Goal: Task Accomplishment & Management: Manage account settings

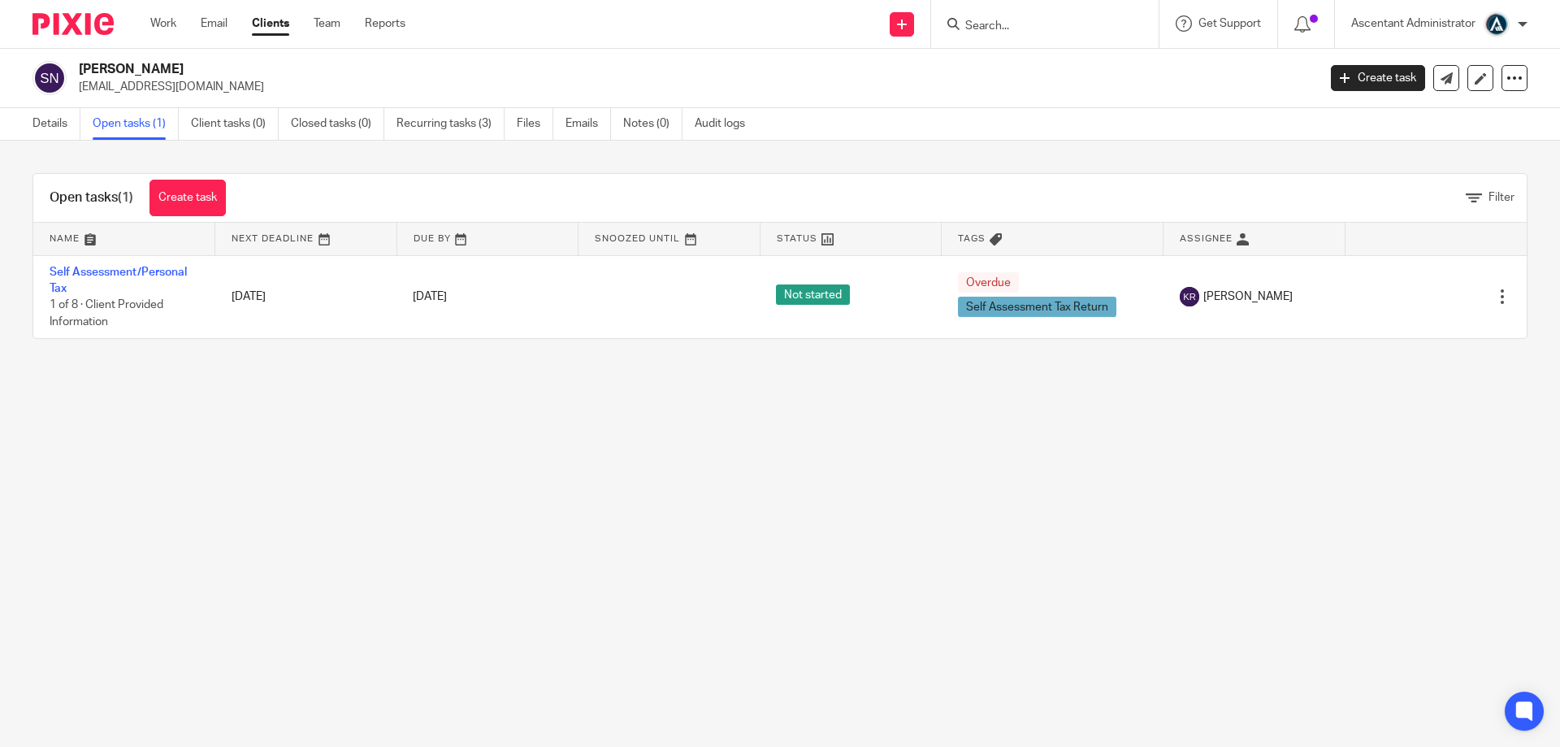
click at [977, 26] on input "Search" at bounding box center [1037, 27] width 146 height 15
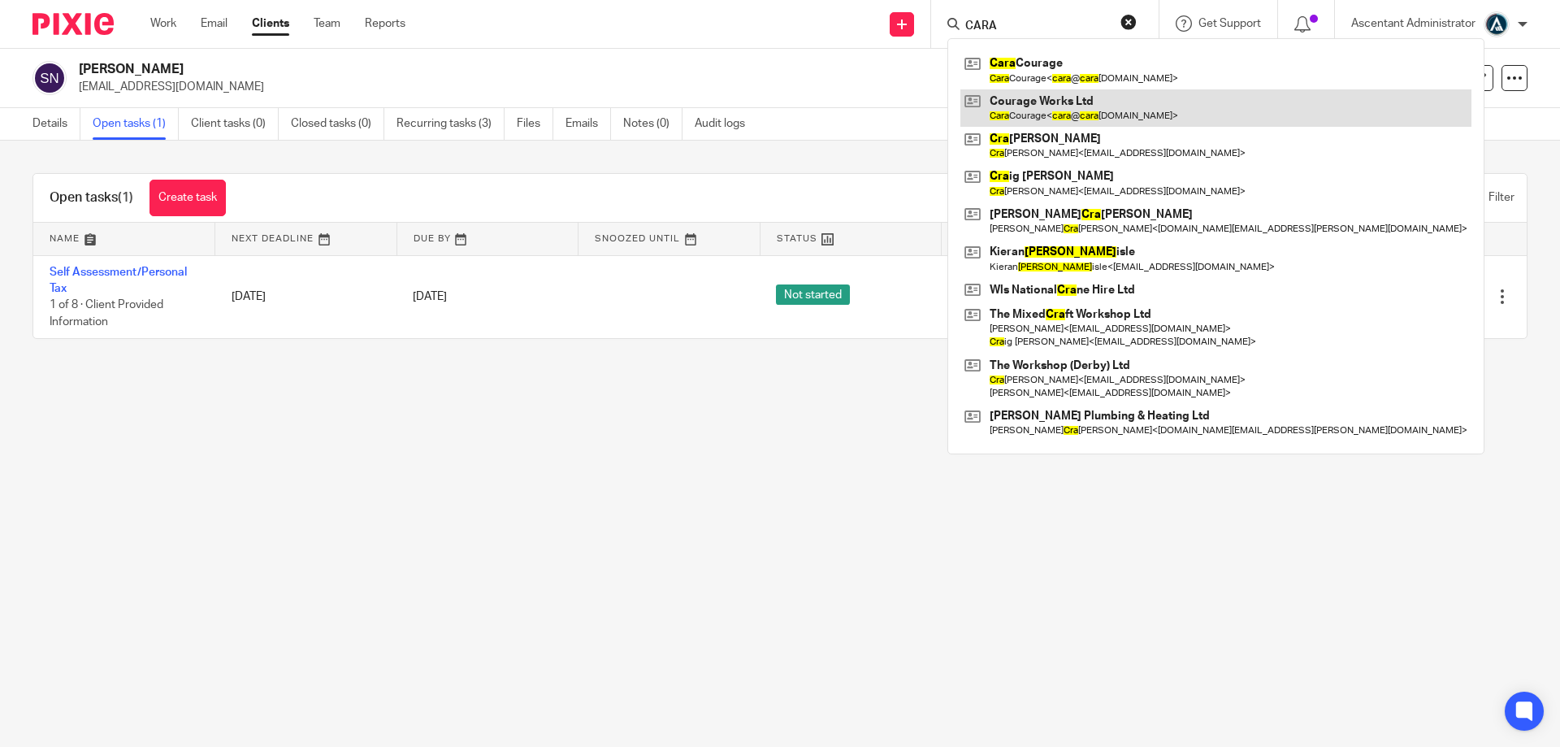
type input "CARA"
click at [1104, 111] on link at bounding box center [1215, 107] width 511 height 37
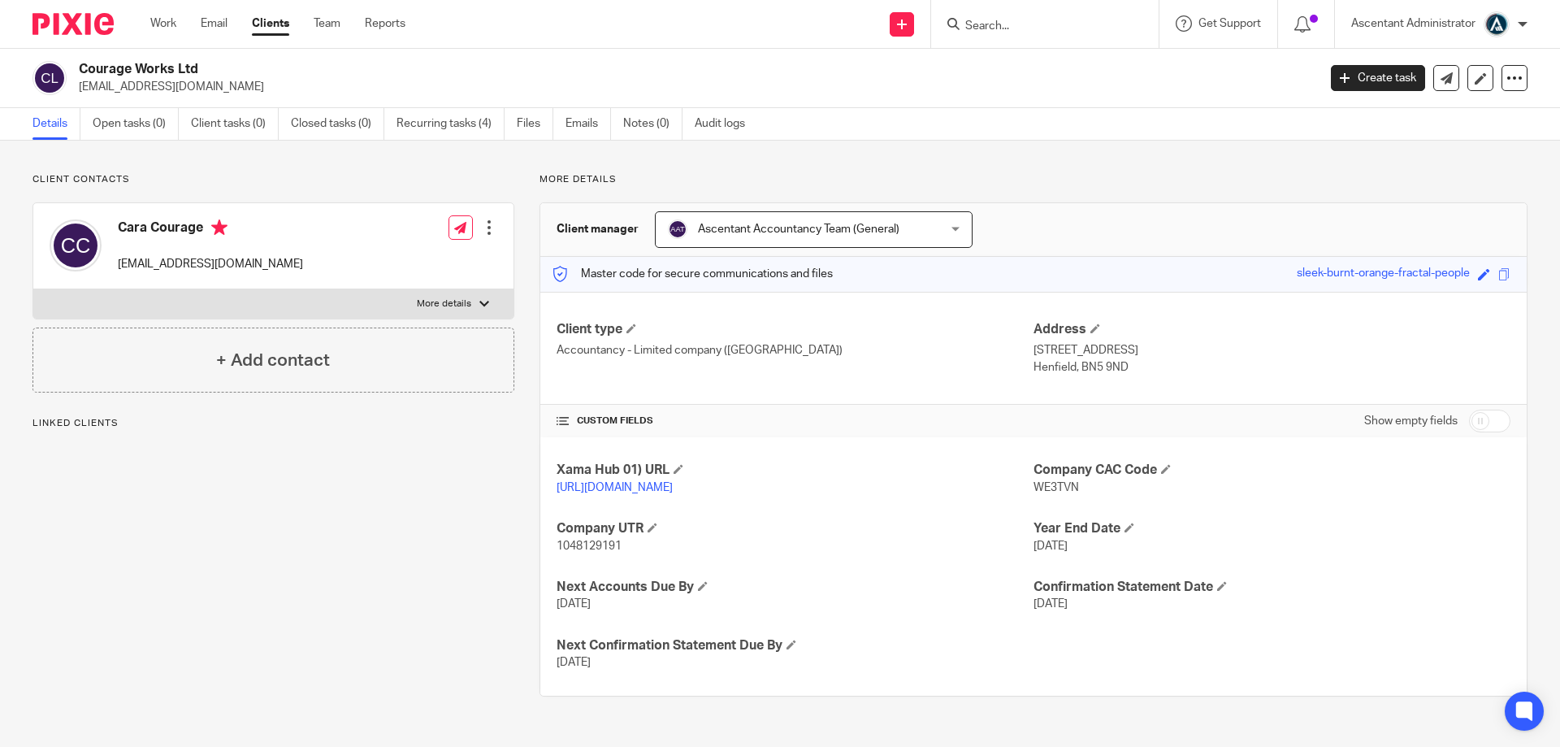
click at [1472, 416] on input "checkbox" at bounding box center [1489, 421] width 41 height 23
checkbox input "true"
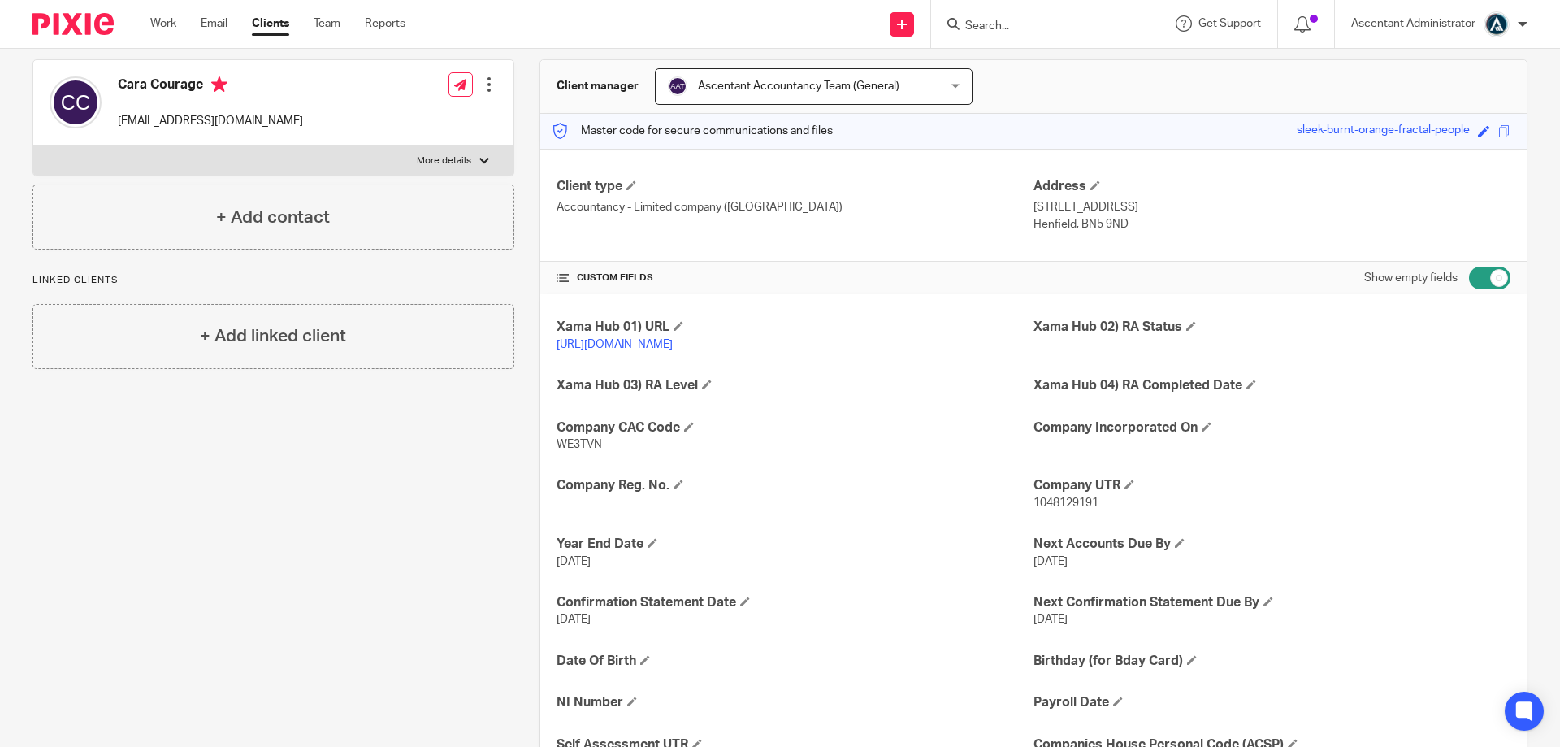
scroll to position [391, 0]
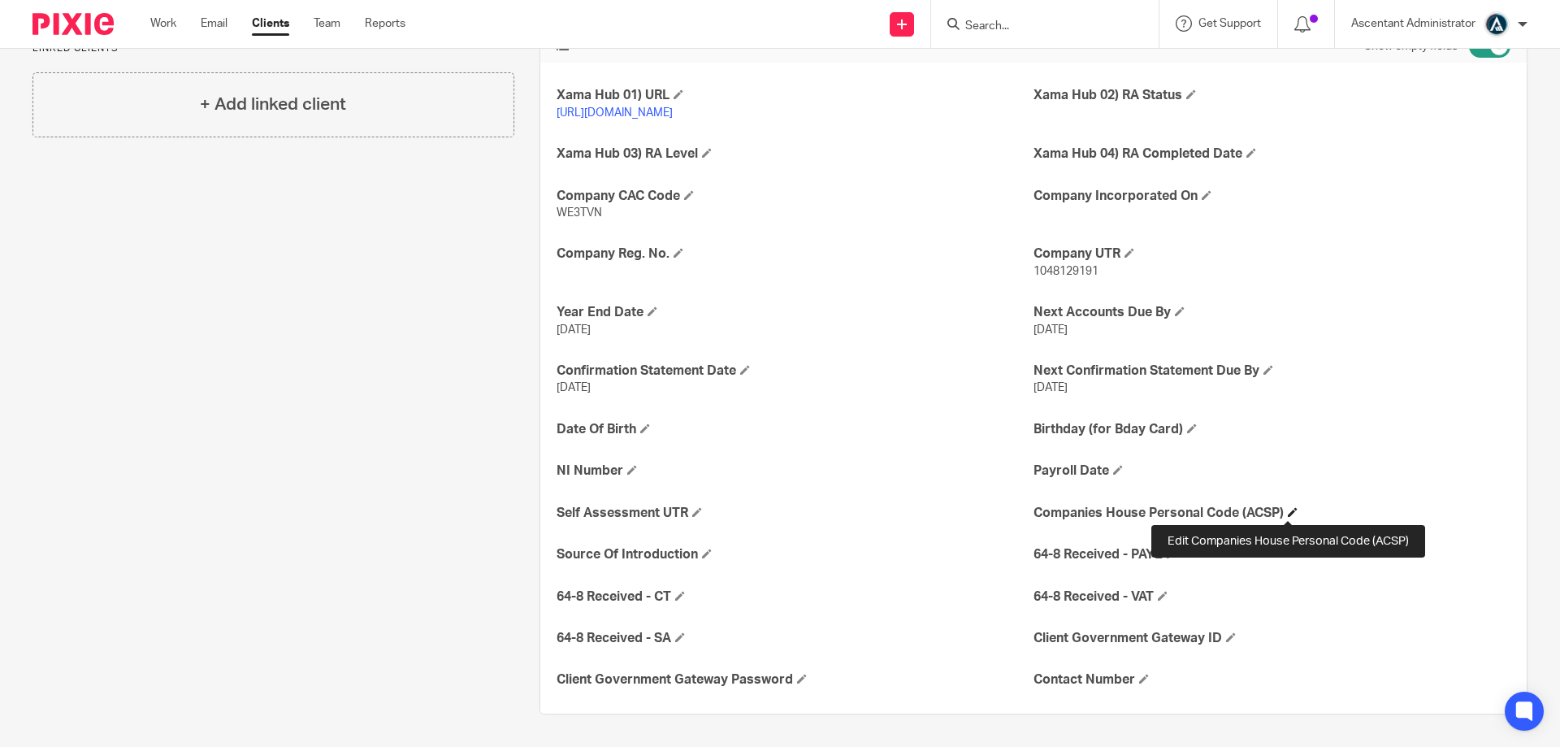
click at [1292, 510] on span at bounding box center [1293, 512] width 10 height 10
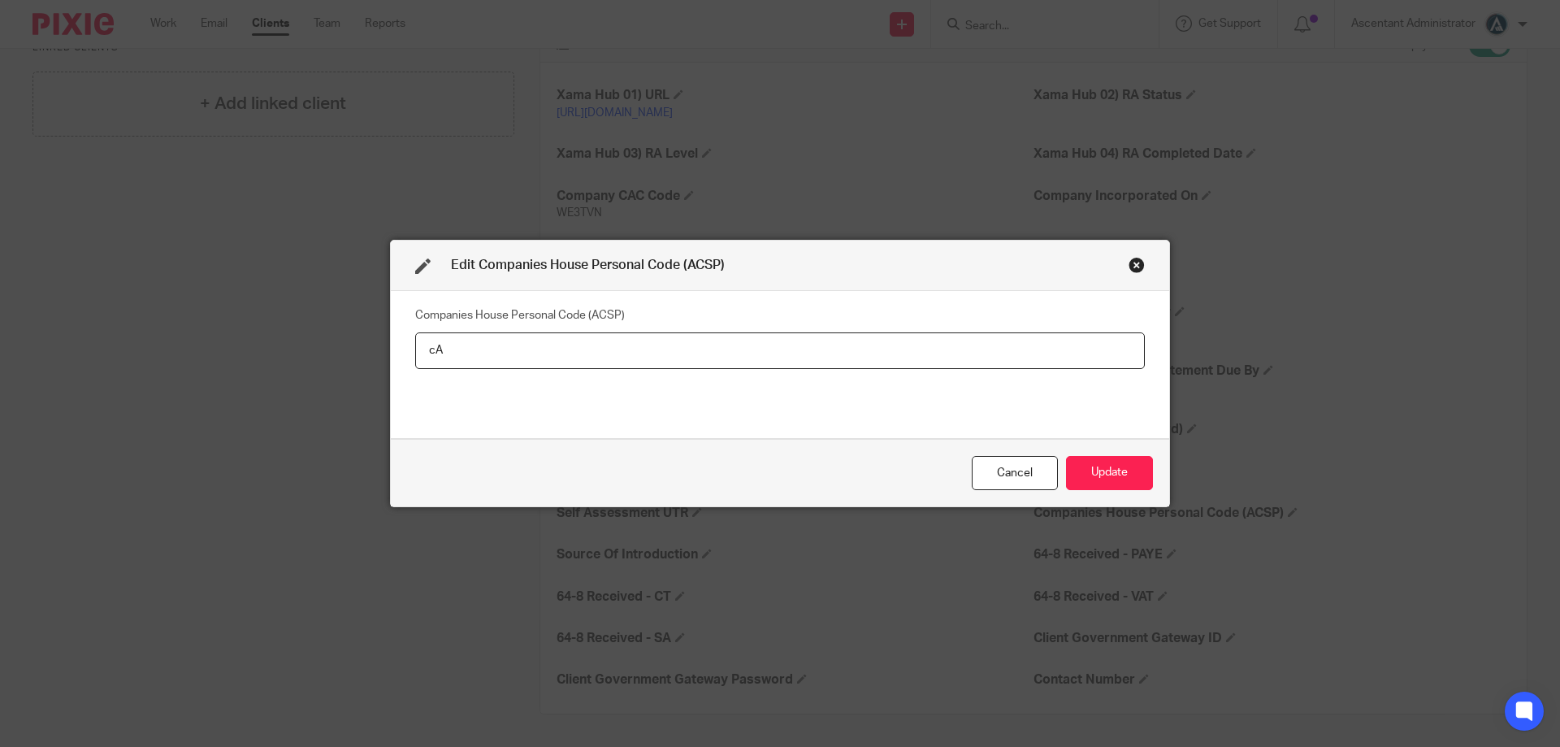
type input "c"
type input "Cara been in touch that address pending"
drag, startPoint x: 1100, startPoint y: 471, endPoint x: 515, endPoint y: 778, distance: 660.7
click at [515, 746] on html "Work Email Clients Team Reports Work Email Clients Team Reports Settings Send n…" at bounding box center [780, 373] width 1560 height 747
click at [856, 344] on input "Cara been in touch that address pending" at bounding box center [780, 350] width 730 height 37
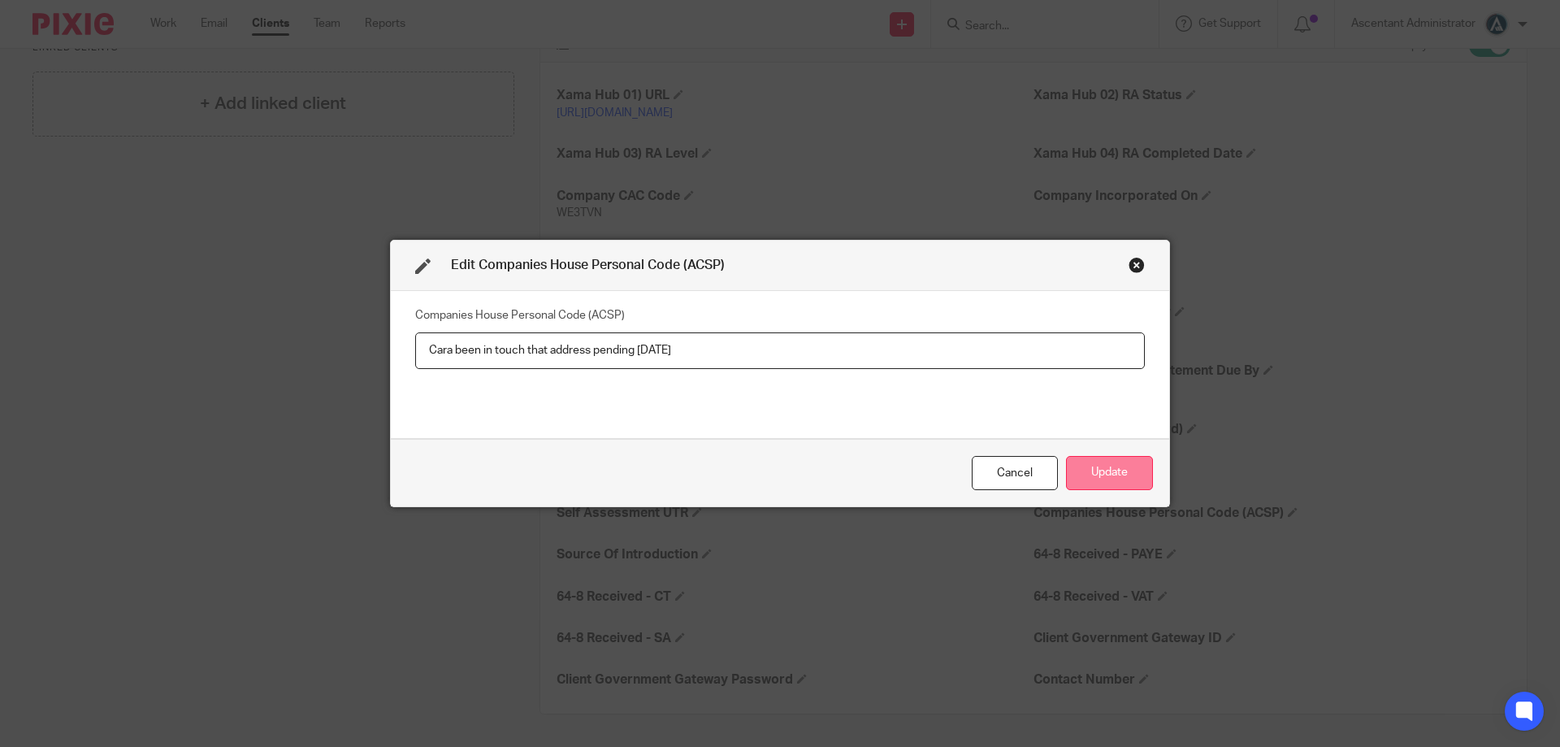
type input "Cara been in touch that address pending 24.8.25"
click at [1129, 481] on button "Update" at bounding box center [1109, 473] width 87 height 35
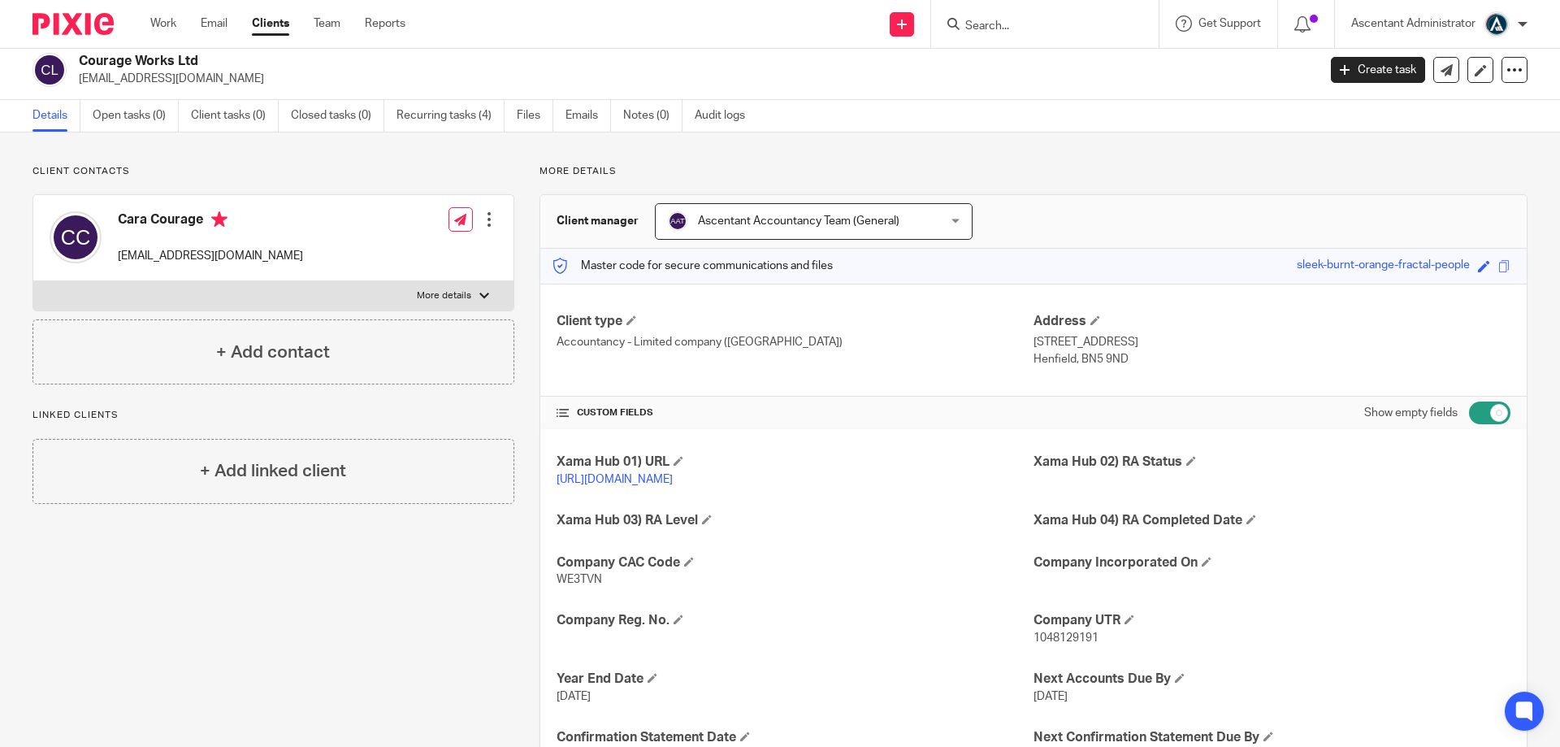
scroll to position [0, 0]
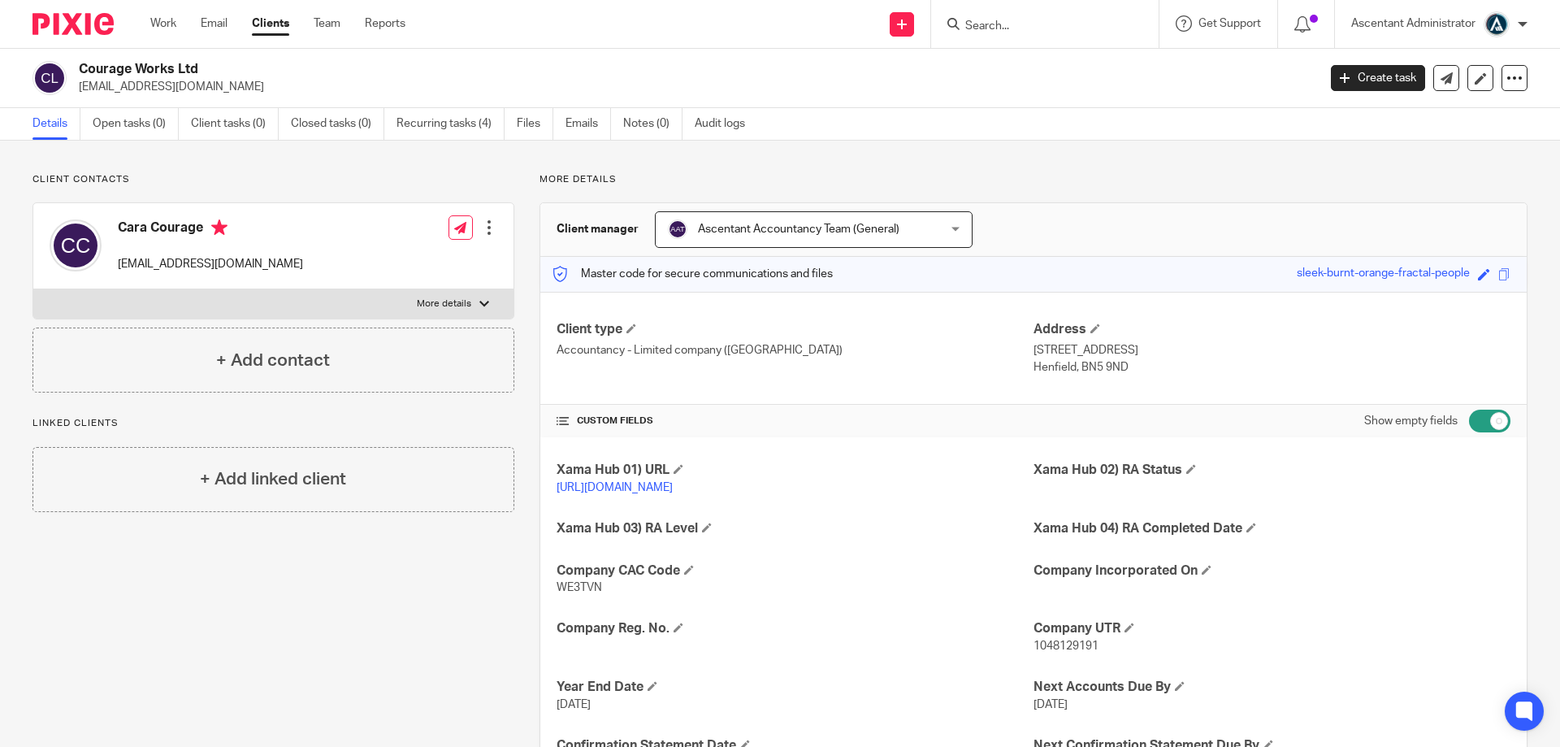
click at [1001, 28] on input "Search" at bounding box center [1037, 27] width 146 height 15
type input "lemiyu"
click at [1000, 74] on link at bounding box center [1075, 69] width 230 height 37
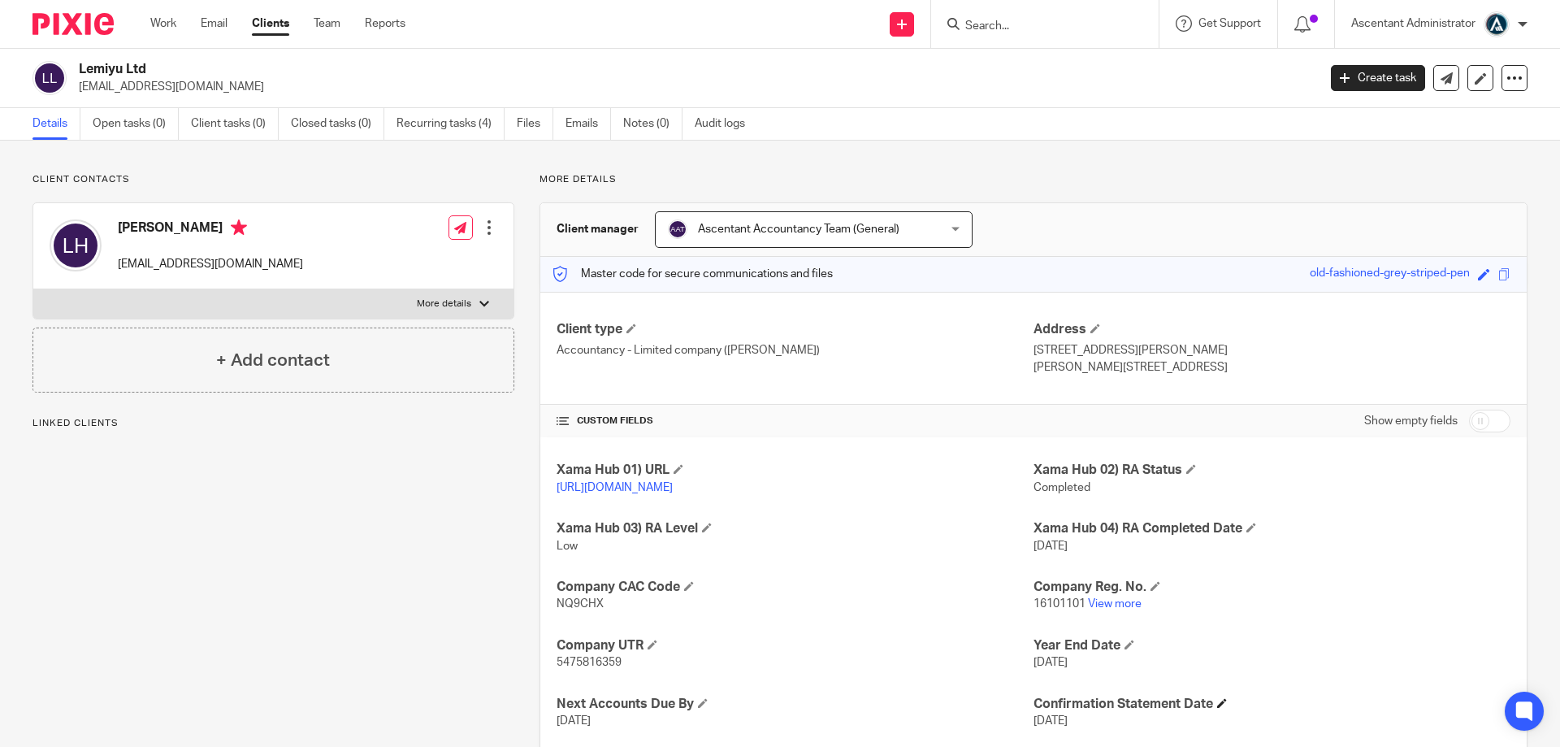
scroll to position [115, 0]
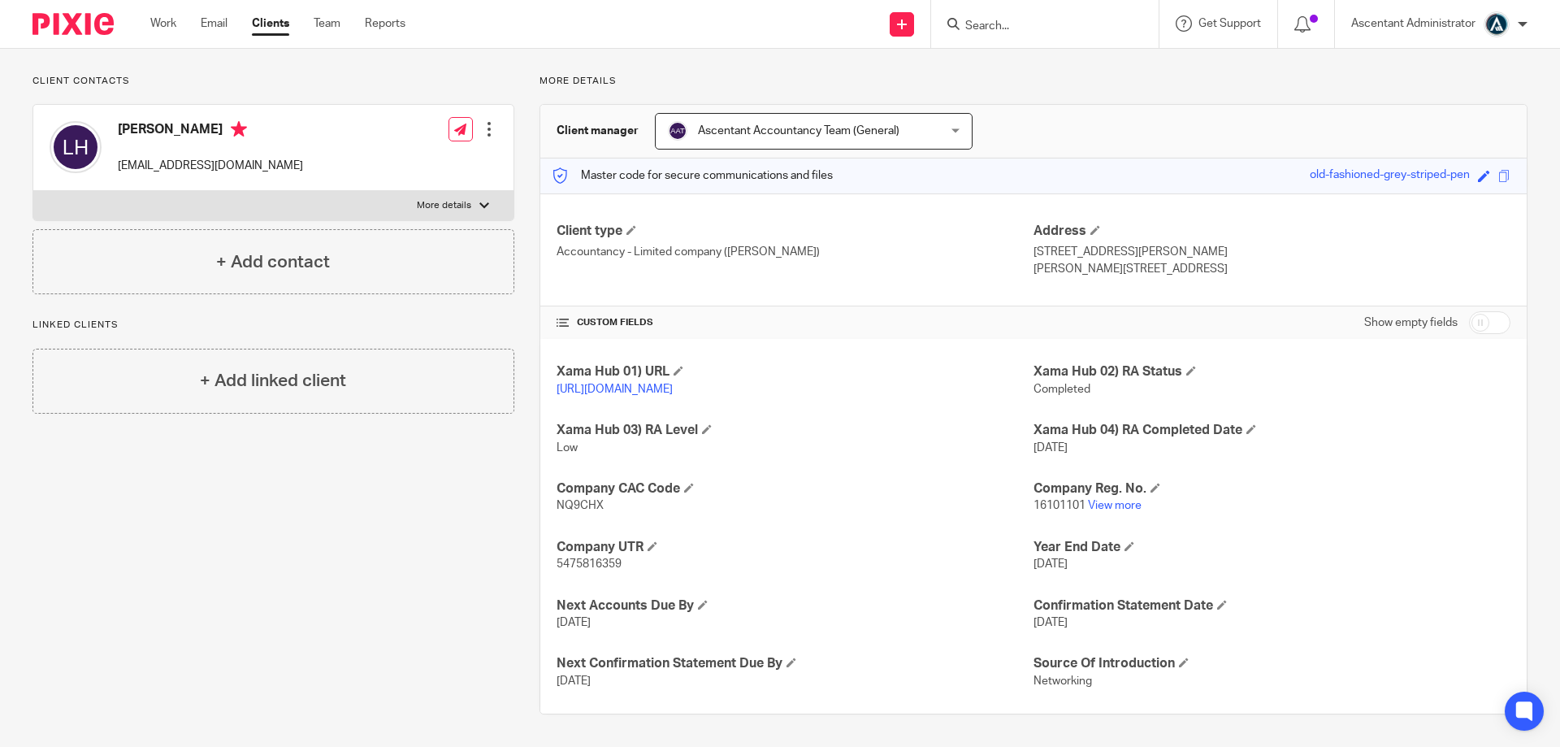
click at [1469, 311] on input "checkbox" at bounding box center [1489, 322] width 41 height 23
checkbox input "true"
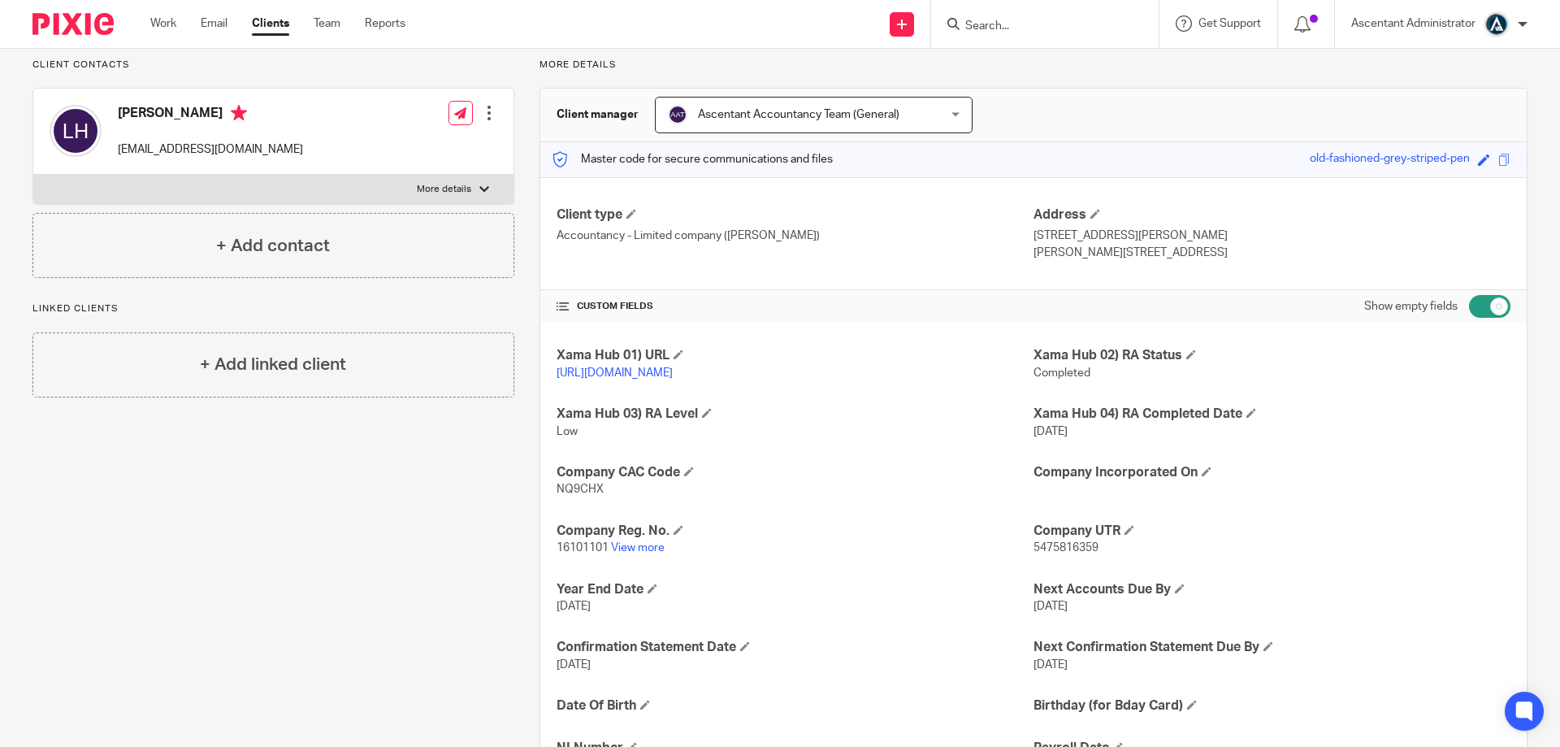
scroll to position [424, 0]
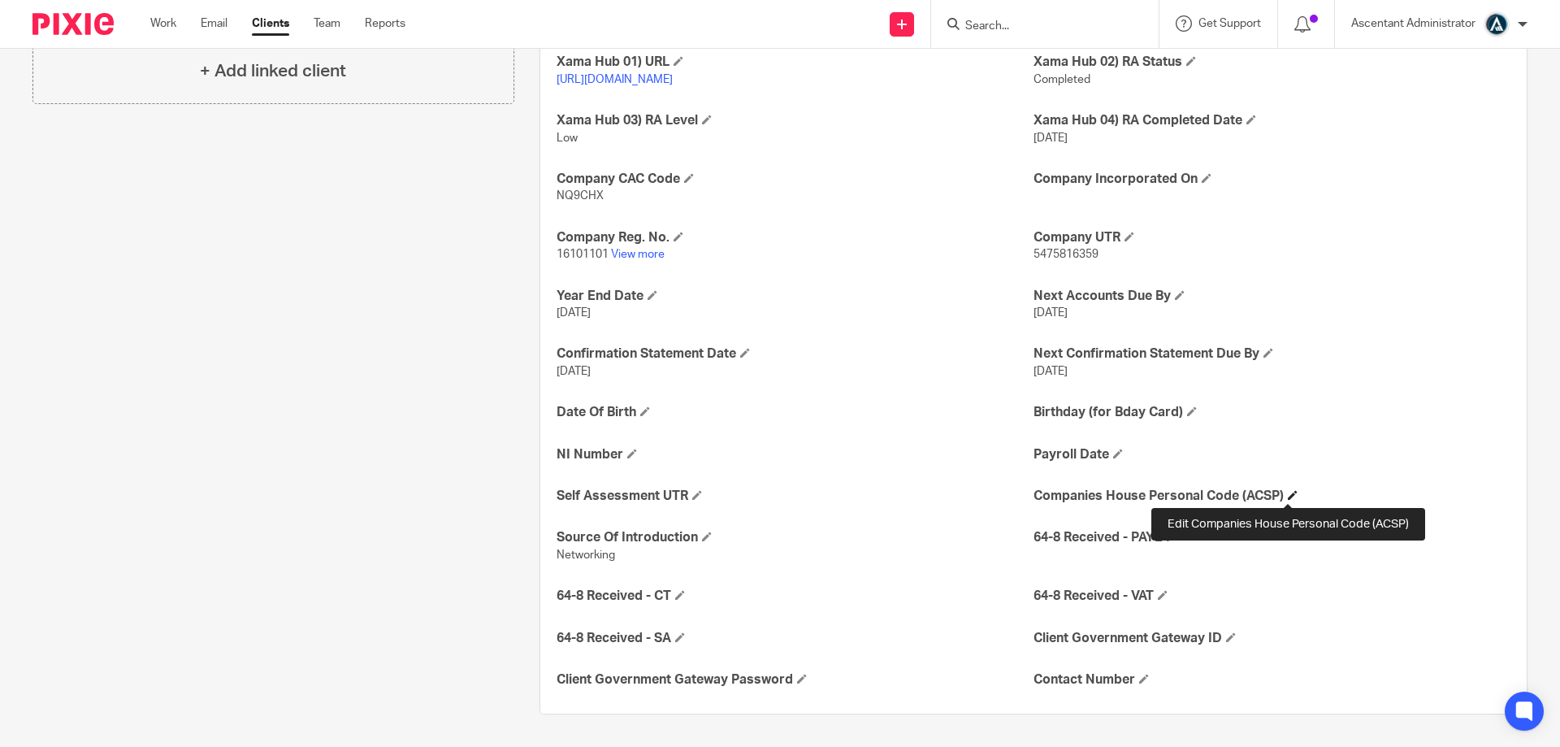
click at [1288, 492] on span at bounding box center [1293, 495] width 10 height 10
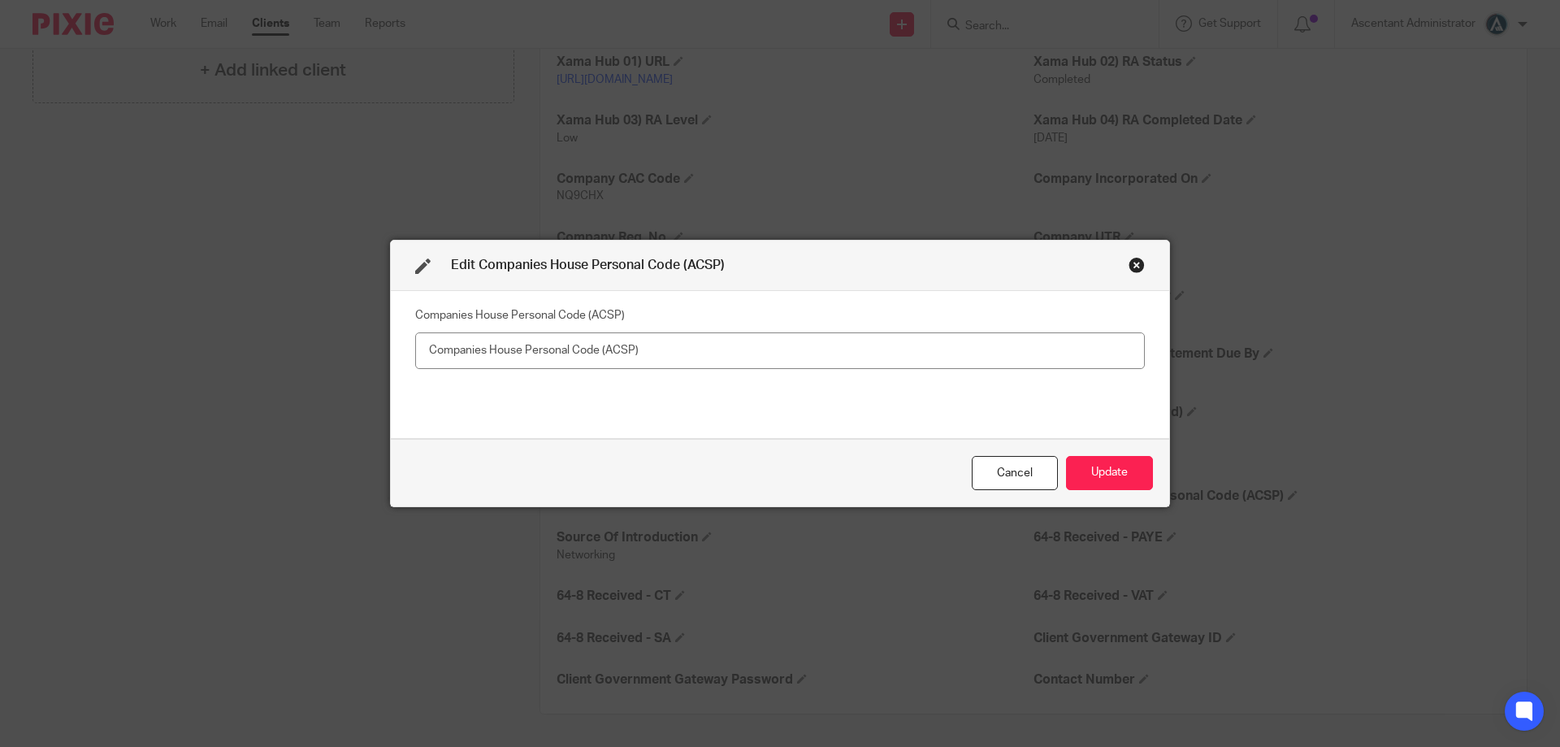
click at [708, 351] on input "text" at bounding box center [780, 350] width 730 height 37
type input "XW7-DW82-2223 Lewis Hallam"
click at [1106, 465] on button "Update" at bounding box center [1109, 473] width 87 height 35
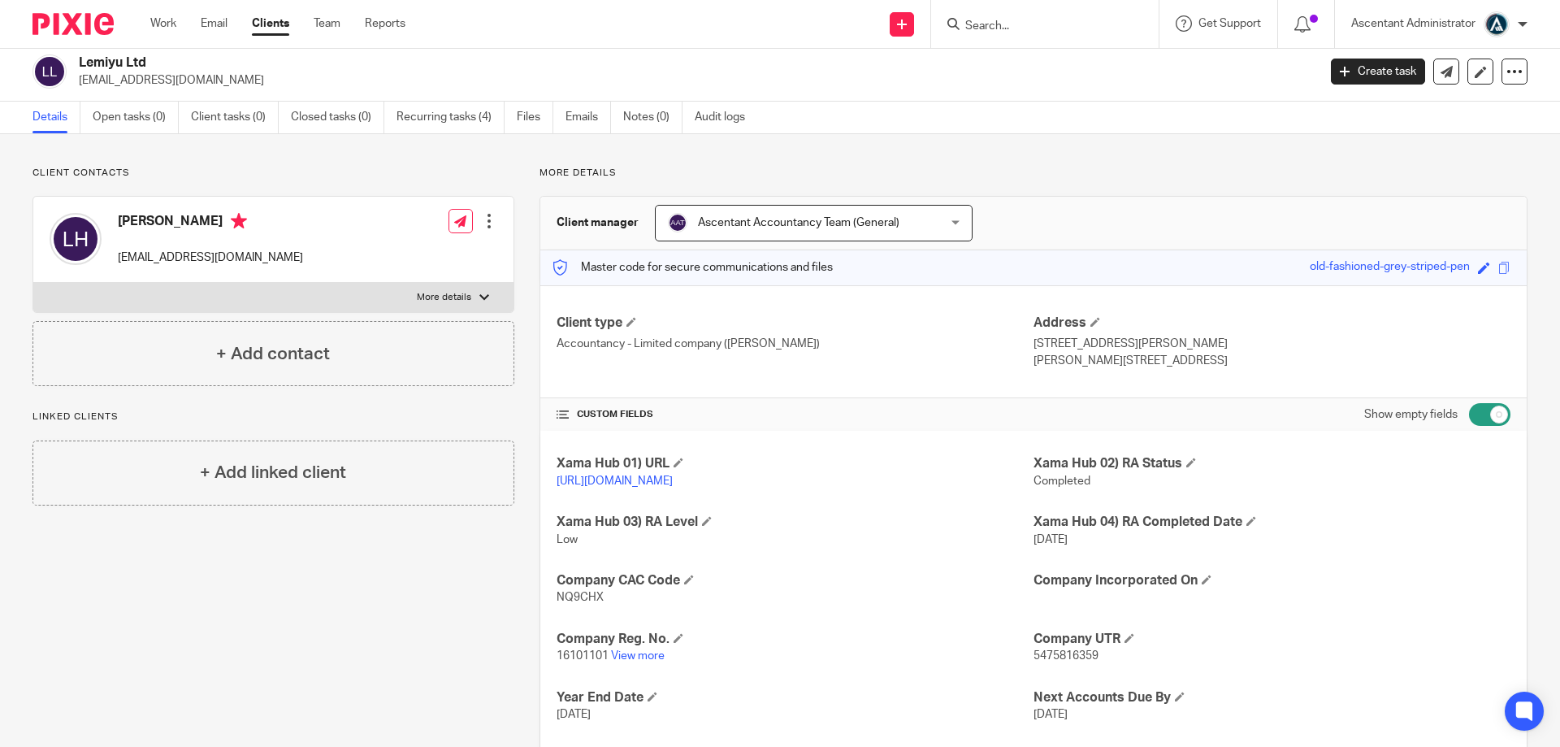
scroll to position [0, 0]
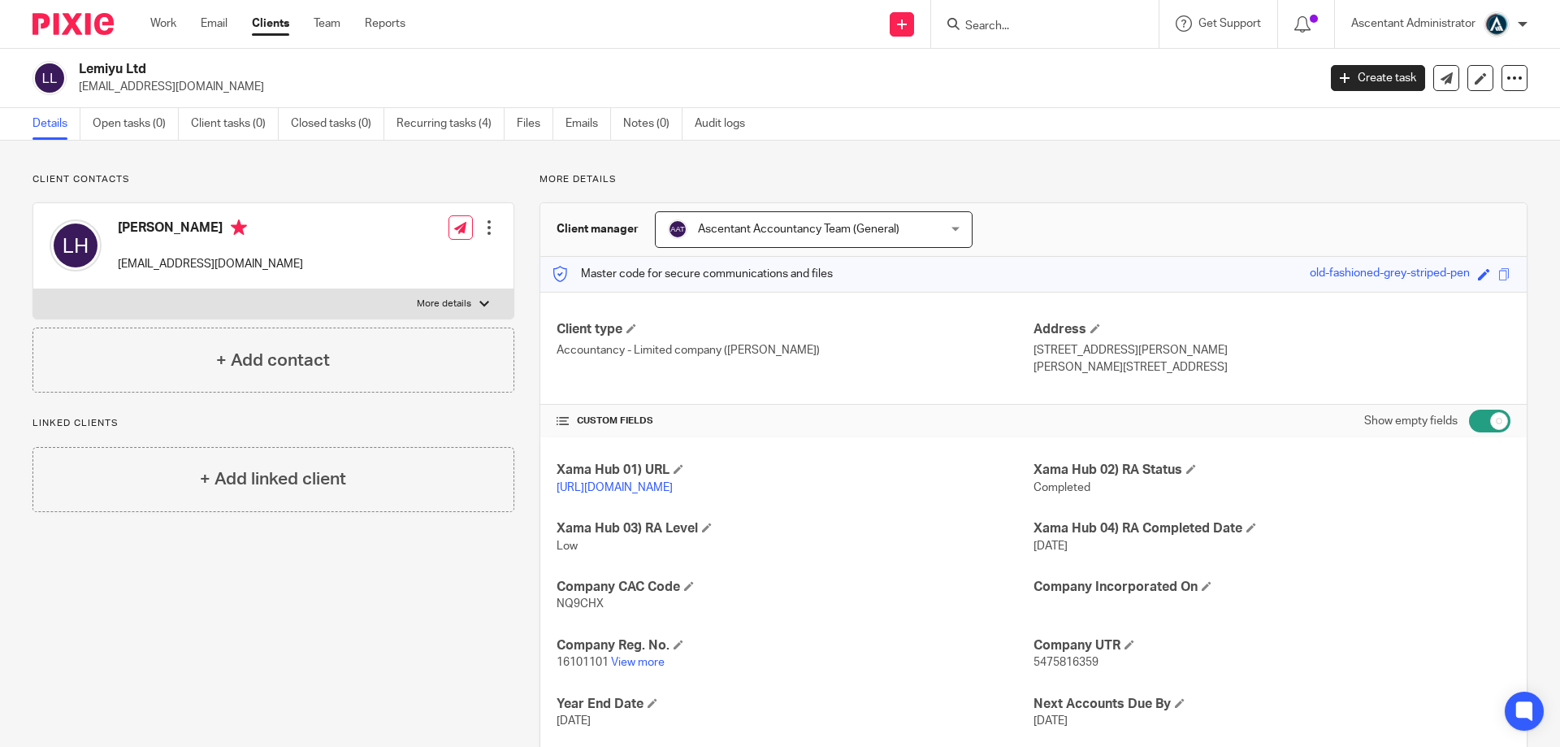
click at [1033, 22] on input "Search" at bounding box center [1037, 27] width 146 height 15
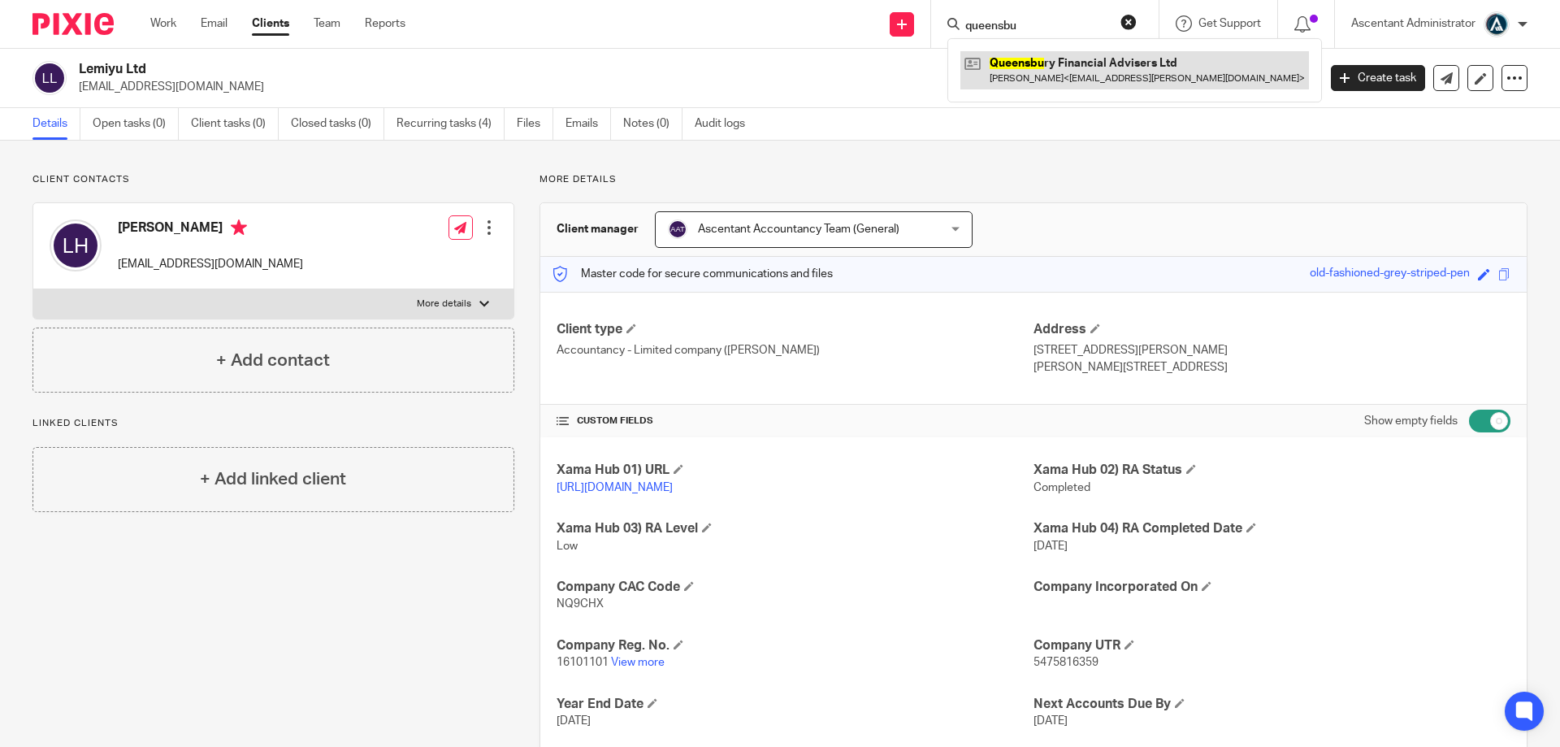
type input "queensbu"
click at [1030, 61] on link at bounding box center [1134, 69] width 349 height 37
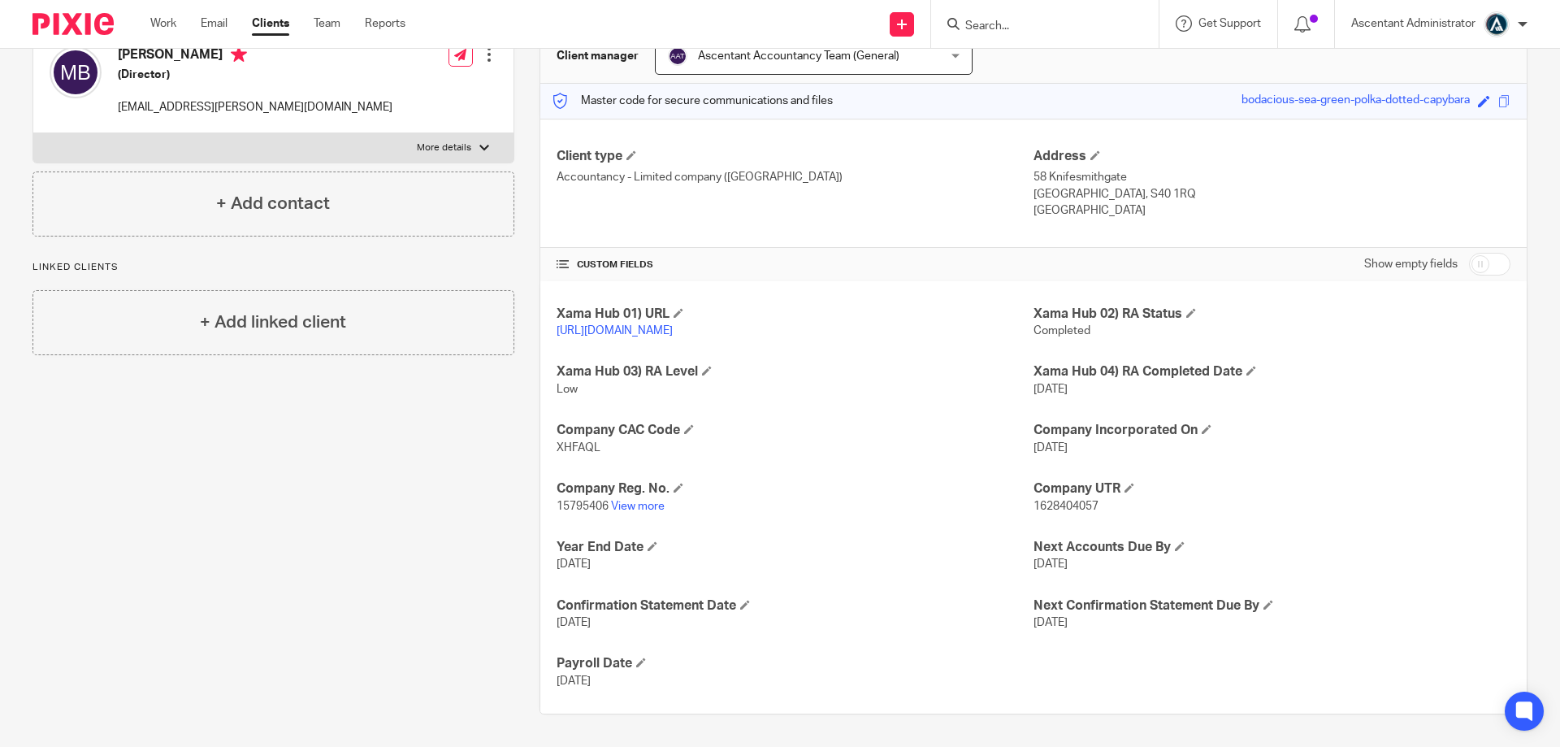
scroll to position [28, 0]
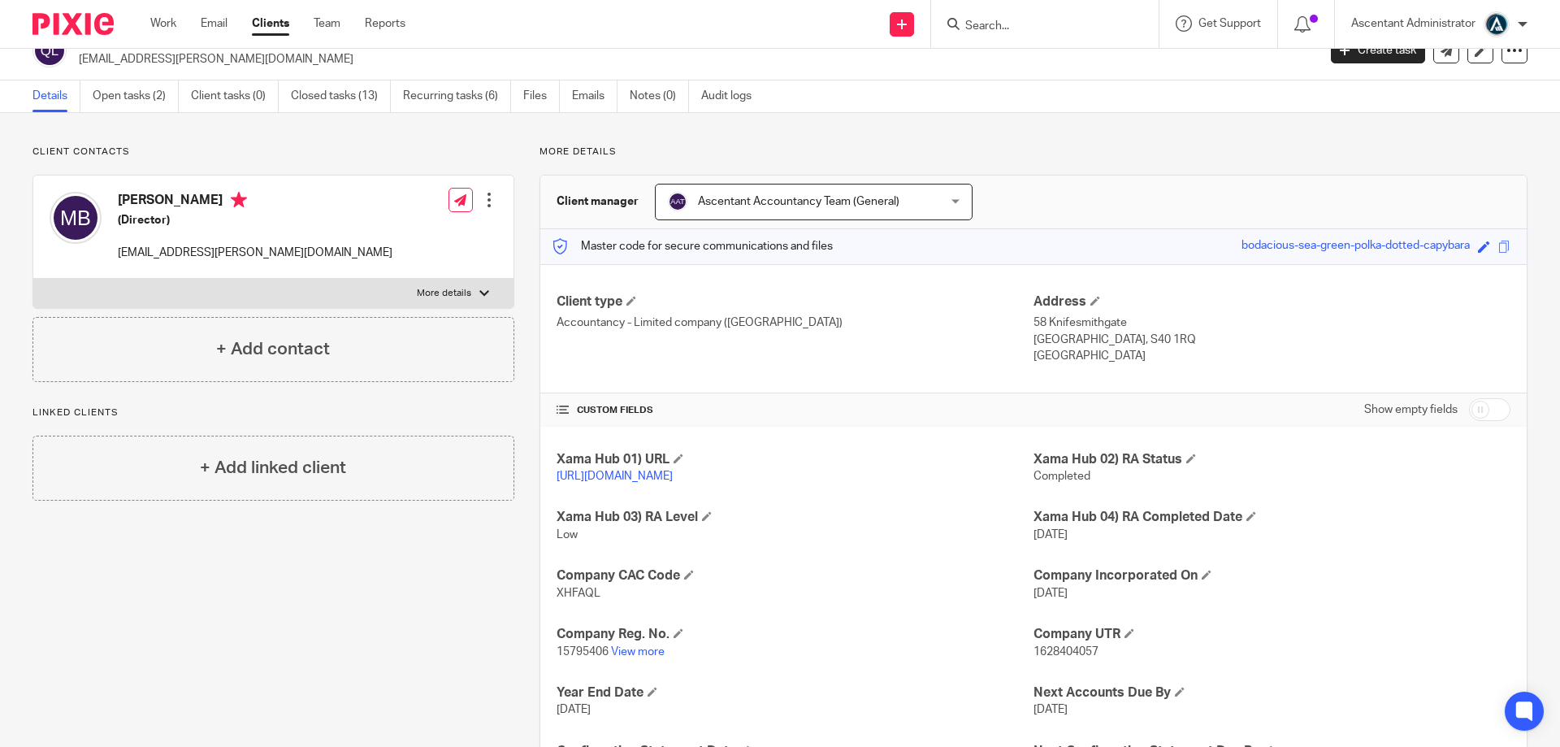
click at [1478, 411] on input "checkbox" at bounding box center [1489, 409] width 41 height 23
checkbox input "true"
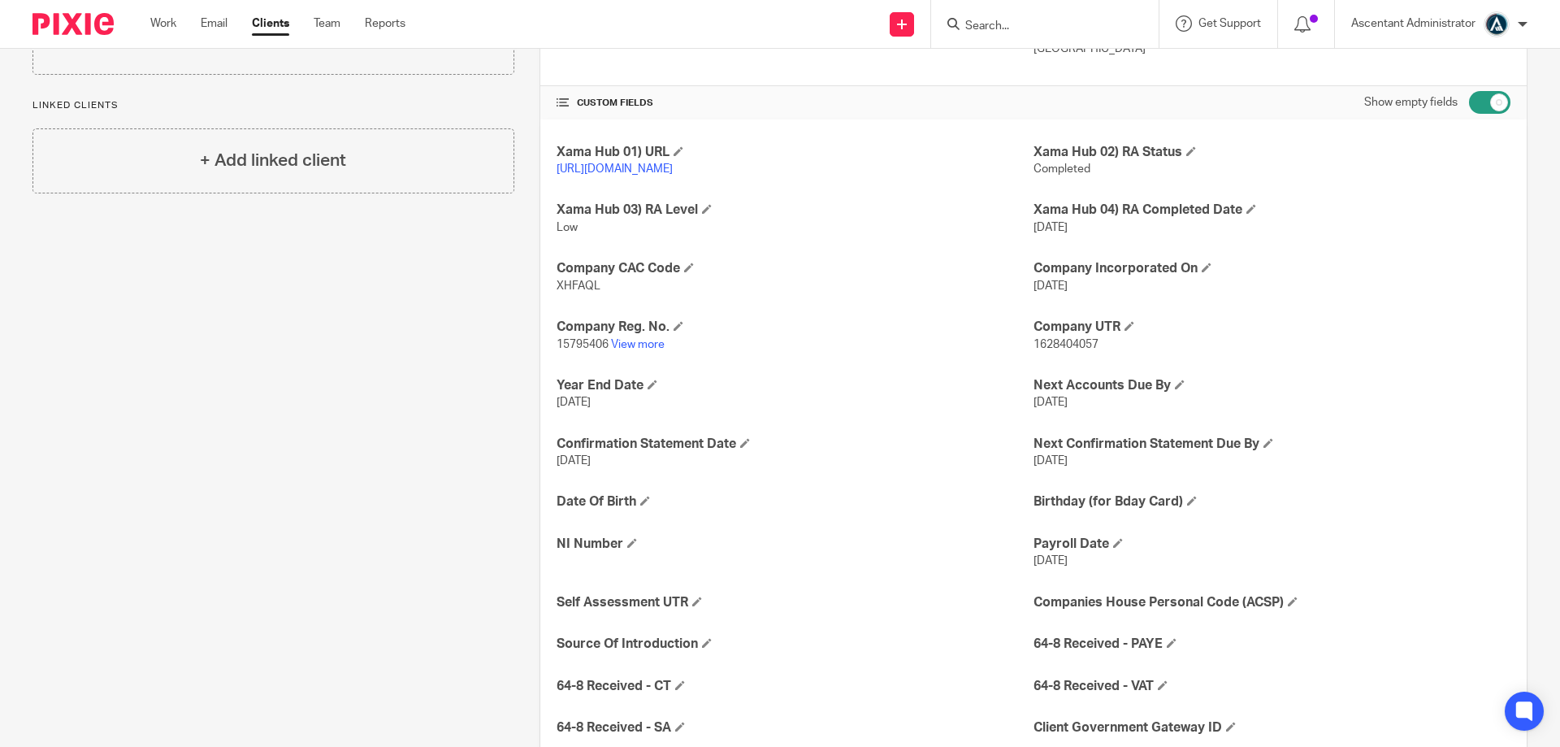
scroll to position [440, 0]
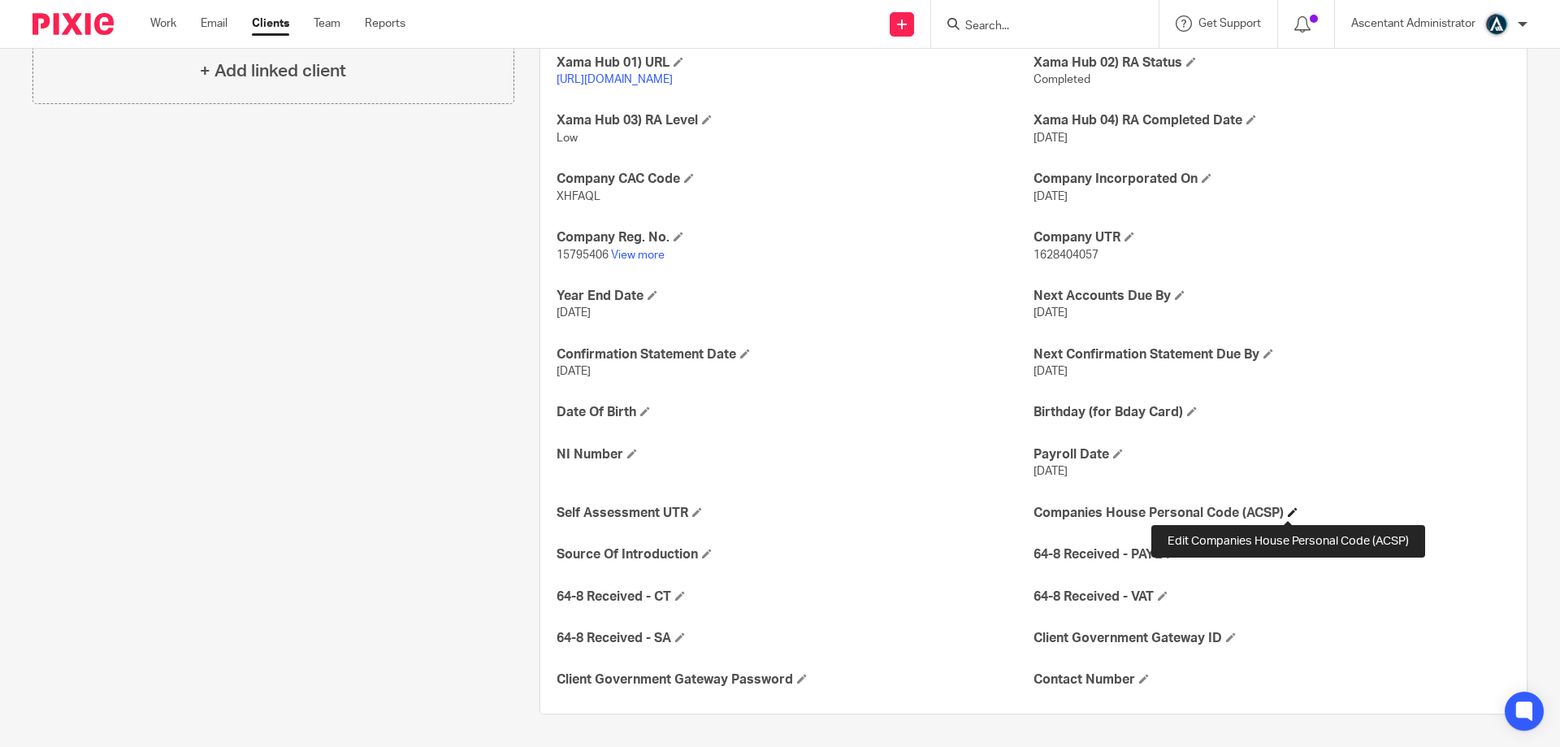
click at [1288, 513] on span at bounding box center [1293, 512] width 10 height 10
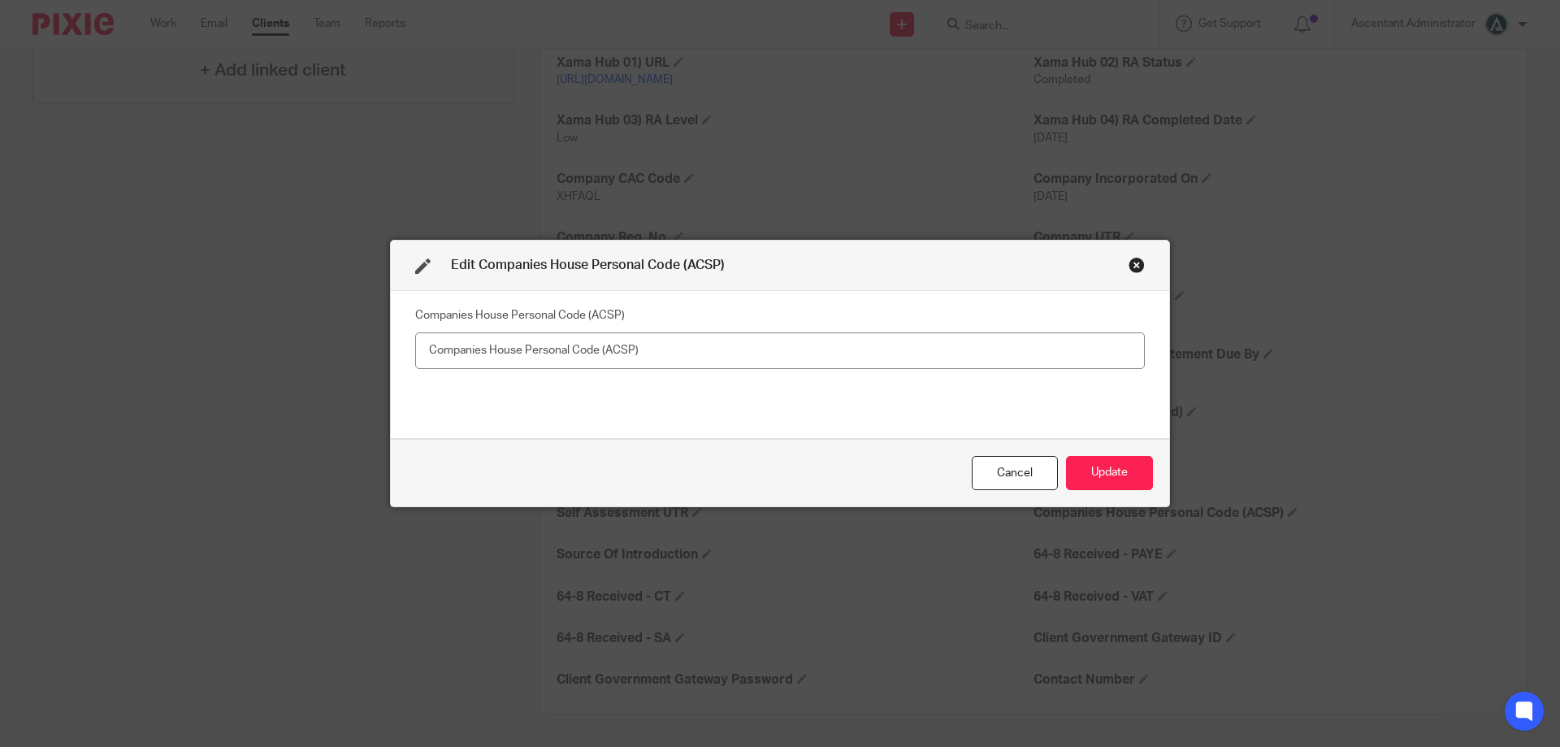
click at [691, 361] on input "text" at bounding box center [780, 350] width 730 height 37
type input "XTV-42M2-2223 [PERSON_NAME]"
click at [1142, 477] on button "Update" at bounding box center [1109, 473] width 87 height 35
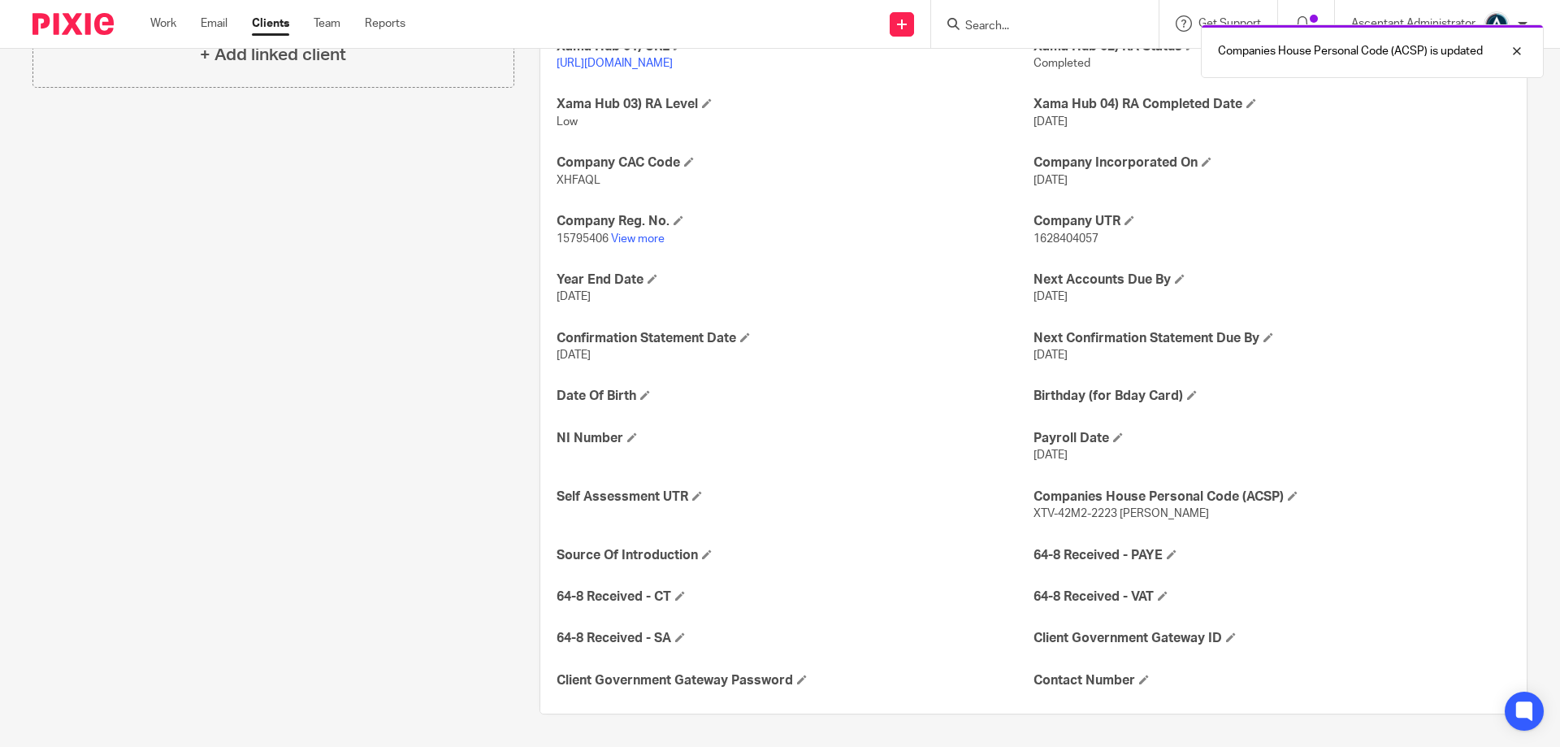
scroll to position [0, 0]
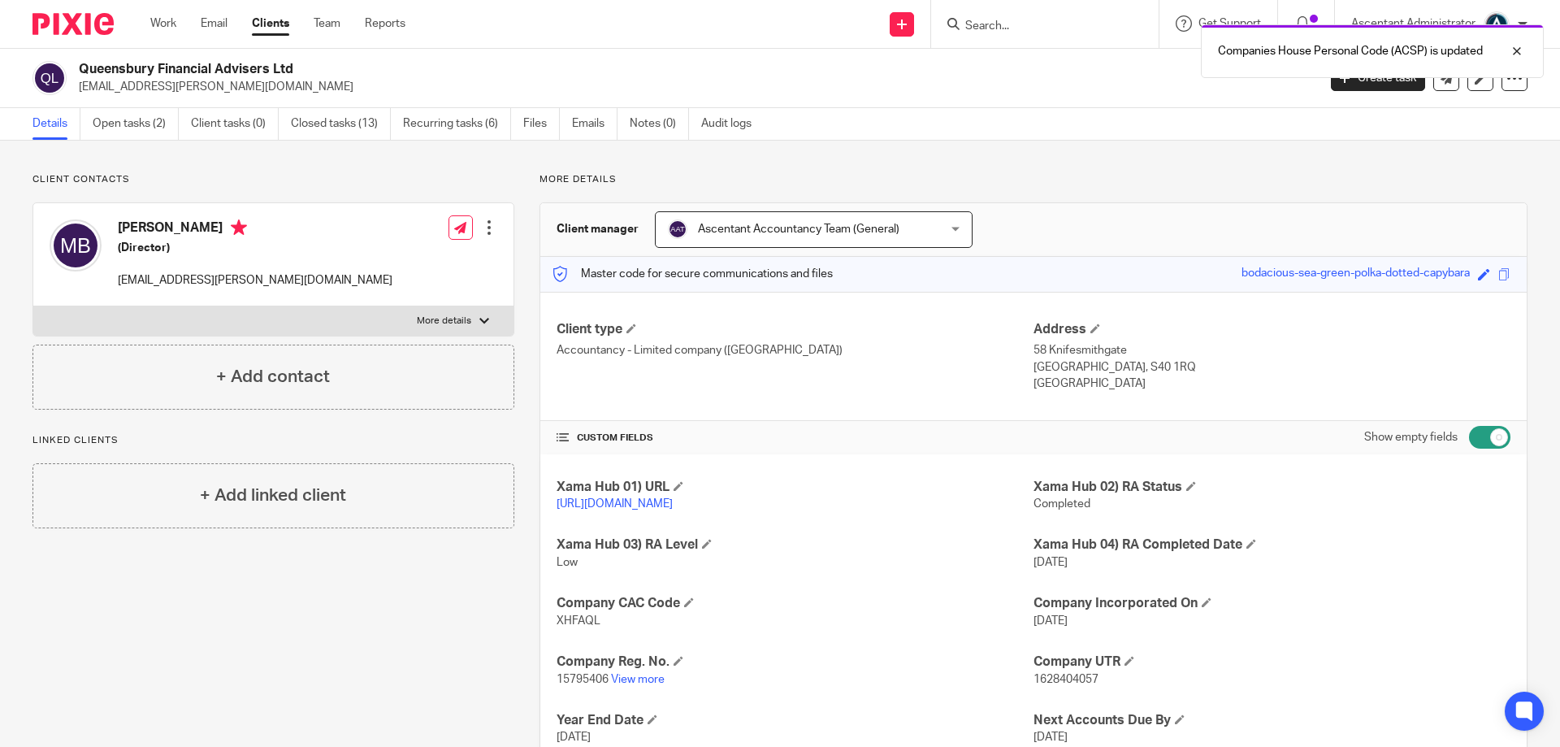
click at [1068, 23] on div "Companies House Personal Code (ACSP) is updated" at bounding box center [1162, 47] width 764 height 62
click at [1001, 38] on div "Companies House Personal Code (ACSP) is updated" at bounding box center [1162, 47] width 764 height 62
click at [1523, 51] on div at bounding box center [1505, 51] width 44 height 20
click at [1042, 25] on input "Search" at bounding box center [1037, 27] width 146 height 15
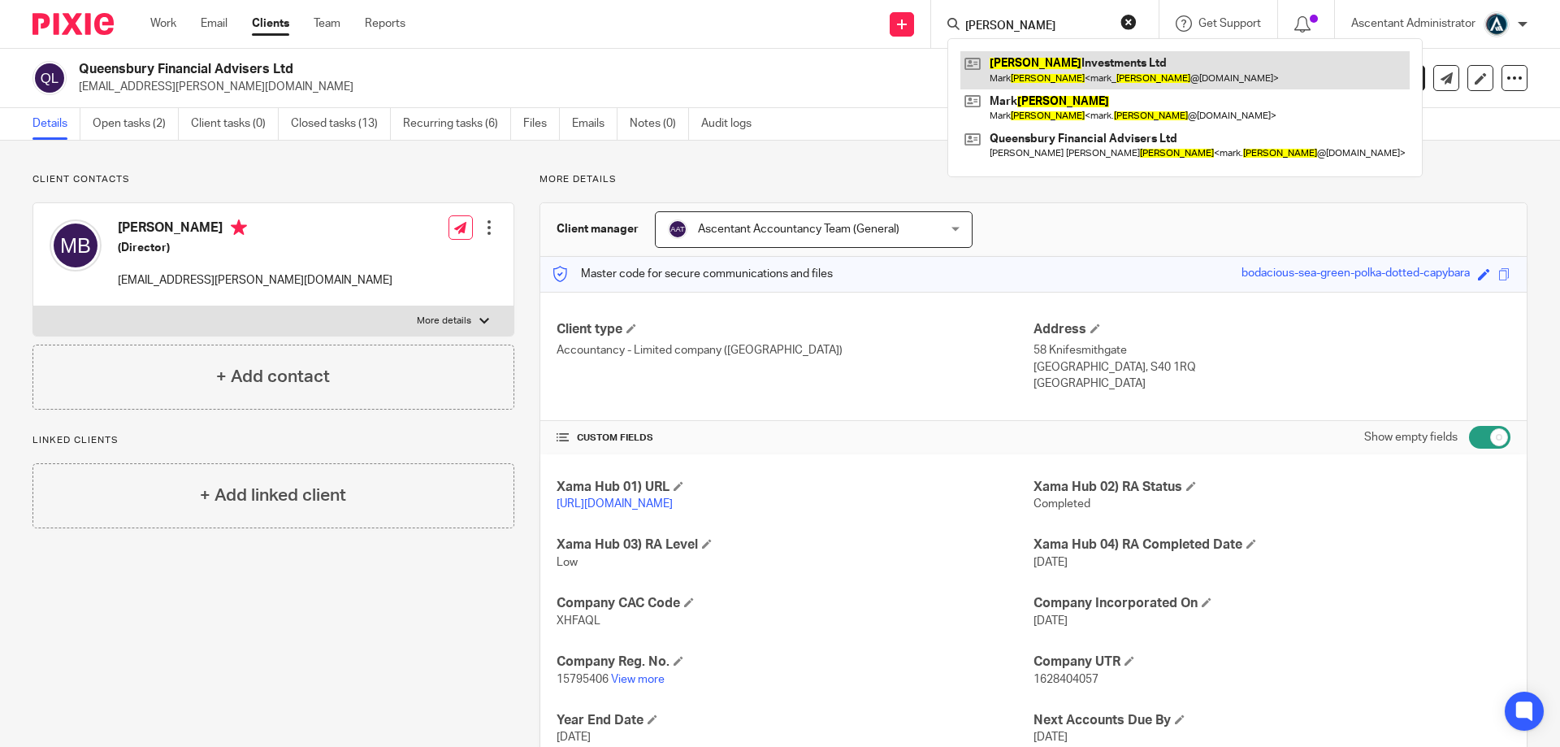
type input "bidwell"
click at [1092, 70] on link at bounding box center [1184, 69] width 449 height 37
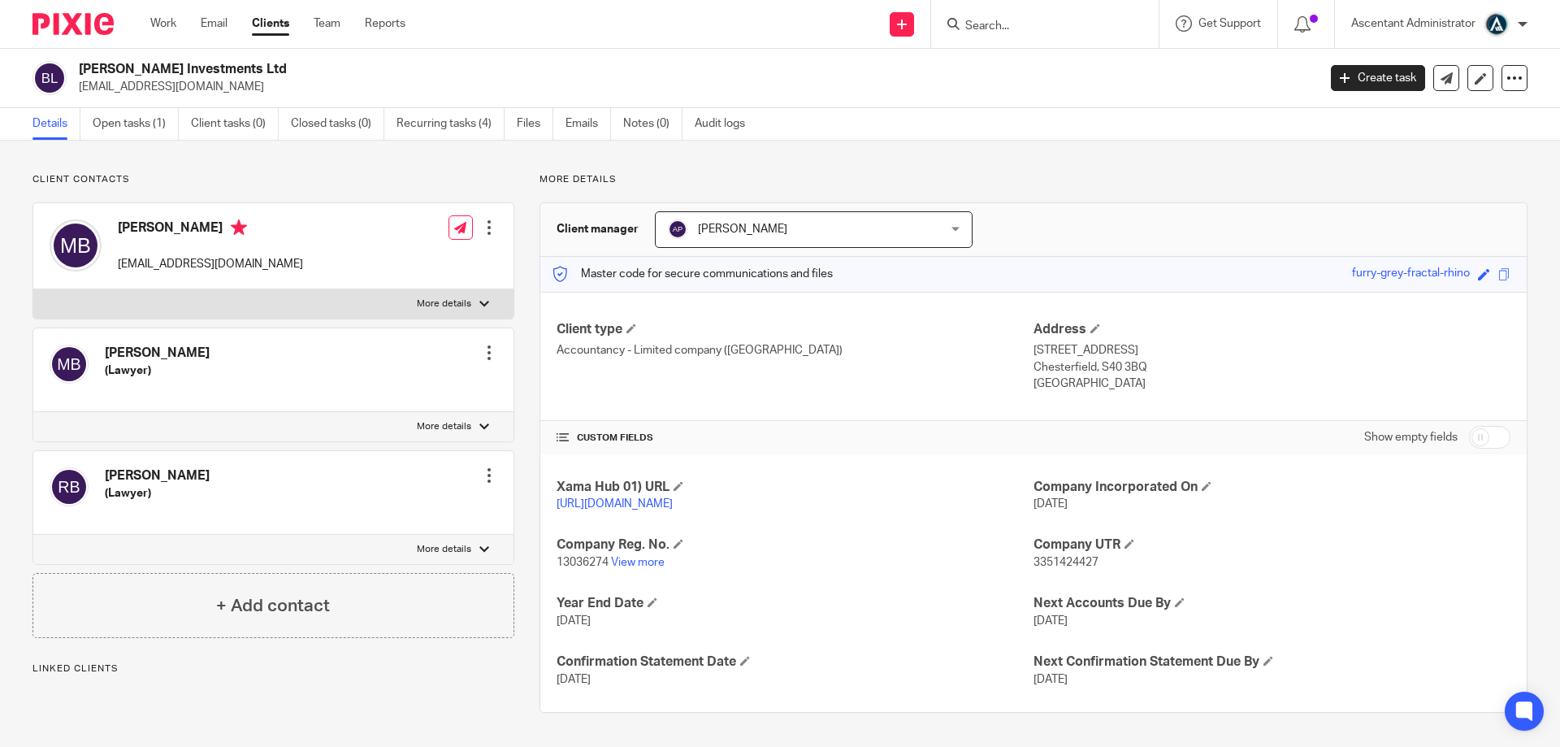
scroll to position [15, 0]
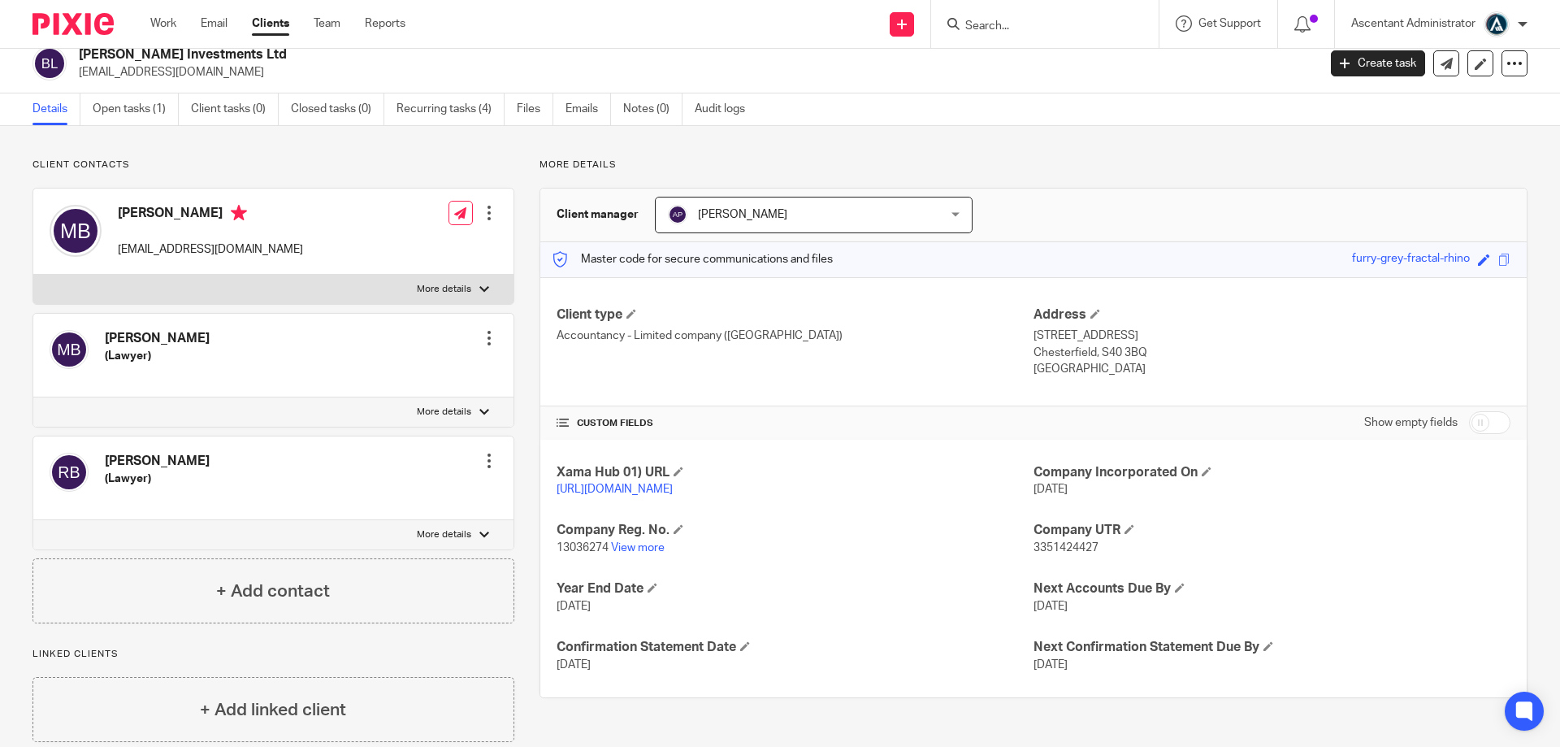
click at [1469, 433] on input "checkbox" at bounding box center [1489, 422] width 41 height 23
checkbox input "true"
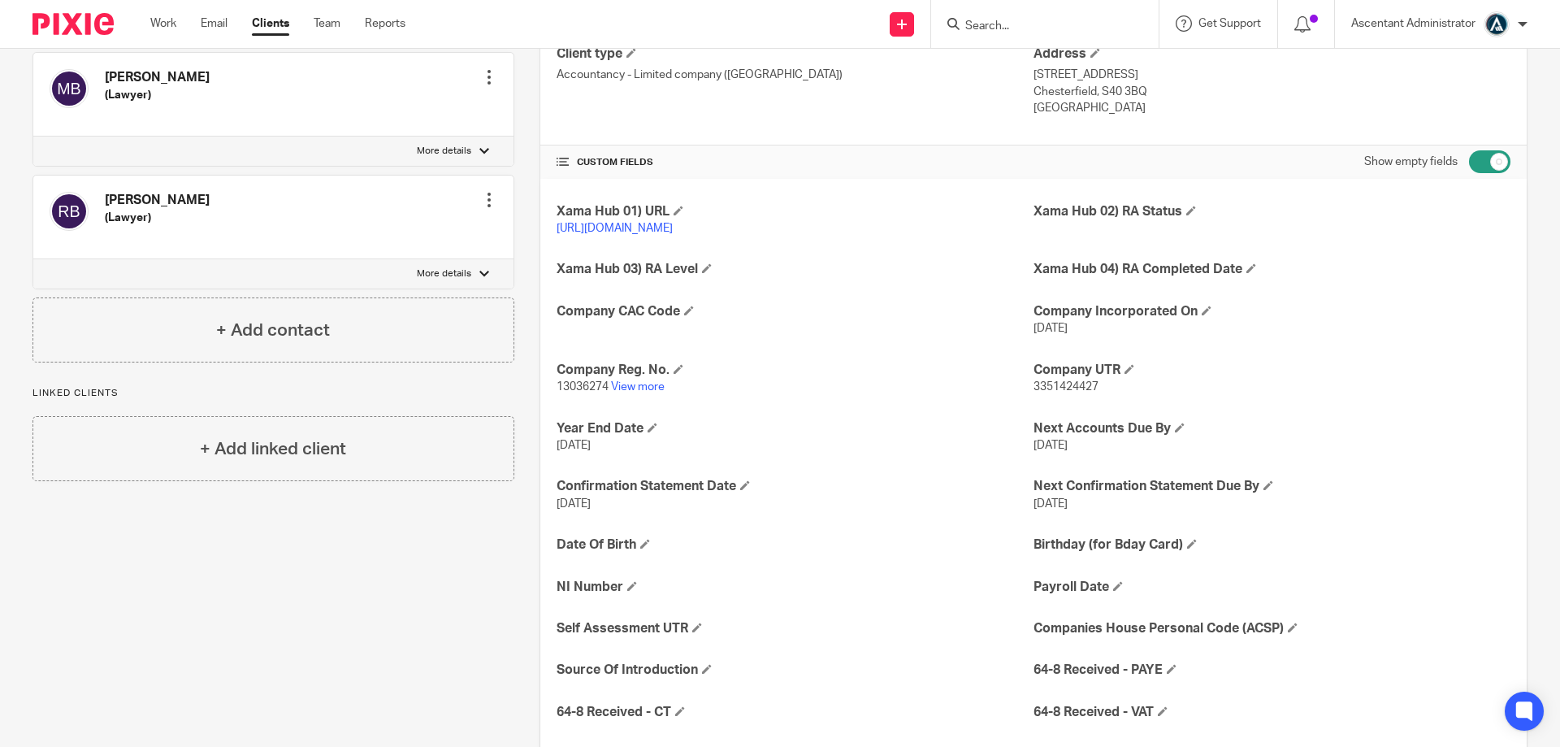
scroll to position [408, 0]
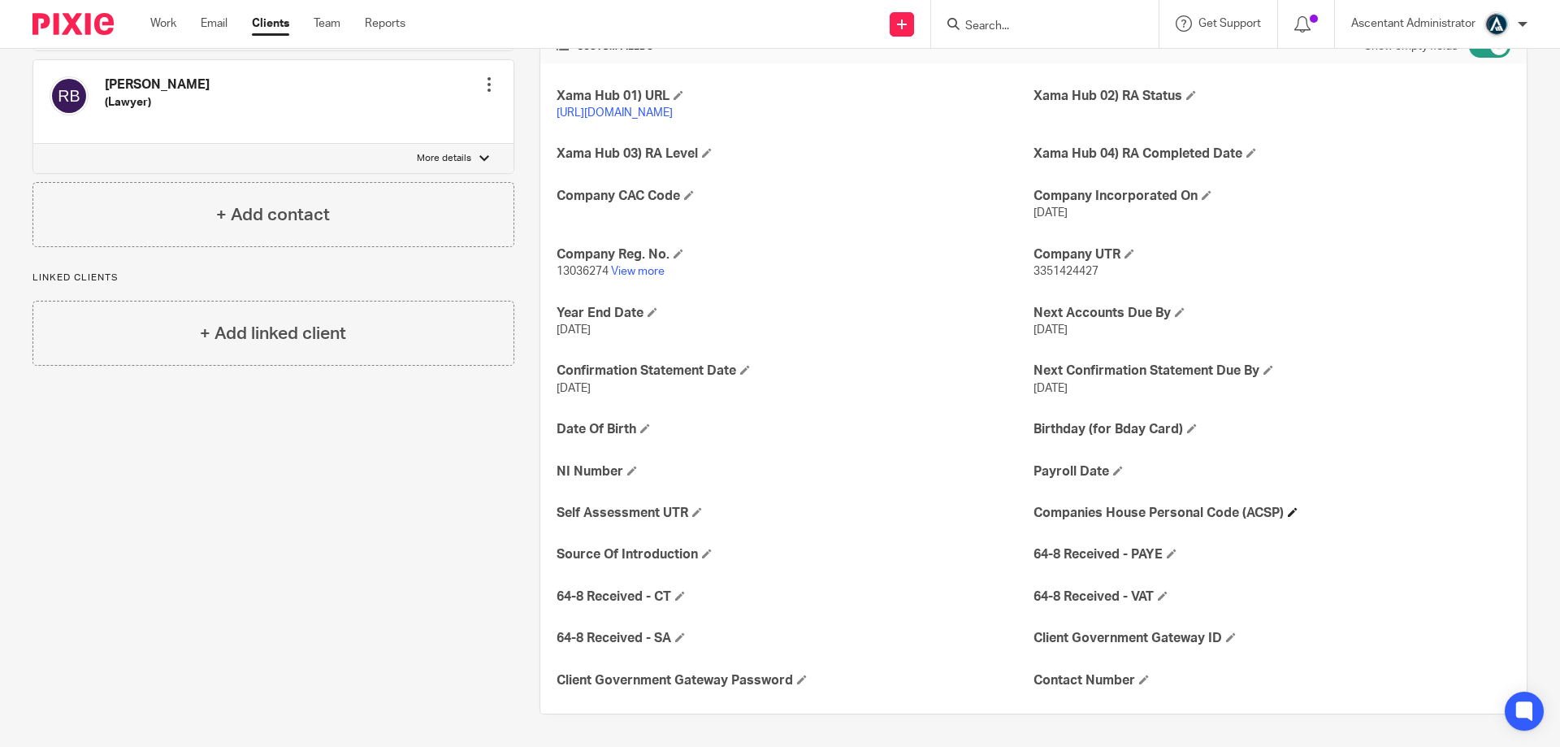
click at [1281, 512] on h4 "Companies House Personal Code (ACSP)" at bounding box center [1272, 513] width 477 height 17
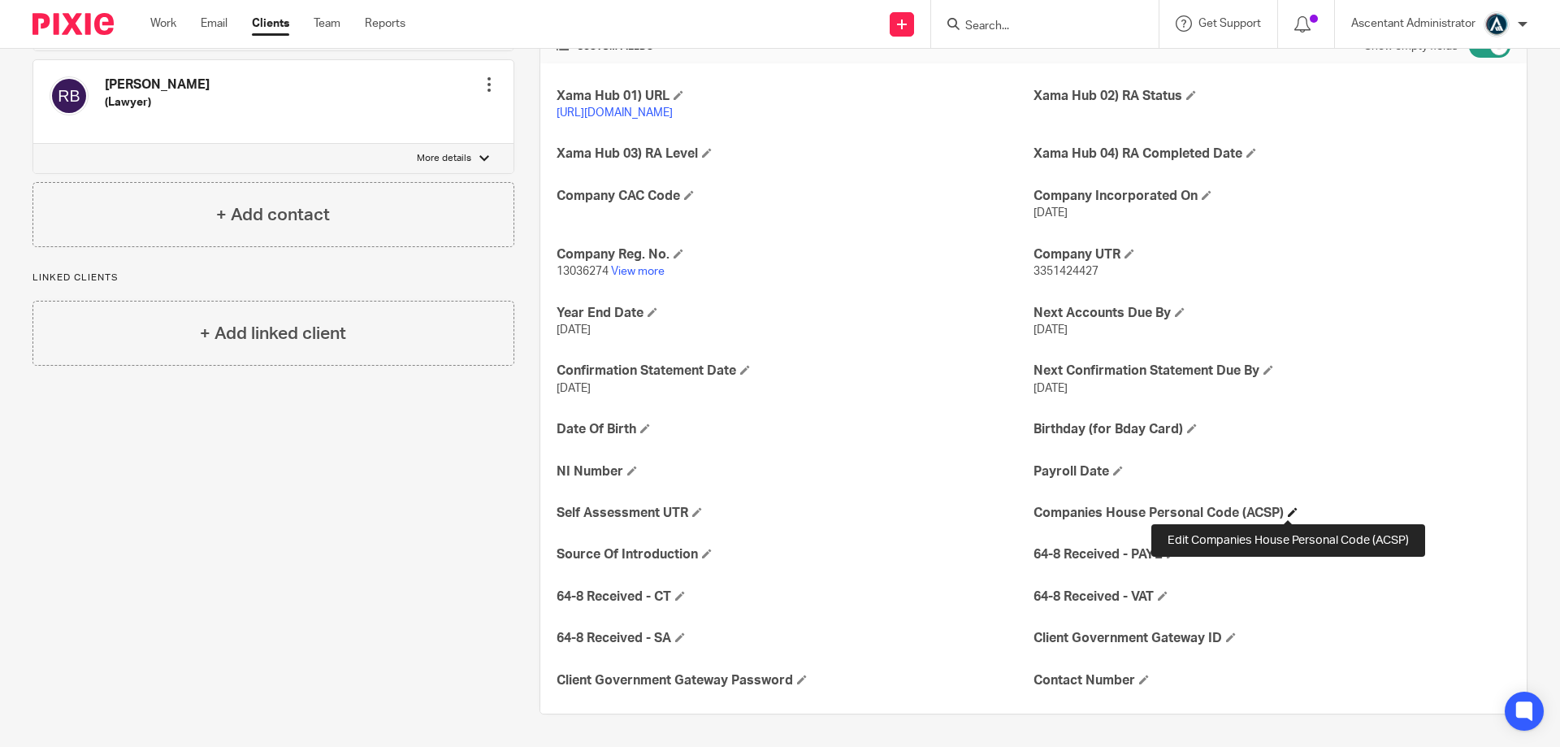
click at [1292, 511] on span at bounding box center [1293, 512] width 10 height 10
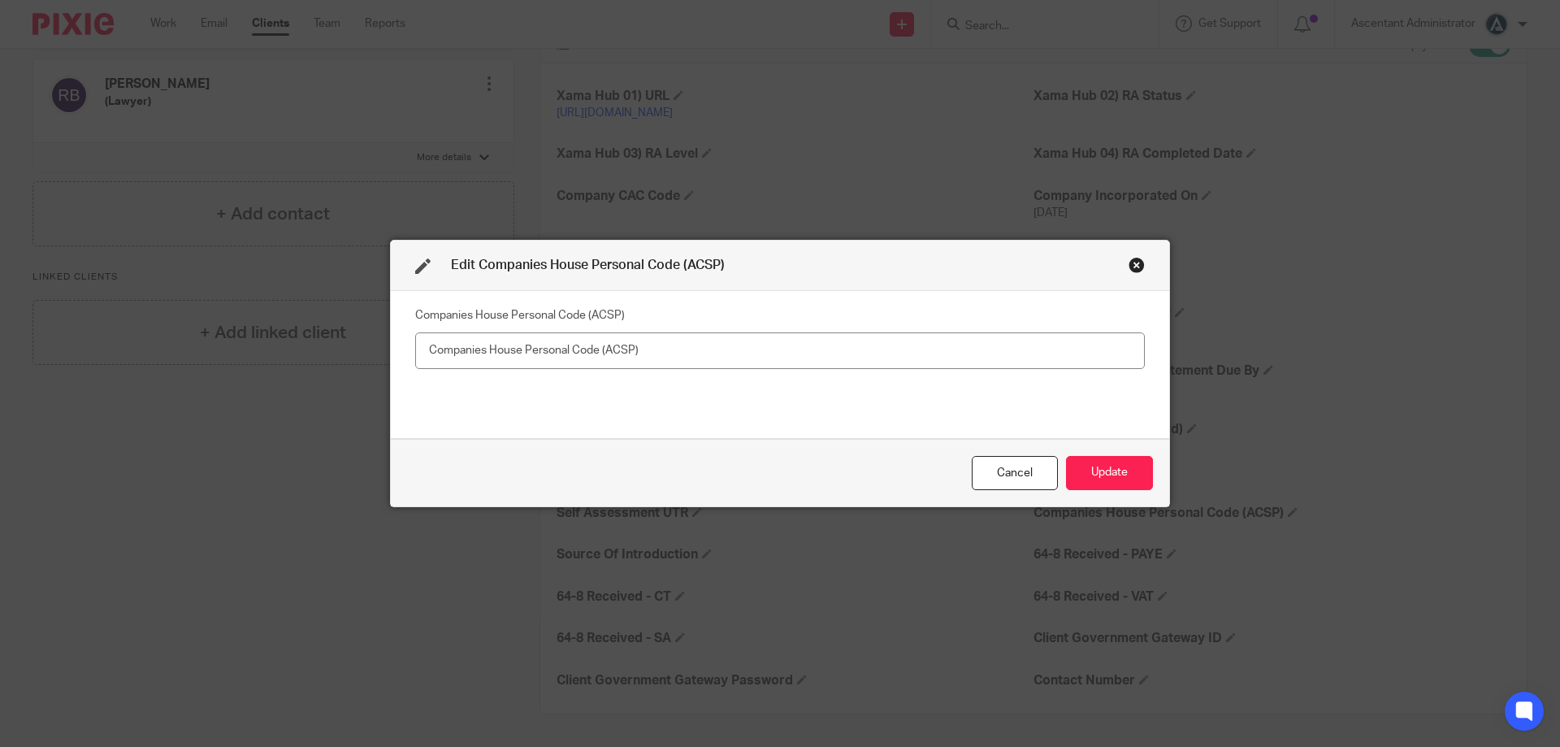
click at [692, 356] on input "text" at bounding box center [780, 350] width 730 height 37
type input "XTV-42M2-2223 [PERSON_NAME]"
click at [1115, 470] on button "Update" at bounding box center [1109, 473] width 87 height 35
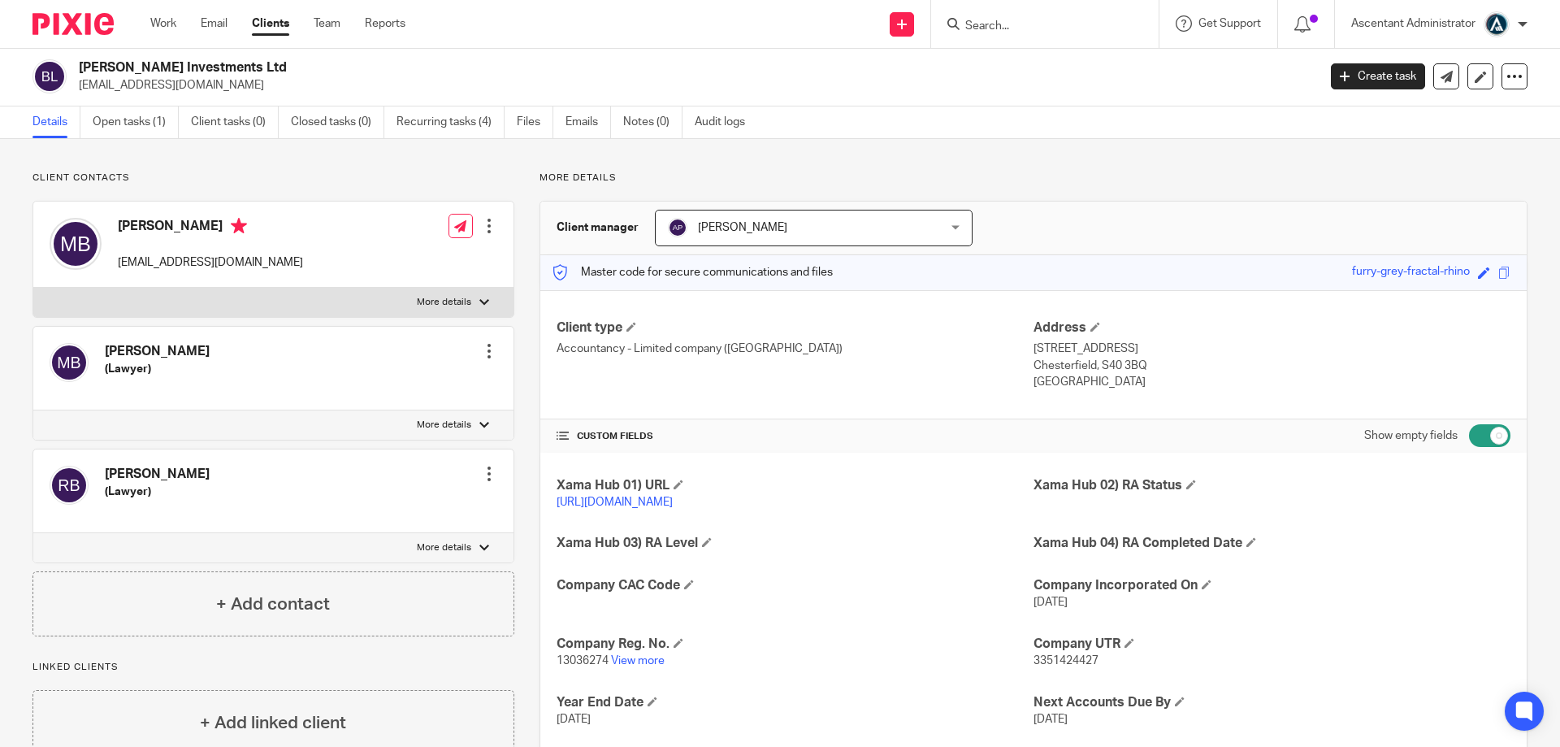
scroll to position [0, 0]
click at [1013, 16] on form at bounding box center [1050, 24] width 173 height 20
click at [1016, 26] on input "Search" at bounding box center [1037, 27] width 146 height 15
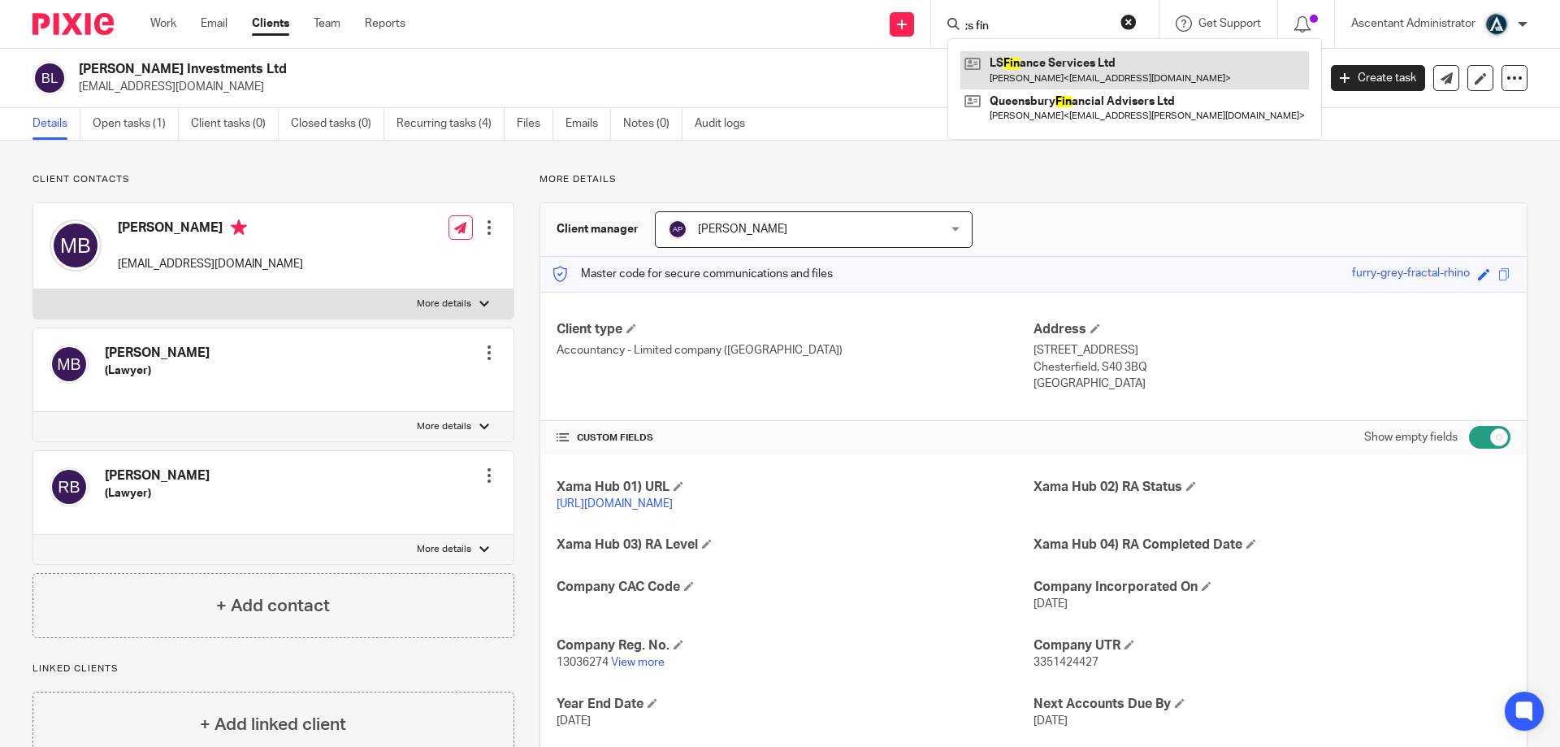
type input ";s fin"
click at [1004, 88] on link at bounding box center [1134, 69] width 349 height 37
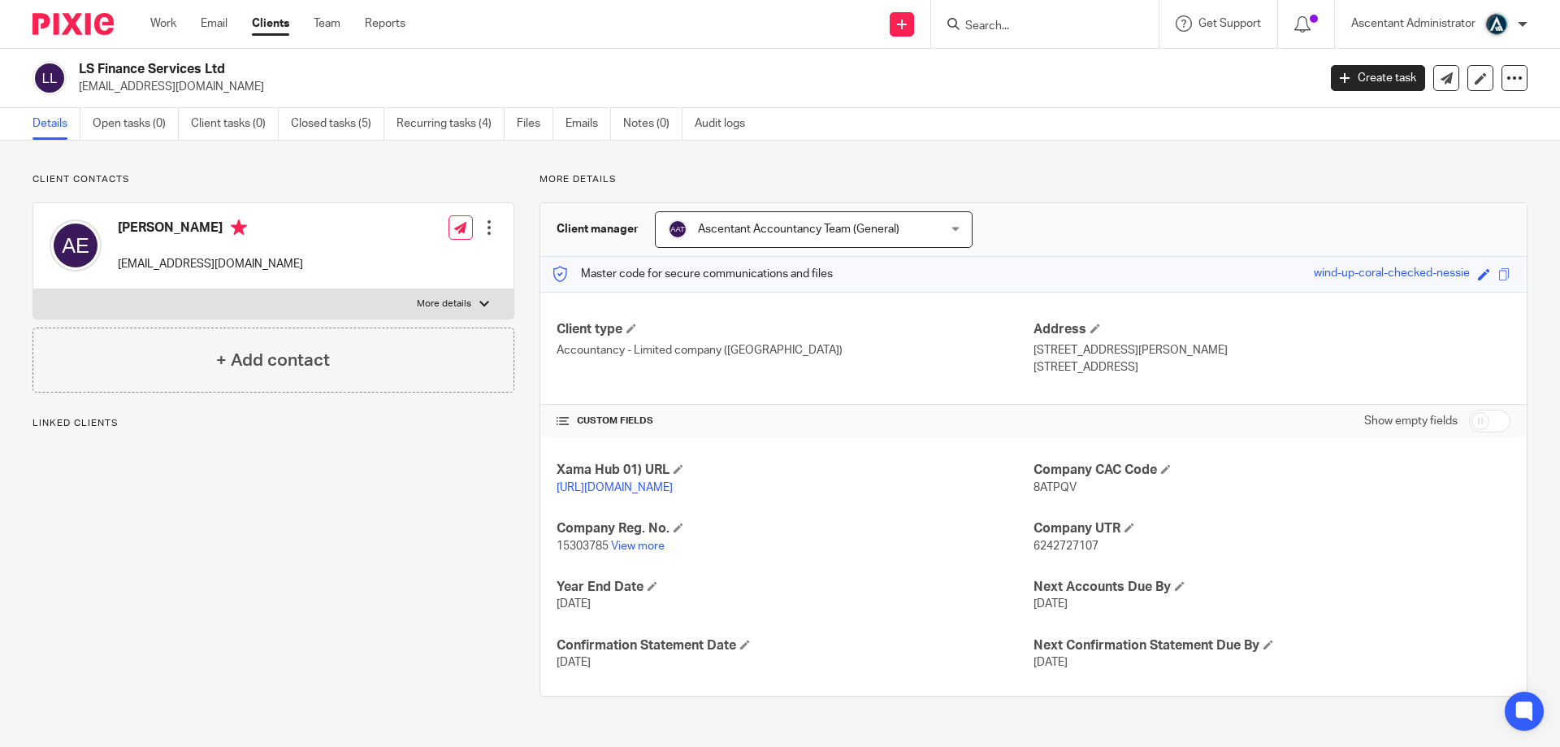
click at [1469, 427] on input "checkbox" at bounding box center [1489, 421] width 41 height 23
checkbox input "true"
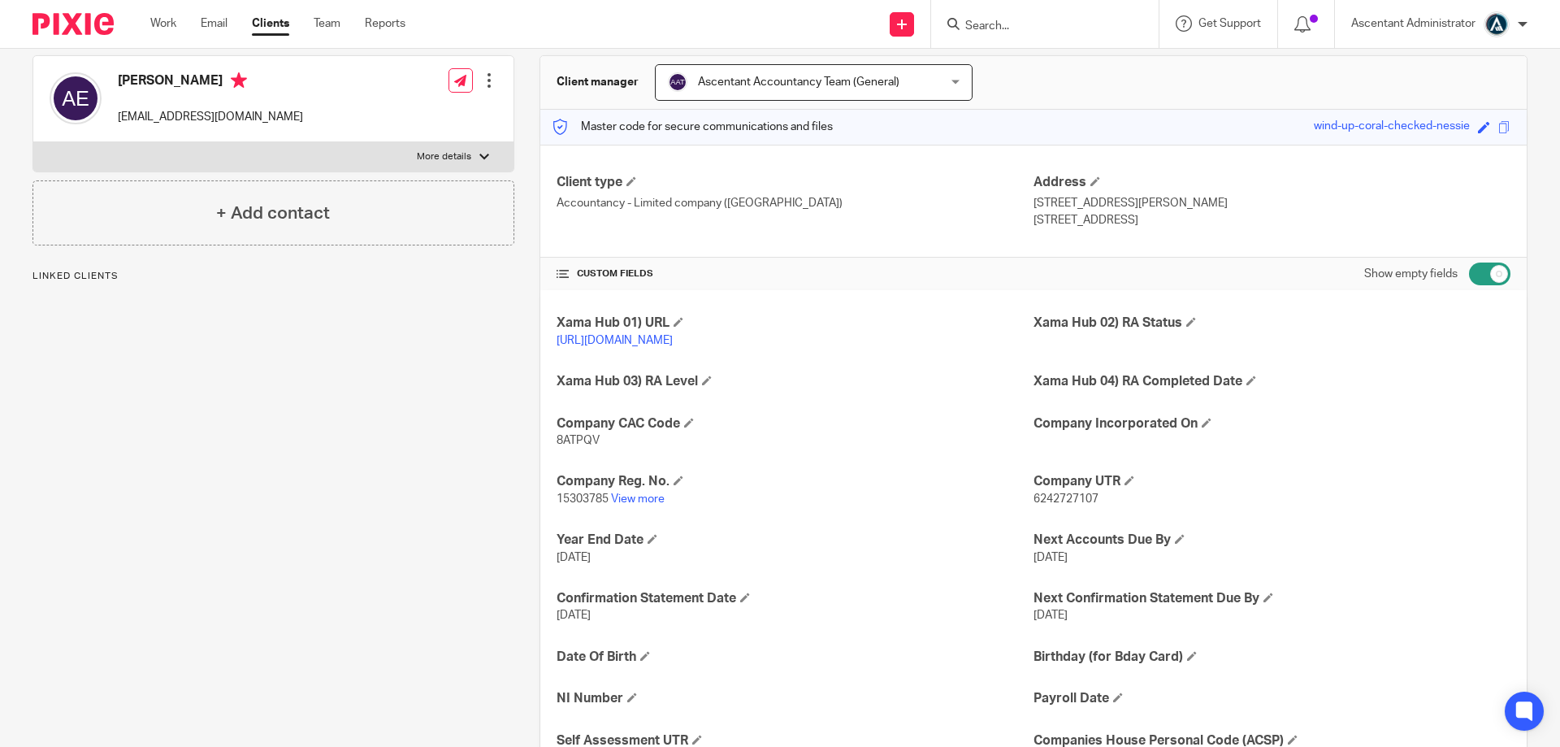
scroll to position [325, 0]
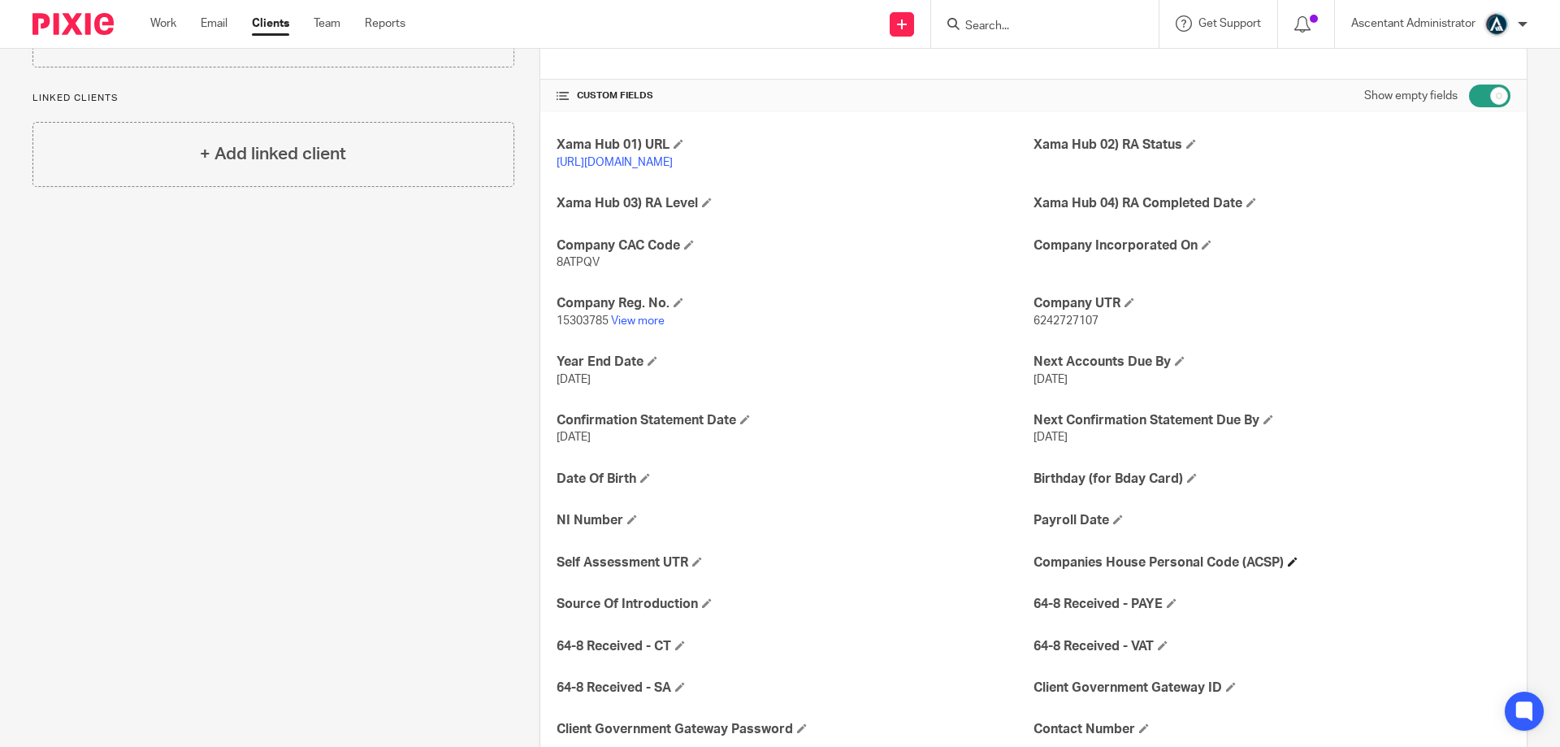
click at [1293, 571] on h4 "Companies House Personal Code (ACSP)" at bounding box center [1272, 562] width 477 height 17
click at [1294, 571] on h4 "Companies House Personal Code (ACSP)" at bounding box center [1272, 562] width 477 height 17
click at [1288, 566] on span at bounding box center [1293, 562] width 10 height 10
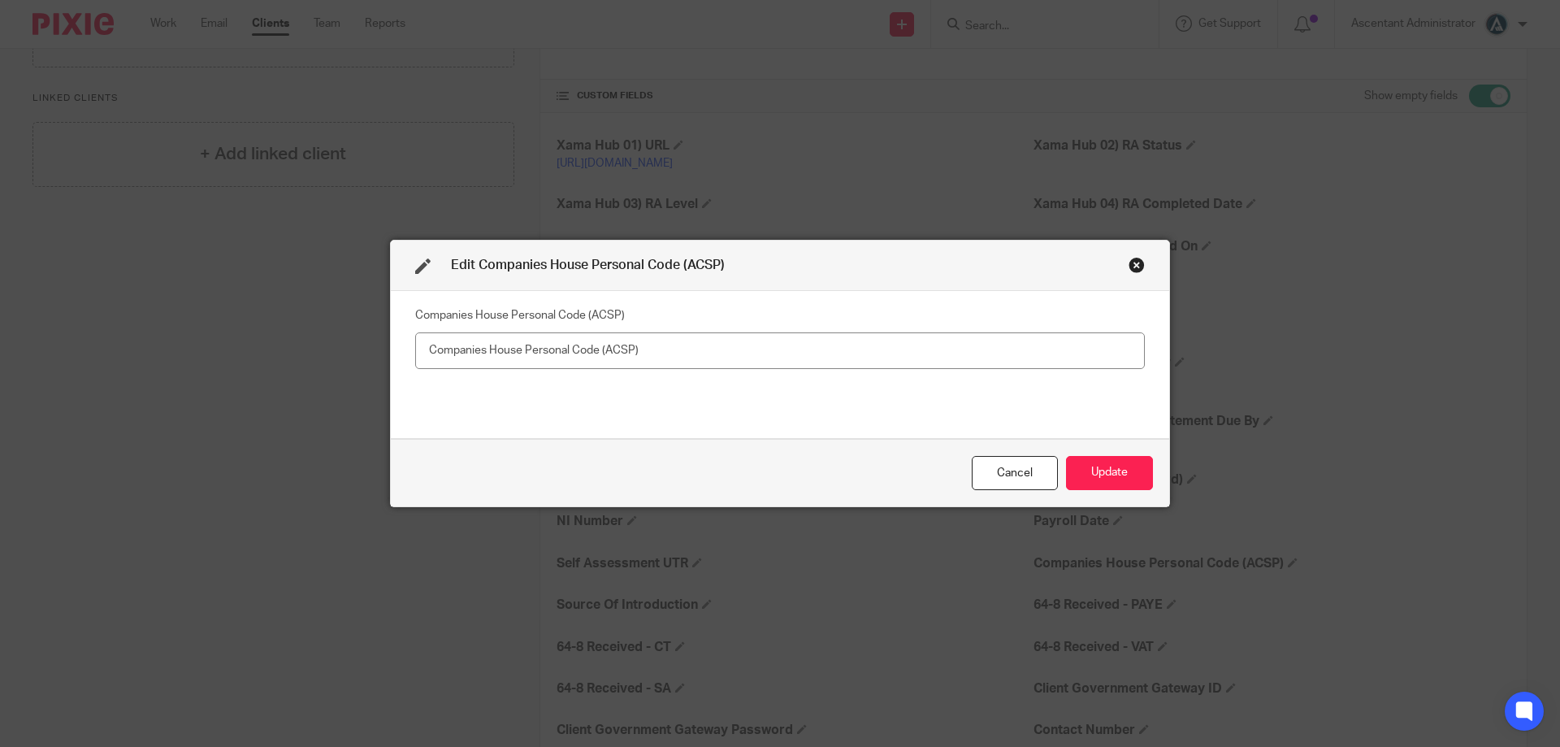
click at [716, 356] on input "text" at bounding box center [780, 350] width 730 height 37
type input "Andrea Elks XFW-HV32-2223 Mark Elks XNM-WXL2-2223"
click at [1085, 466] on button "Update" at bounding box center [1109, 473] width 87 height 35
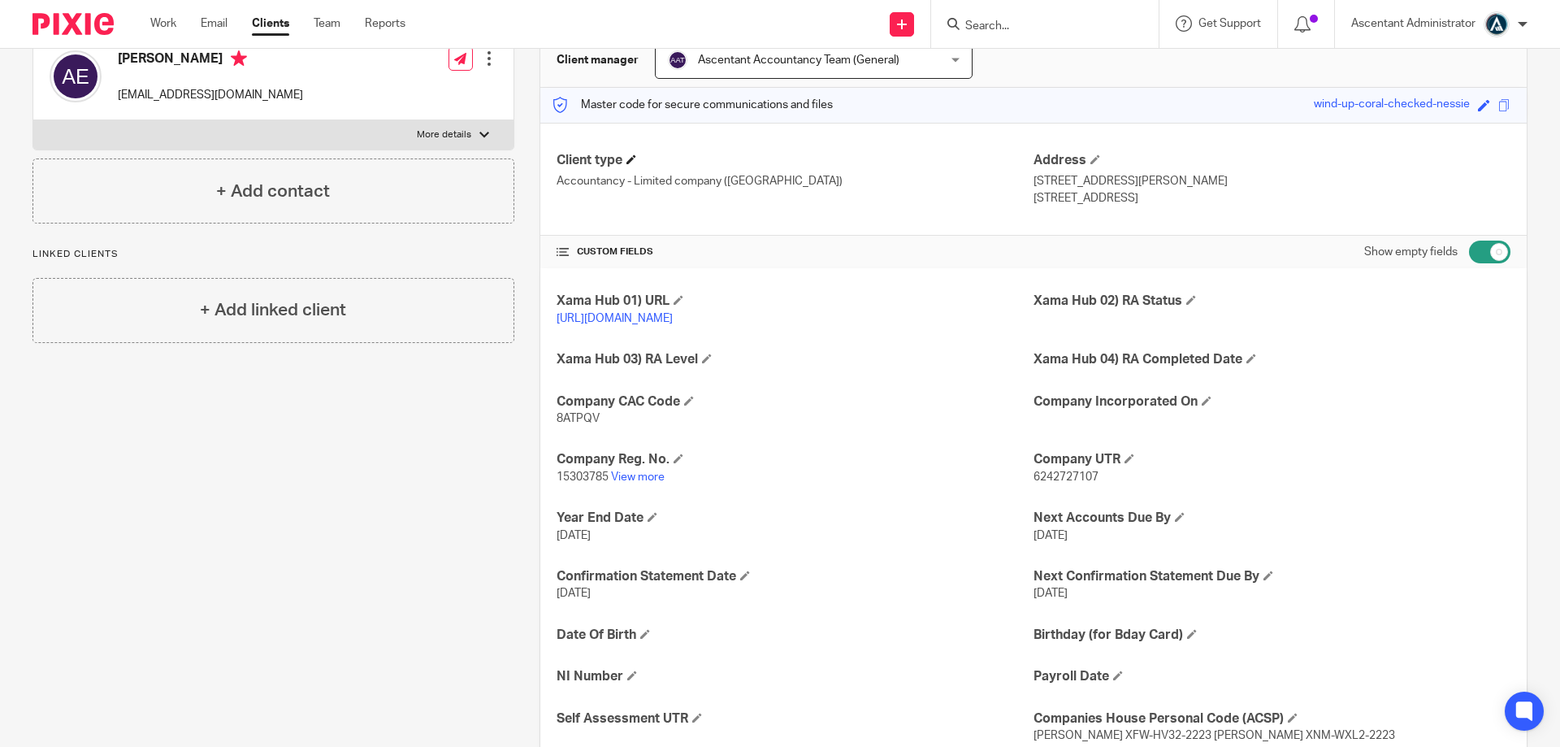
scroll to position [0, 0]
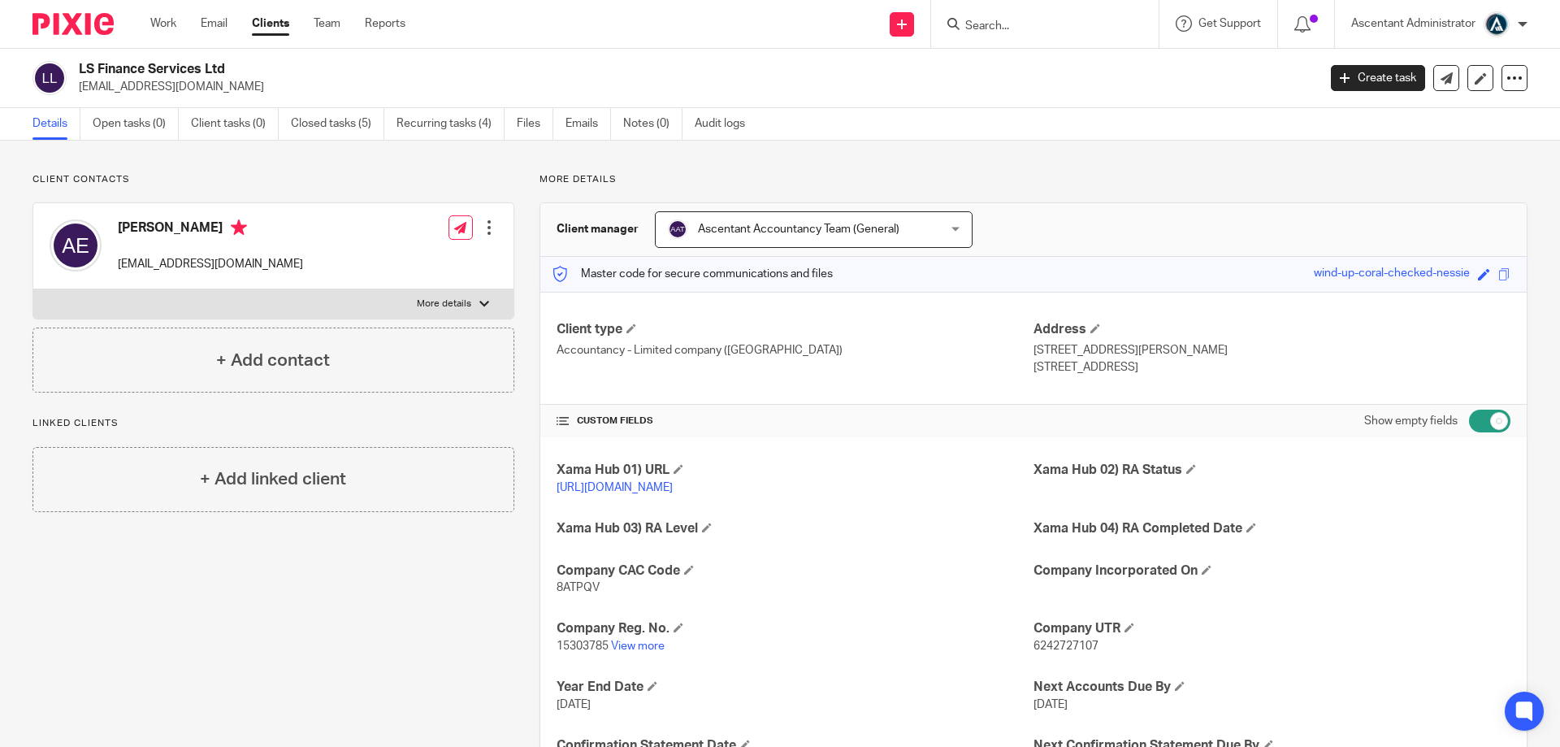
click at [990, 28] on input "Search" at bounding box center [1037, 27] width 146 height 15
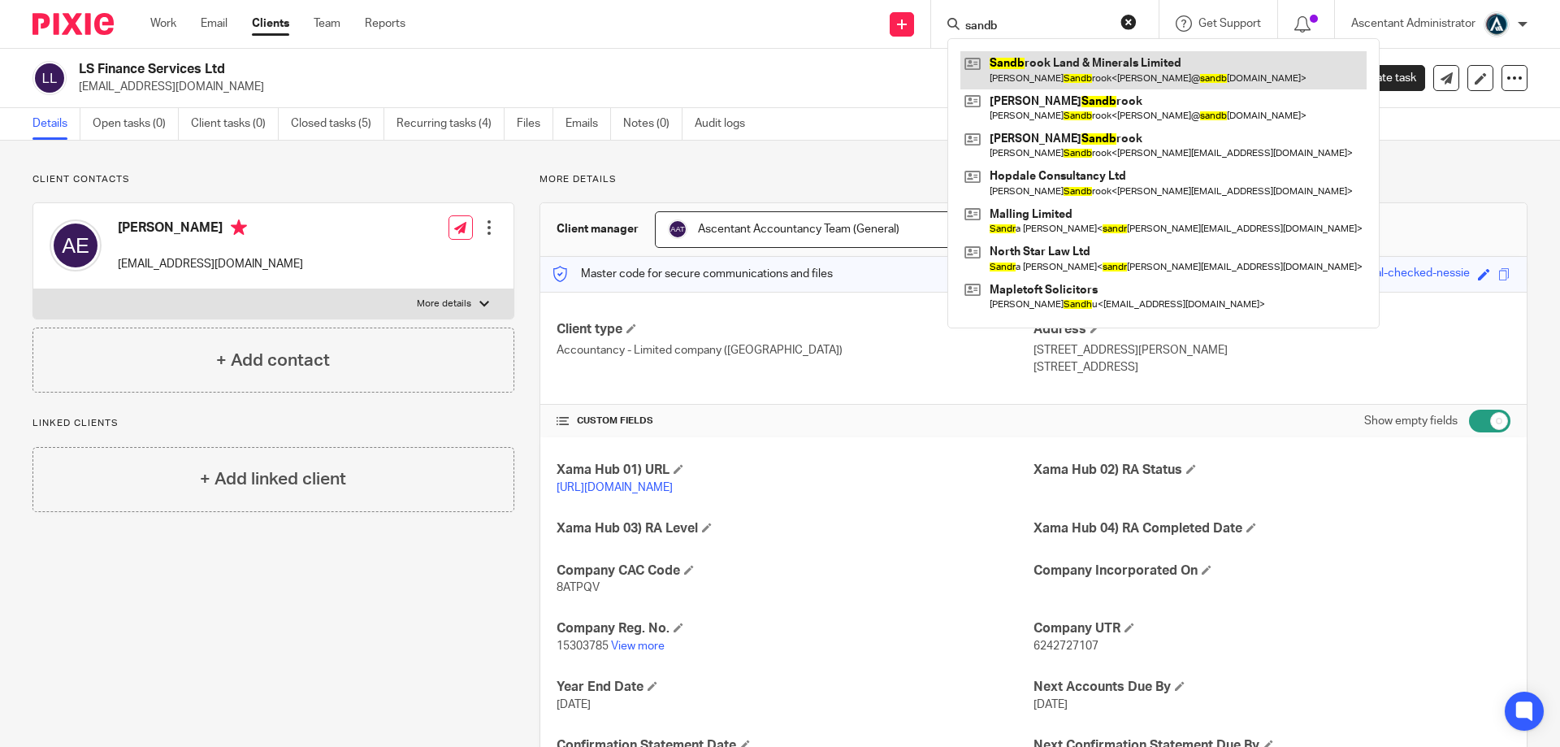
type input "sandb"
click at [1099, 77] on link at bounding box center [1163, 69] width 406 height 37
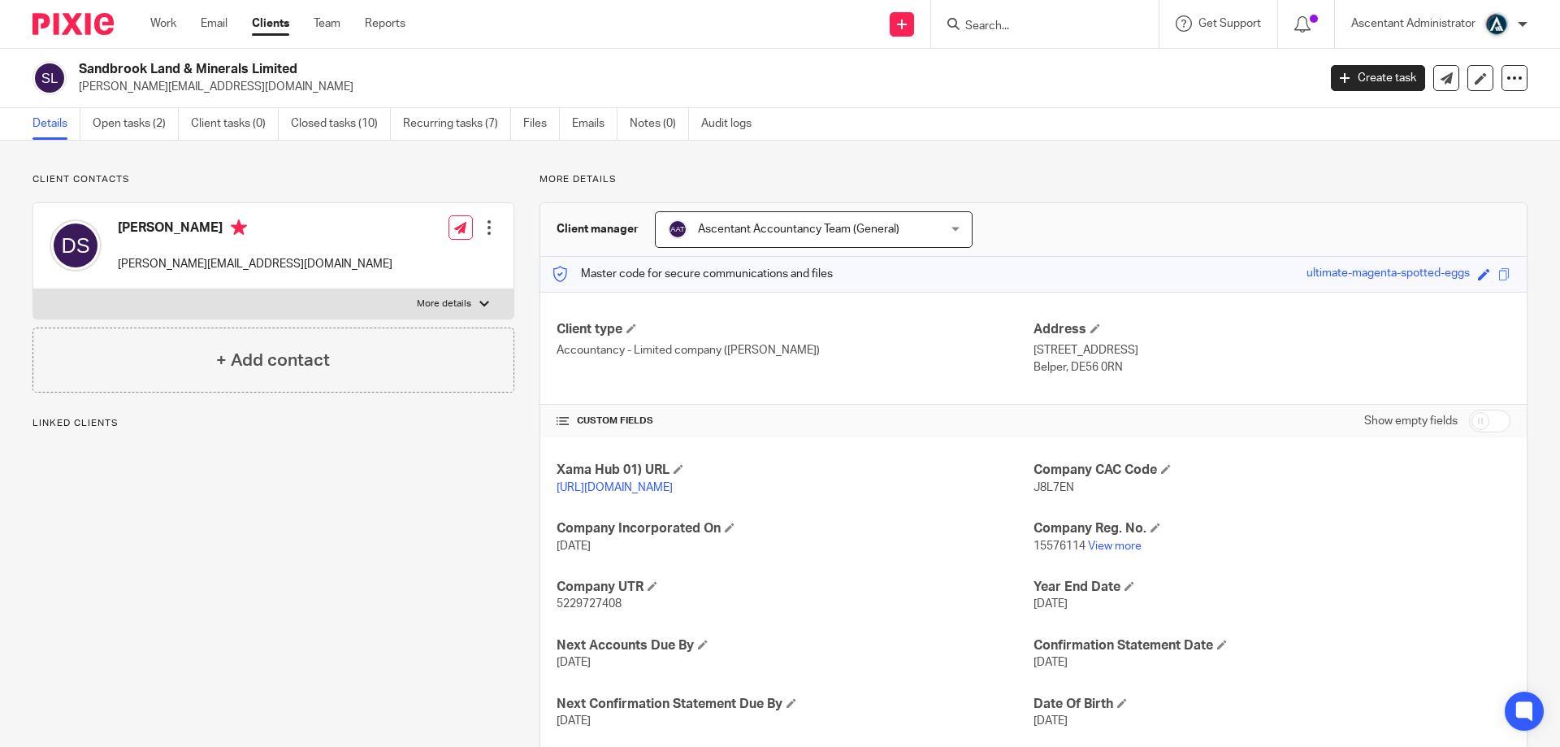
scroll to position [215, 0]
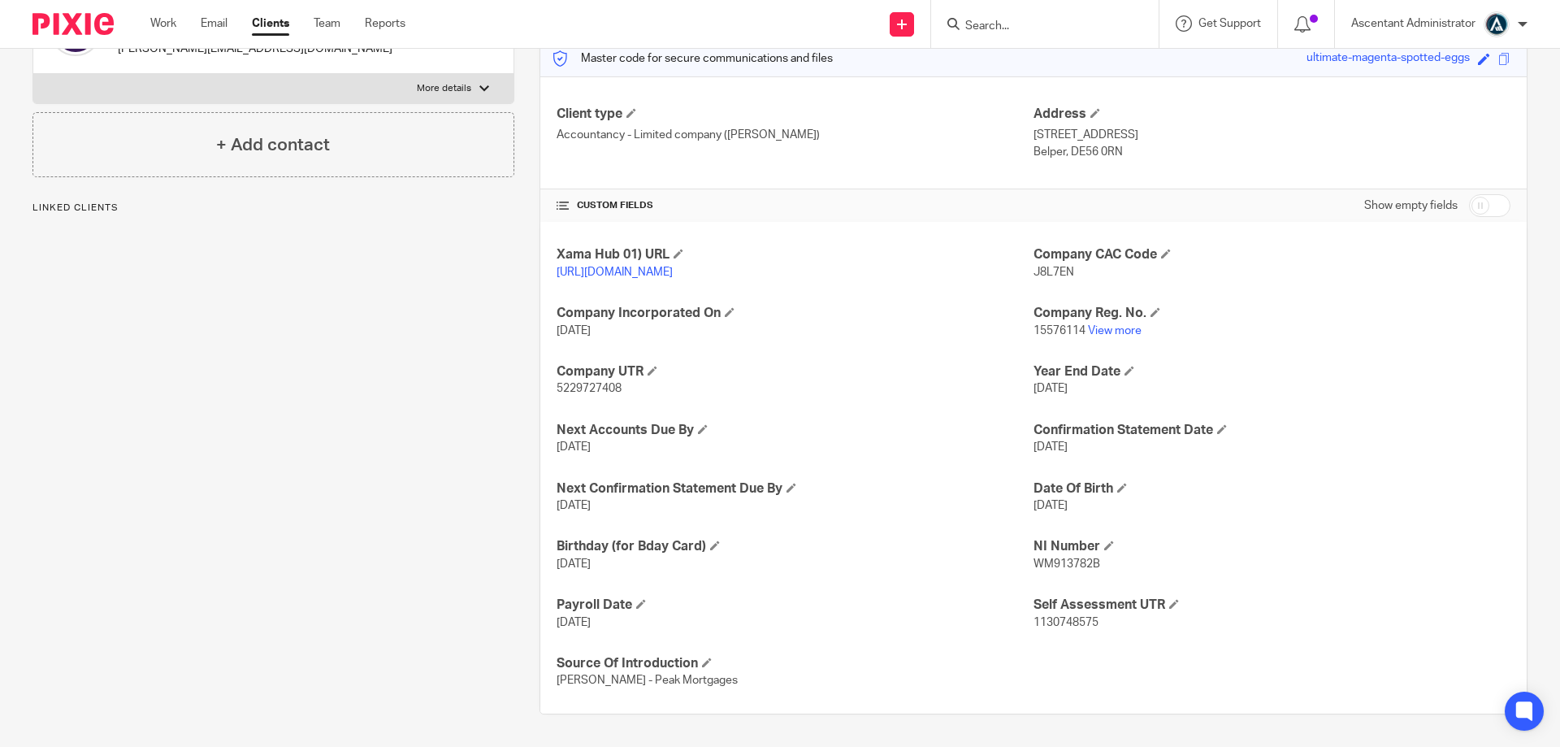
click at [1469, 214] on input "checkbox" at bounding box center [1489, 205] width 41 height 23
checkbox input "true"
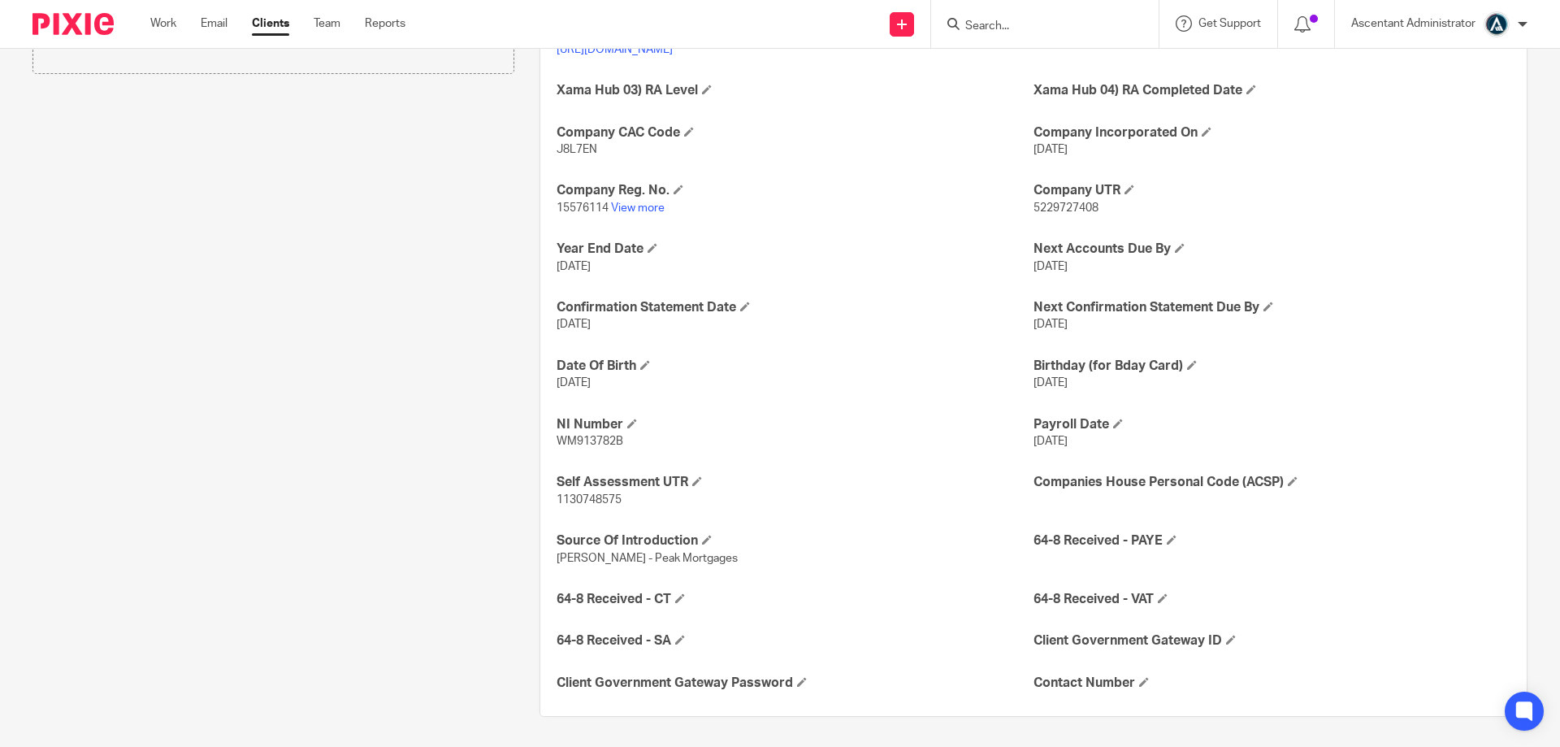
scroll to position [440, 0]
click at [1288, 482] on span at bounding box center [1293, 479] width 10 height 10
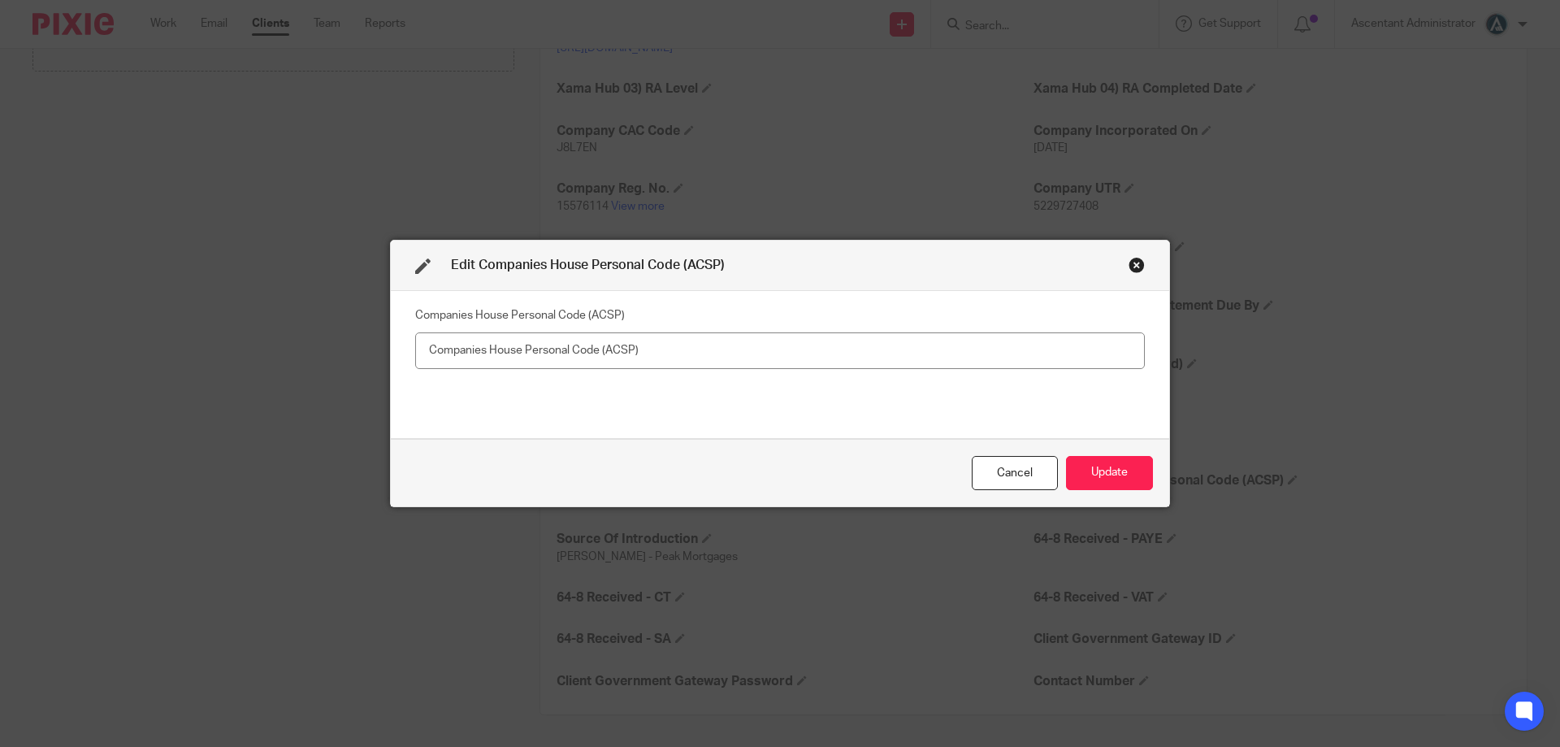
click at [722, 355] on input "text" at bounding box center [780, 350] width 730 height 37
click at [603, 351] on input "David Sandbrook" at bounding box center [780, 350] width 730 height 37
type input "David Sandbrook XM8-X272-2223"
click at [1085, 470] on button "Update" at bounding box center [1109, 473] width 87 height 35
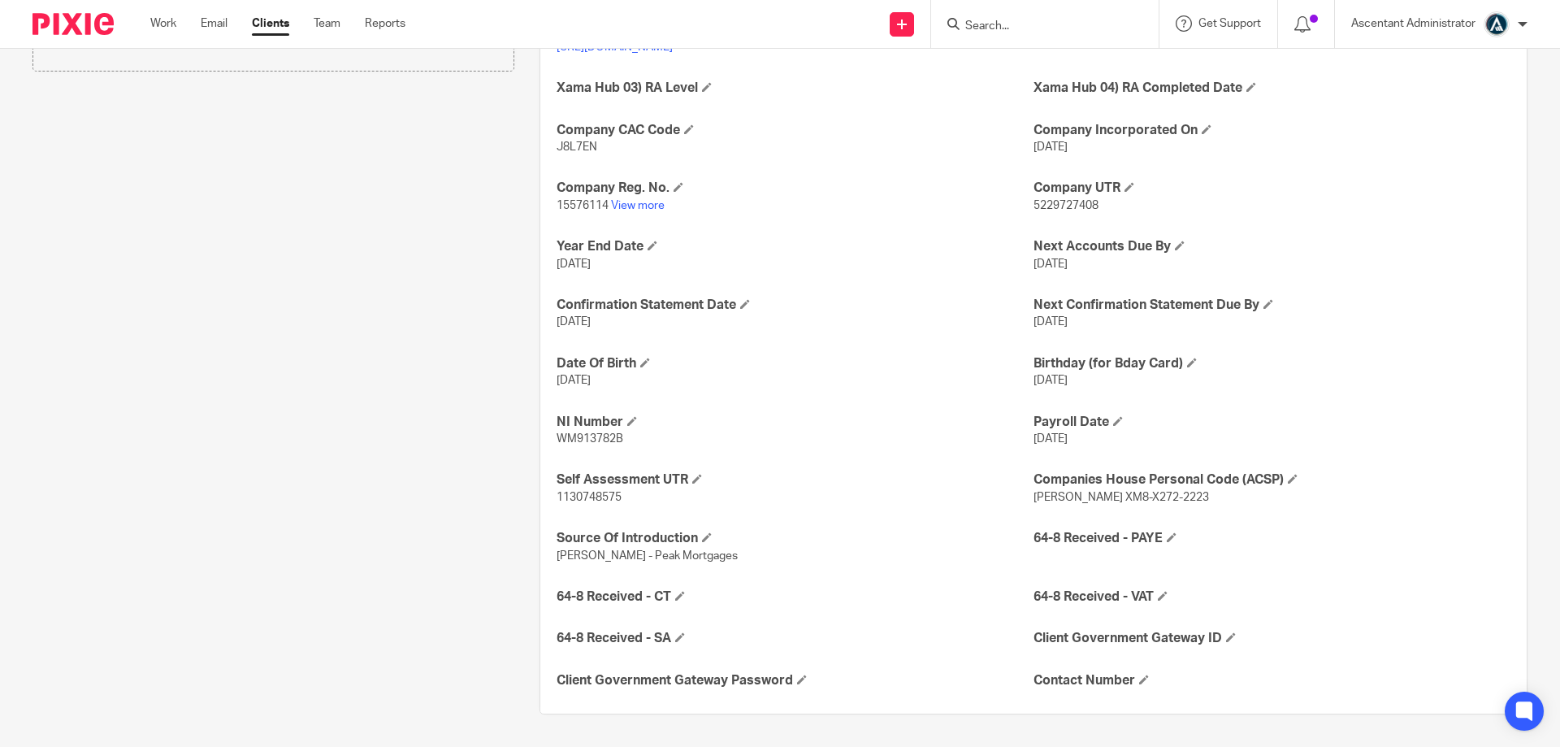
click at [1001, 26] on input "Search" at bounding box center [1037, 27] width 146 height 15
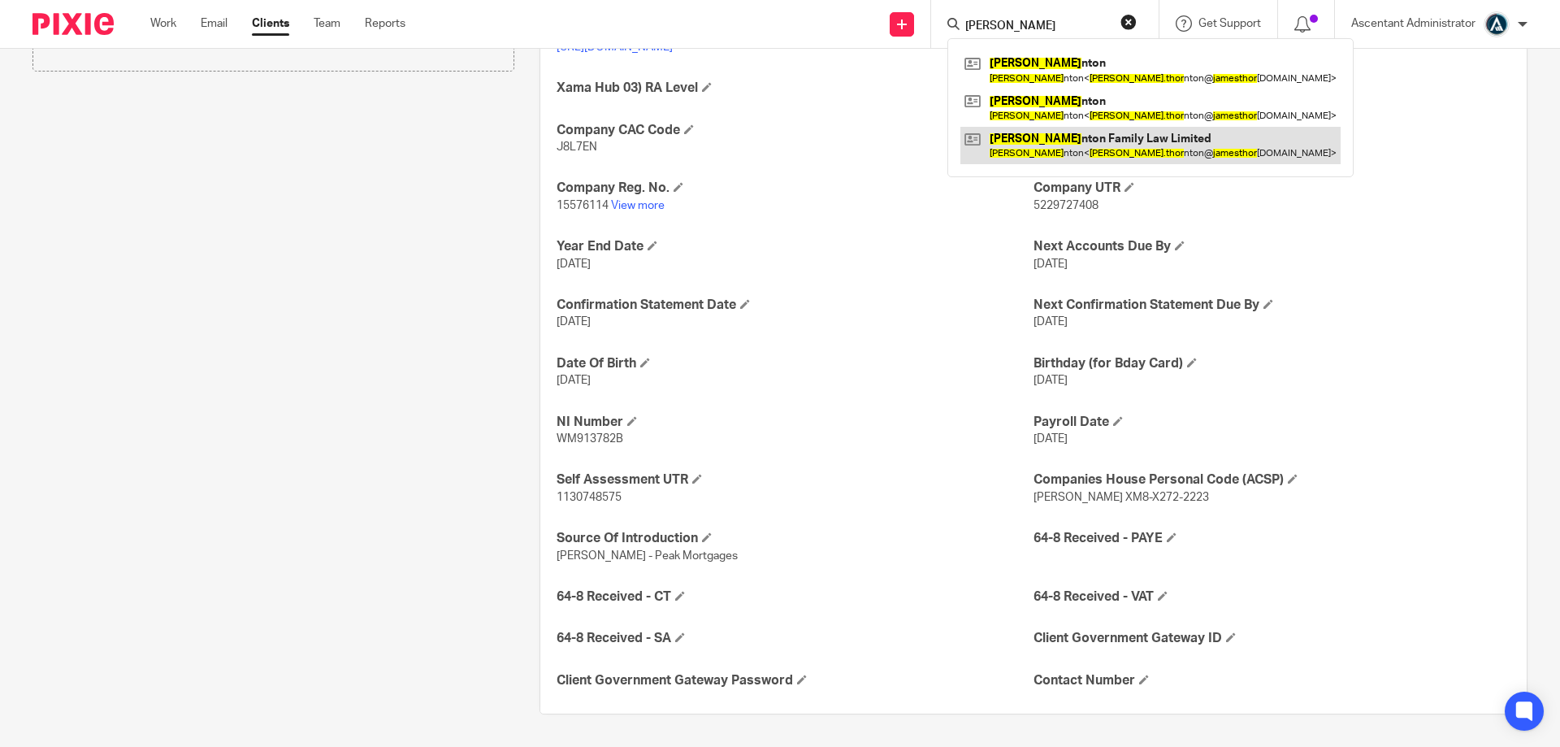
type input "james thor"
click at [1203, 140] on link at bounding box center [1150, 145] width 380 height 37
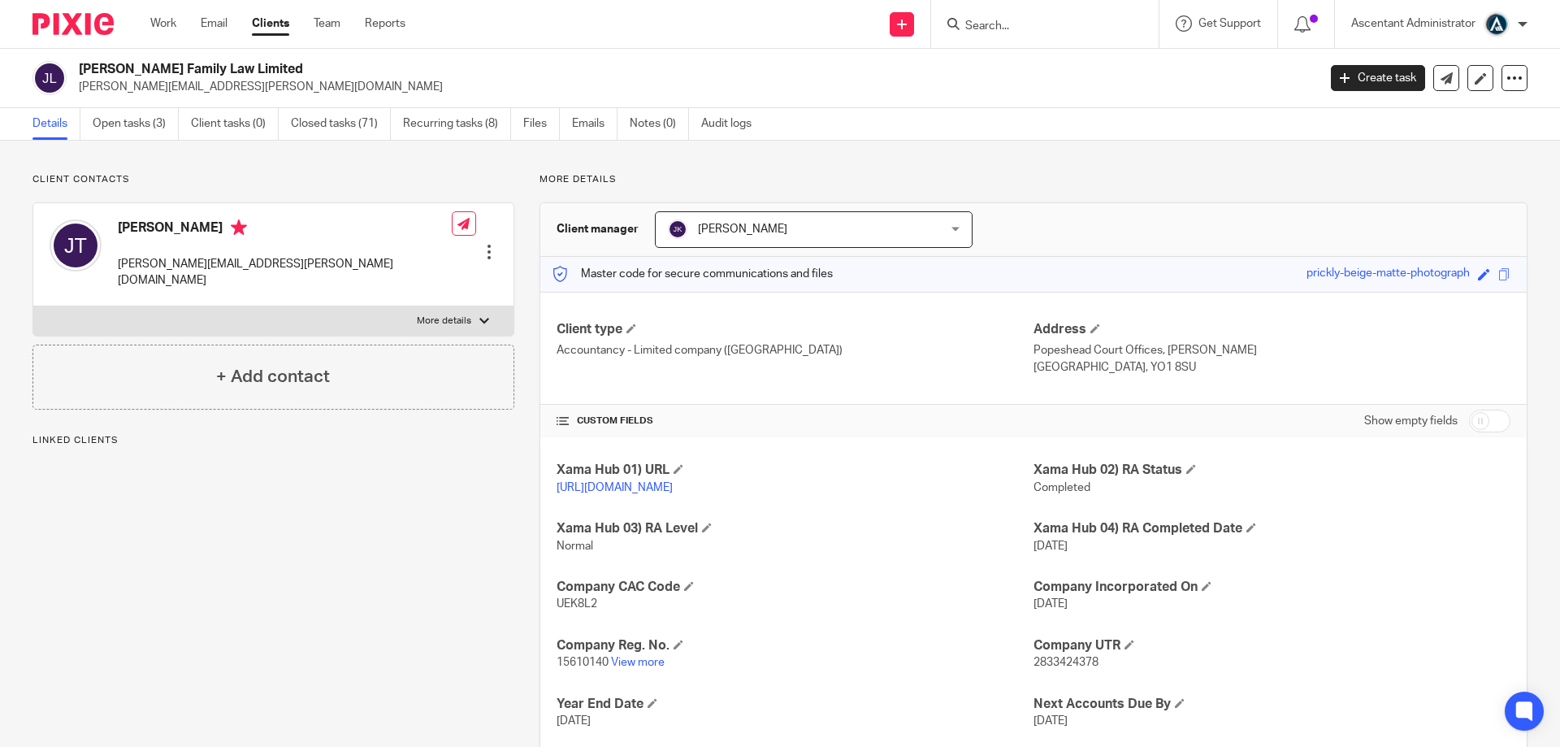
scroll to position [290, 0]
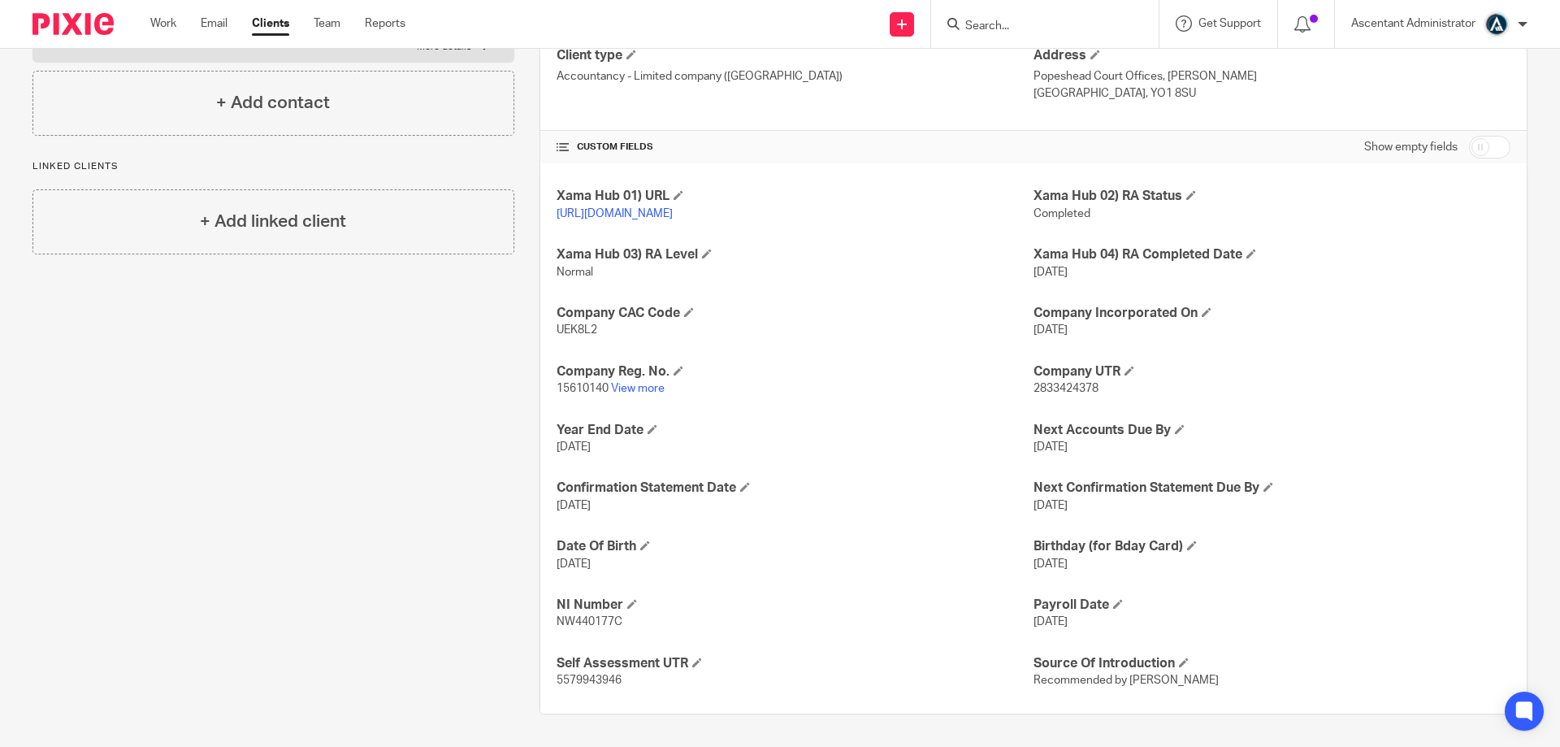
click at [1470, 136] on input "checkbox" at bounding box center [1489, 147] width 41 height 23
checkbox input "true"
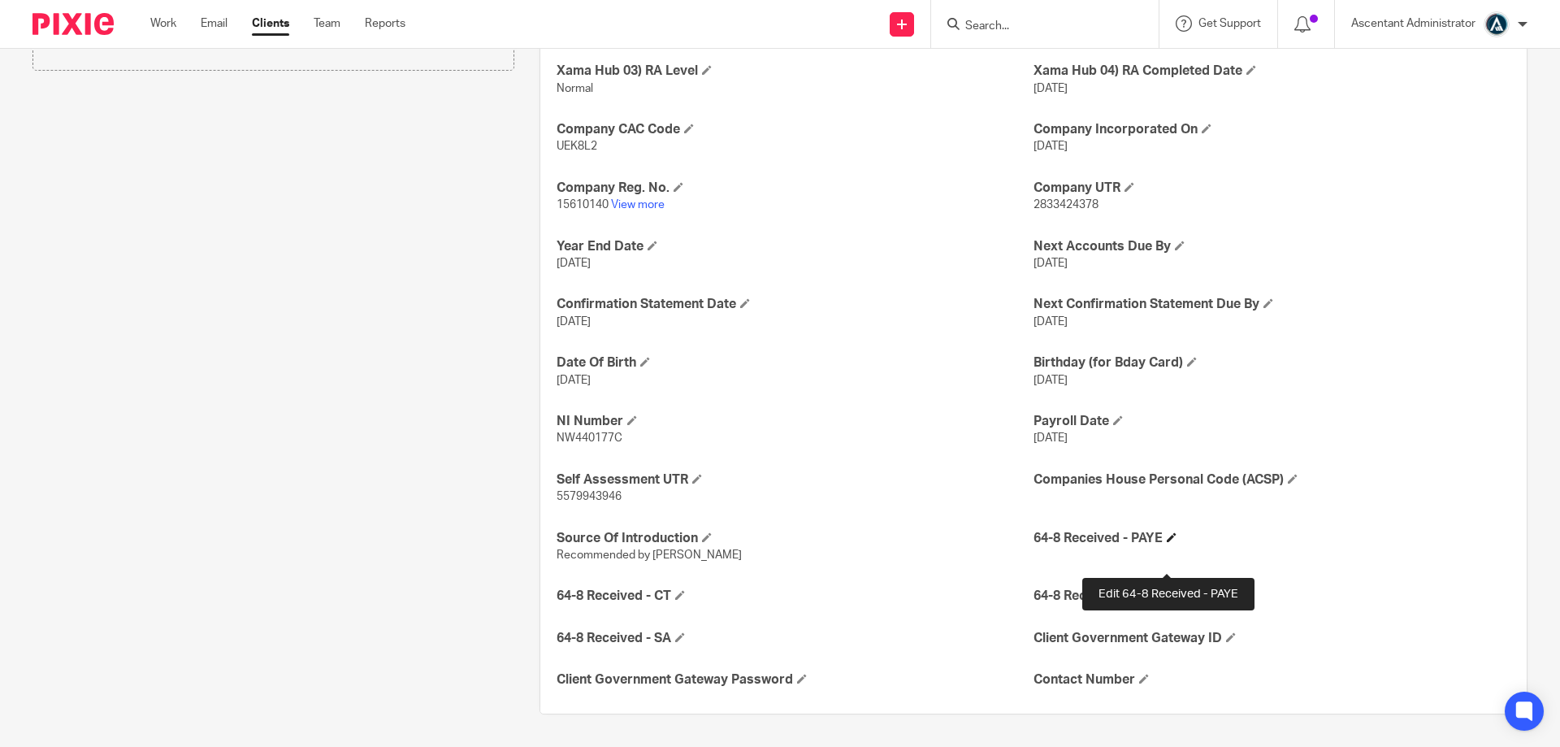
scroll to position [474, 0]
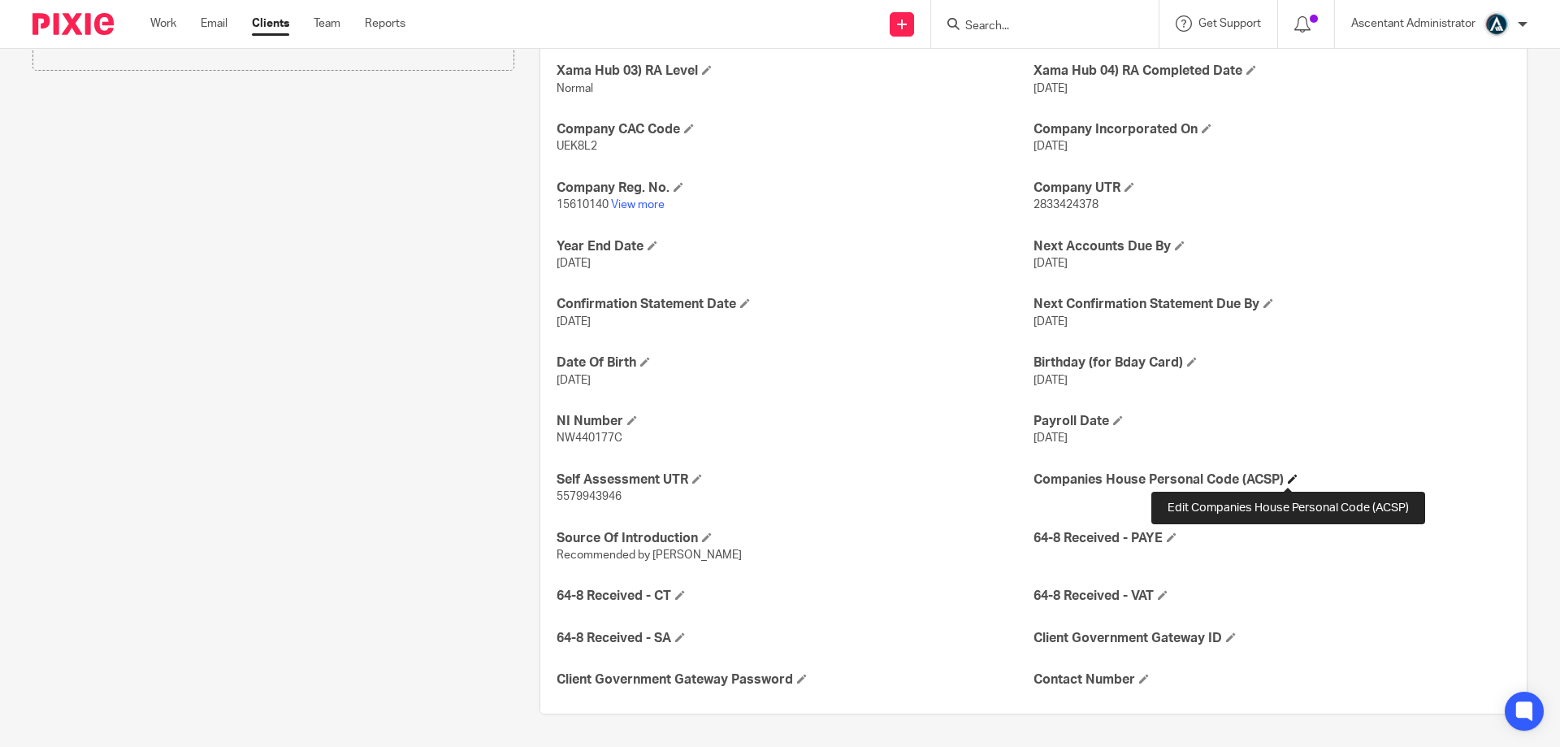
click at [1290, 483] on span at bounding box center [1293, 479] width 10 height 10
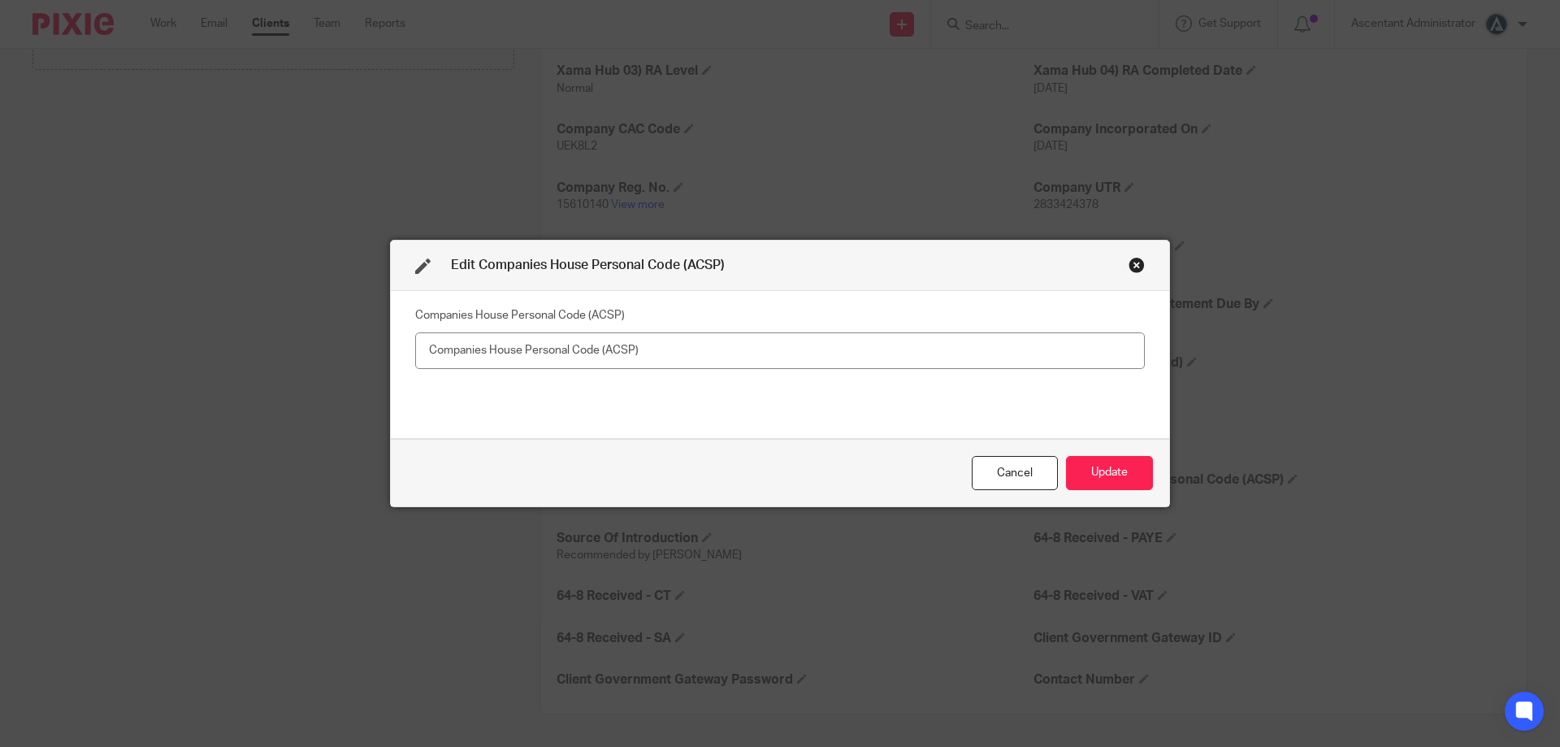
click at [806, 339] on input "text" at bounding box center [780, 350] width 730 height 37
type input "XM8-F482-2223 James Thornton"
click at [1087, 479] on button "Update" at bounding box center [1109, 473] width 87 height 35
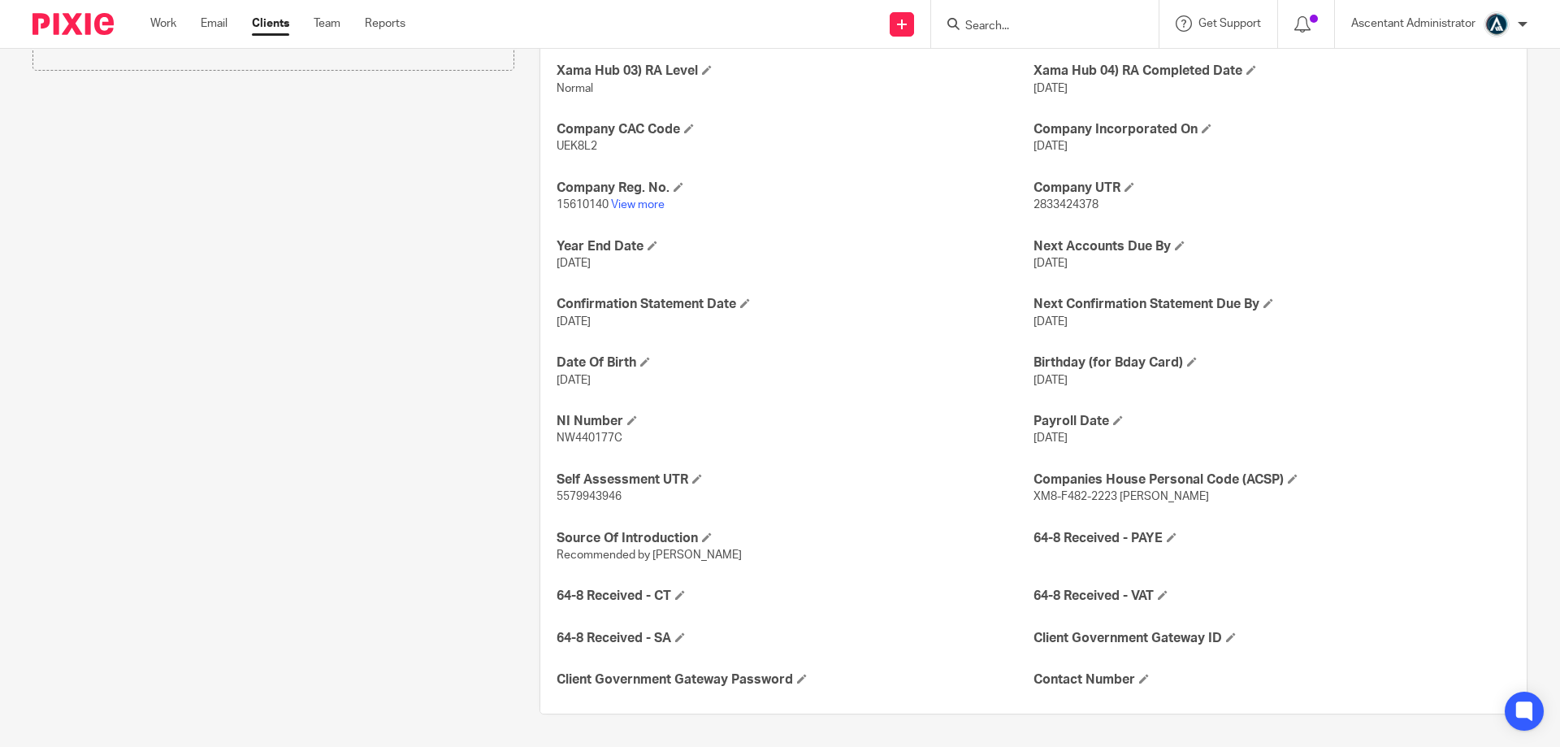
click at [1027, 36] on div at bounding box center [1045, 24] width 228 height 48
click at [1008, 28] on input "Search" at bounding box center [1037, 27] width 146 height 15
type input "ocean"
click at [1032, 63] on link at bounding box center [1061, 63] width 202 height 24
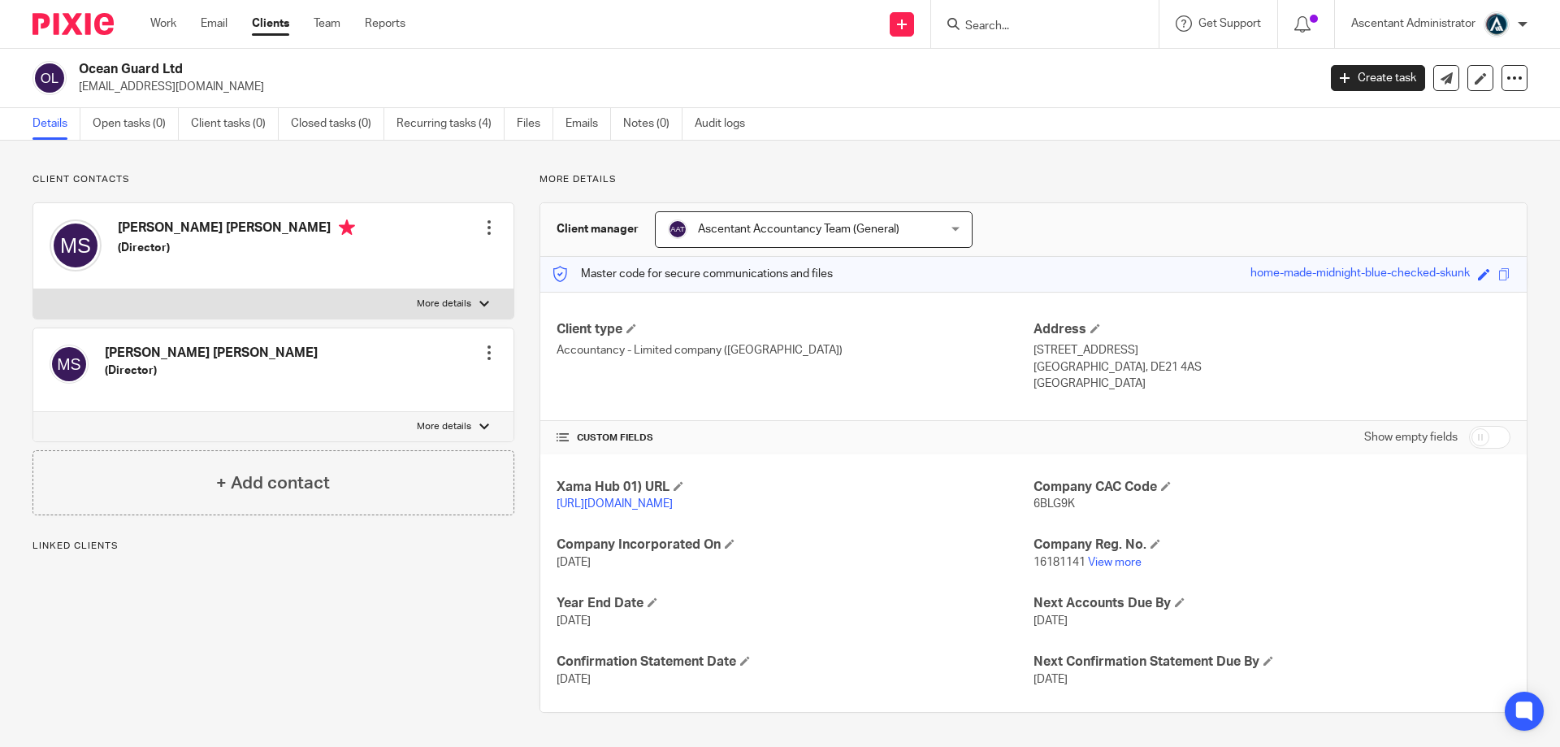
click at [1469, 431] on input "checkbox" at bounding box center [1489, 437] width 41 height 23
checkbox input "true"
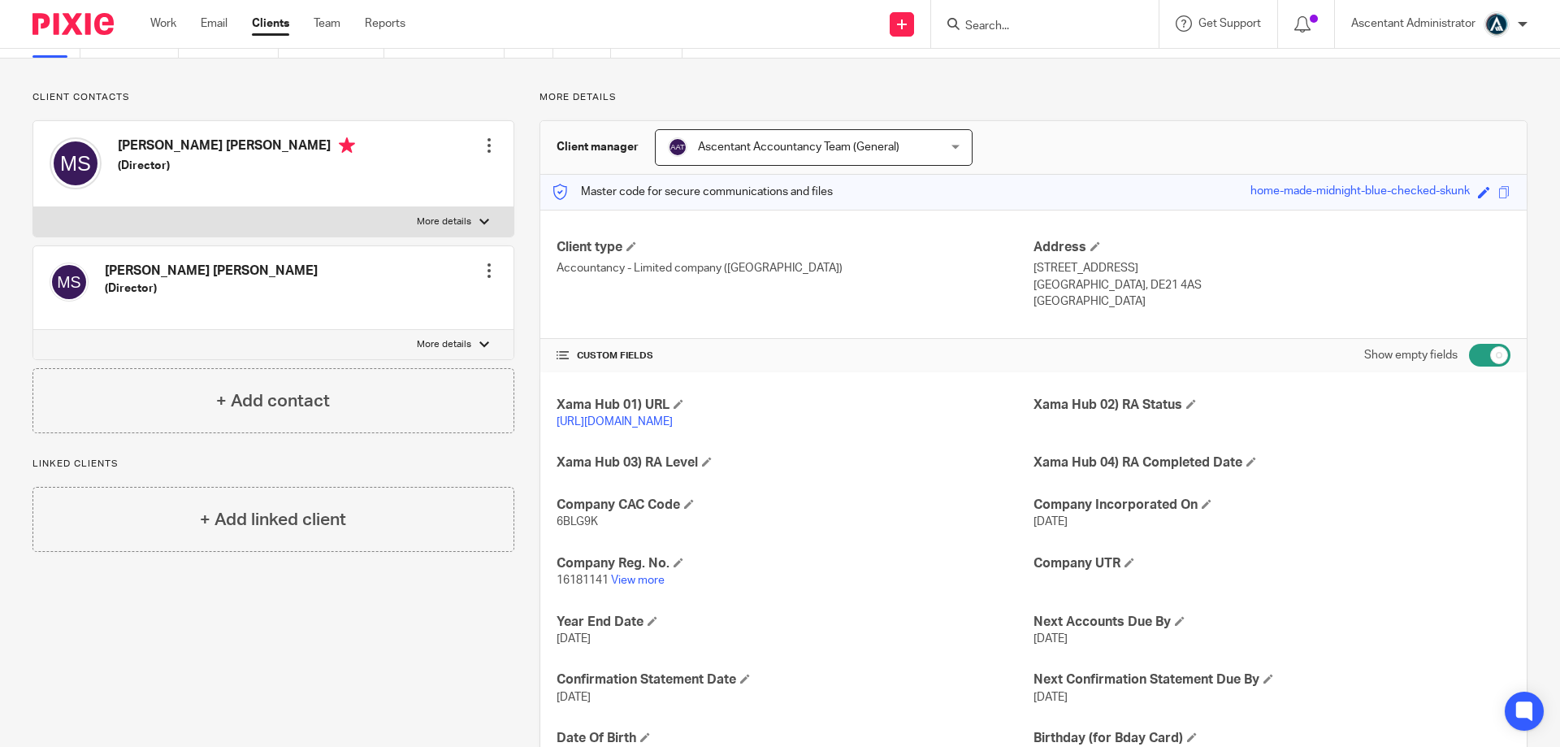
scroll to position [325, 0]
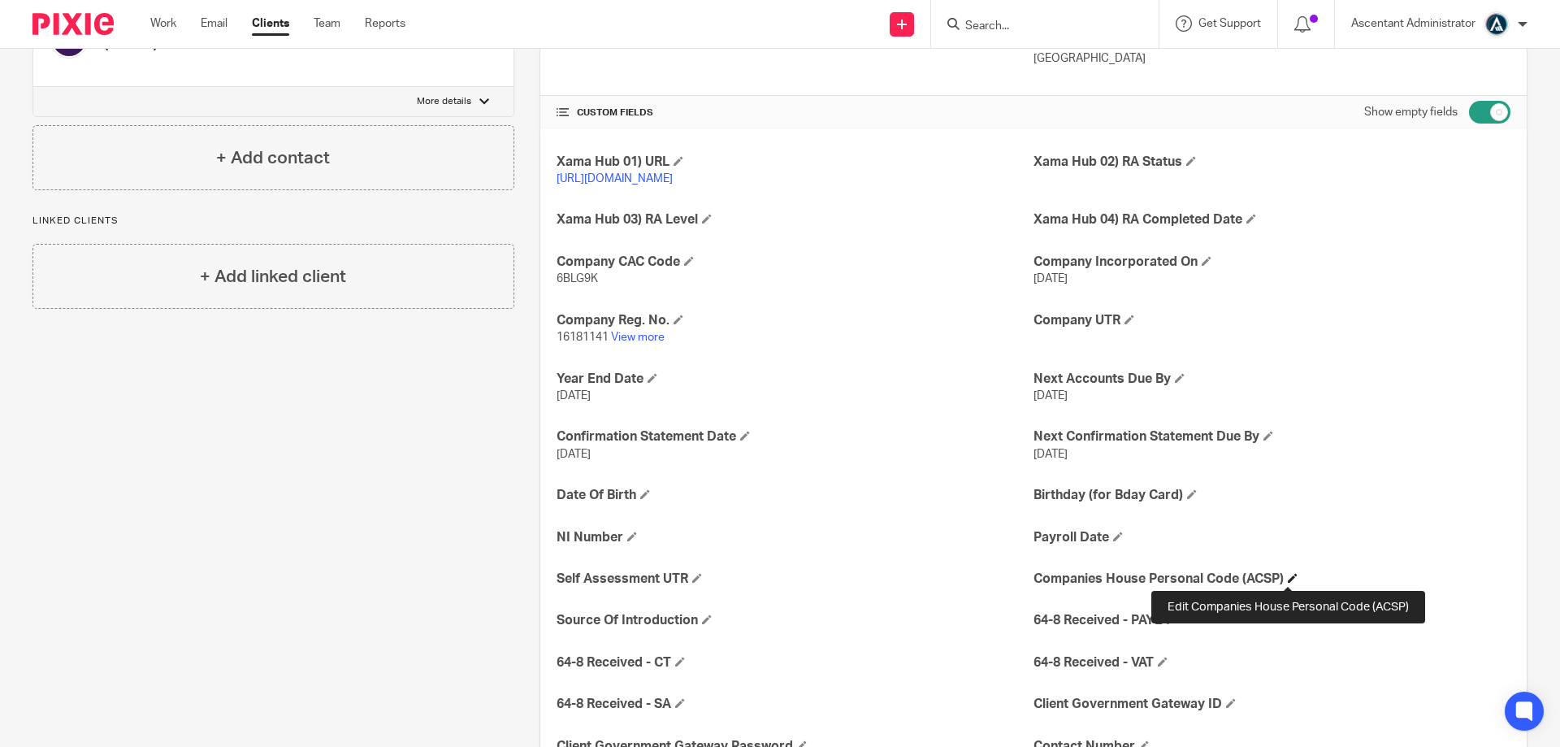
click at [1294, 581] on h4 "Companies House Personal Code (ACSP)" at bounding box center [1272, 578] width 477 height 17
click at [1290, 580] on span at bounding box center [1293, 578] width 10 height 10
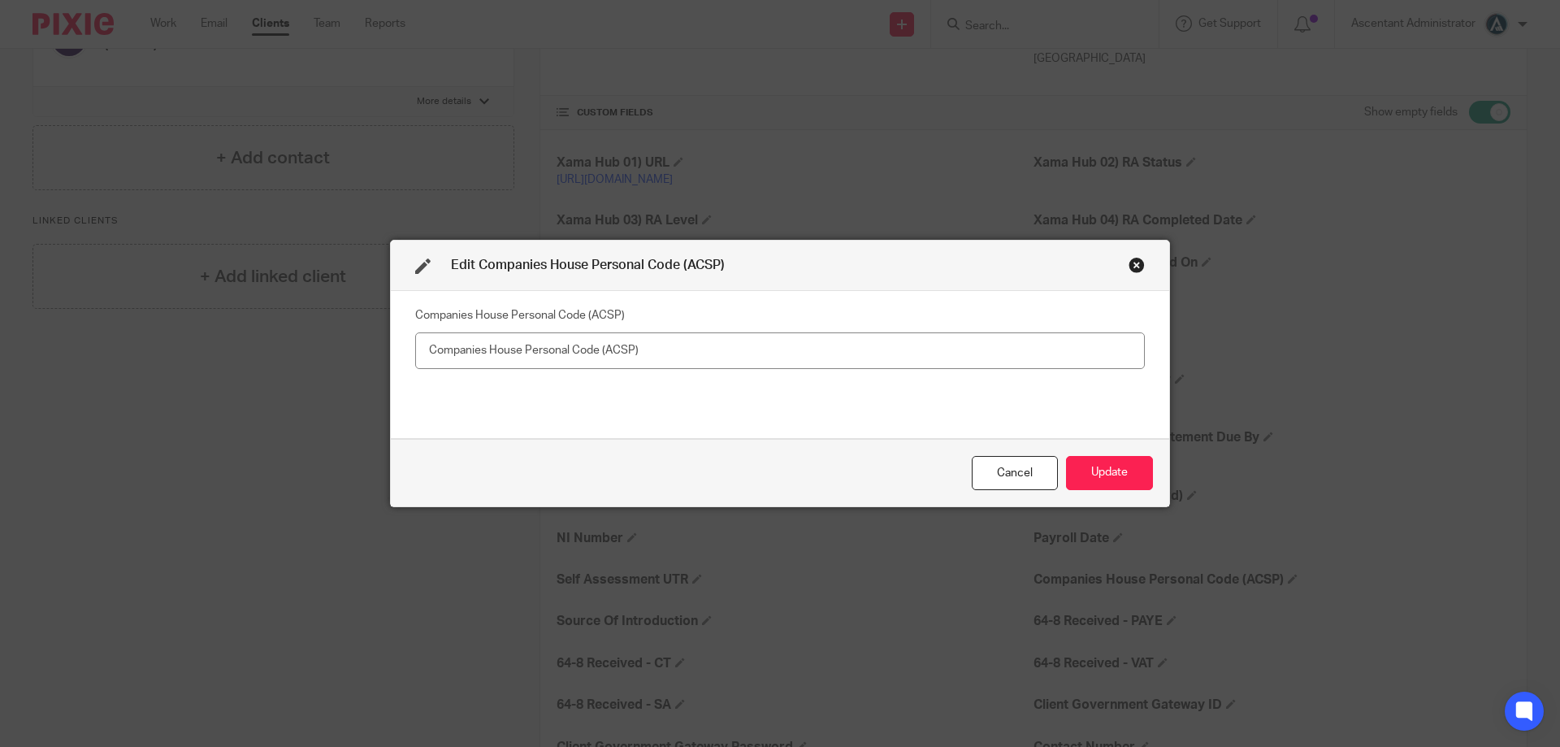
click at [863, 349] on input "text" at bounding box center [780, 350] width 730 height 37
type input "XQT-D8T2-2223 [PERSON_NAME]"
click at [1128, 454] on div "Cancel Update" at bounding box center [780, 473] width 778 height 68
click at [1121, 472] on button "Update" at bounding box center [1109, 473] width 87 height 35
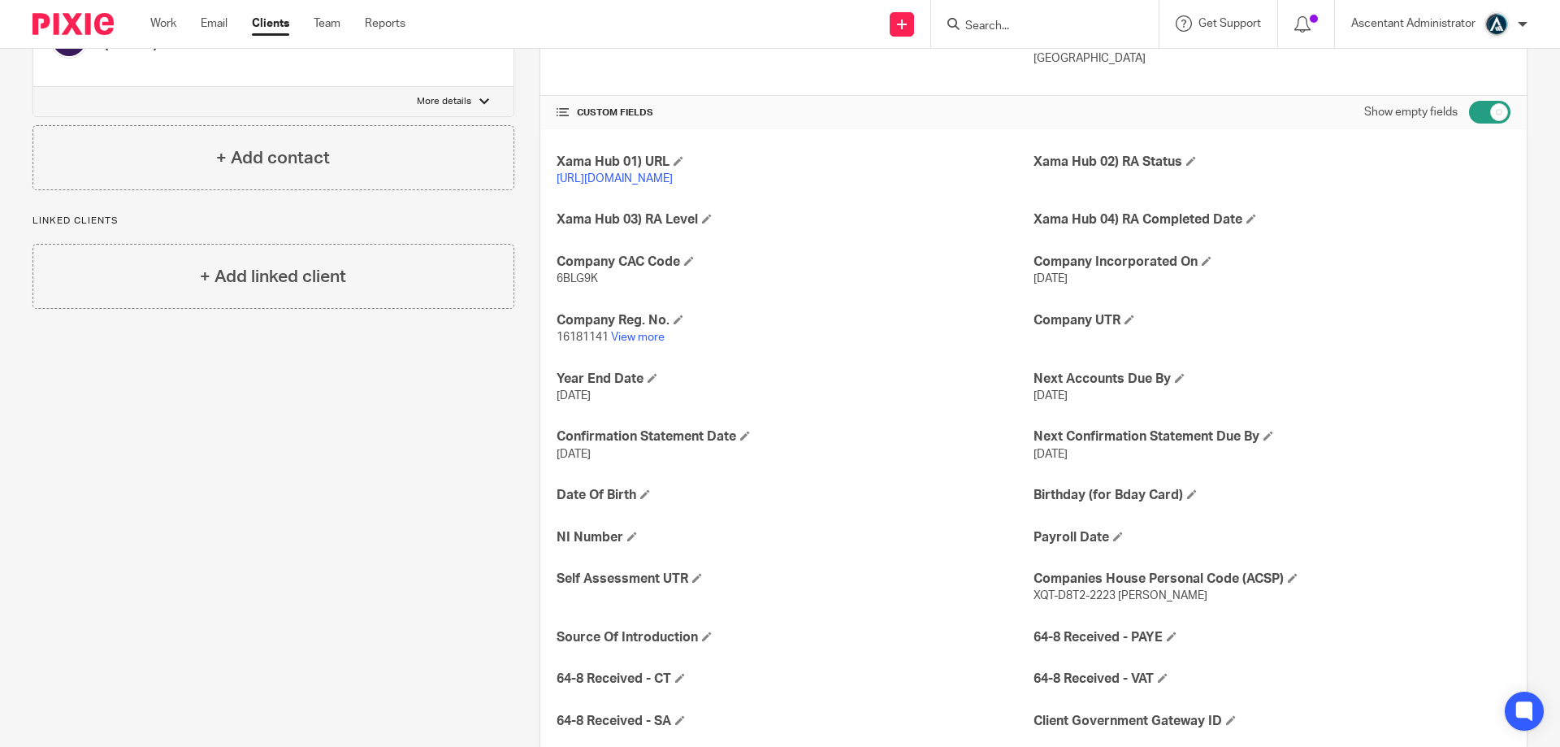
click at [1016, 22] on input "Search" at bounding box center [1037, 27] width 146 height 15
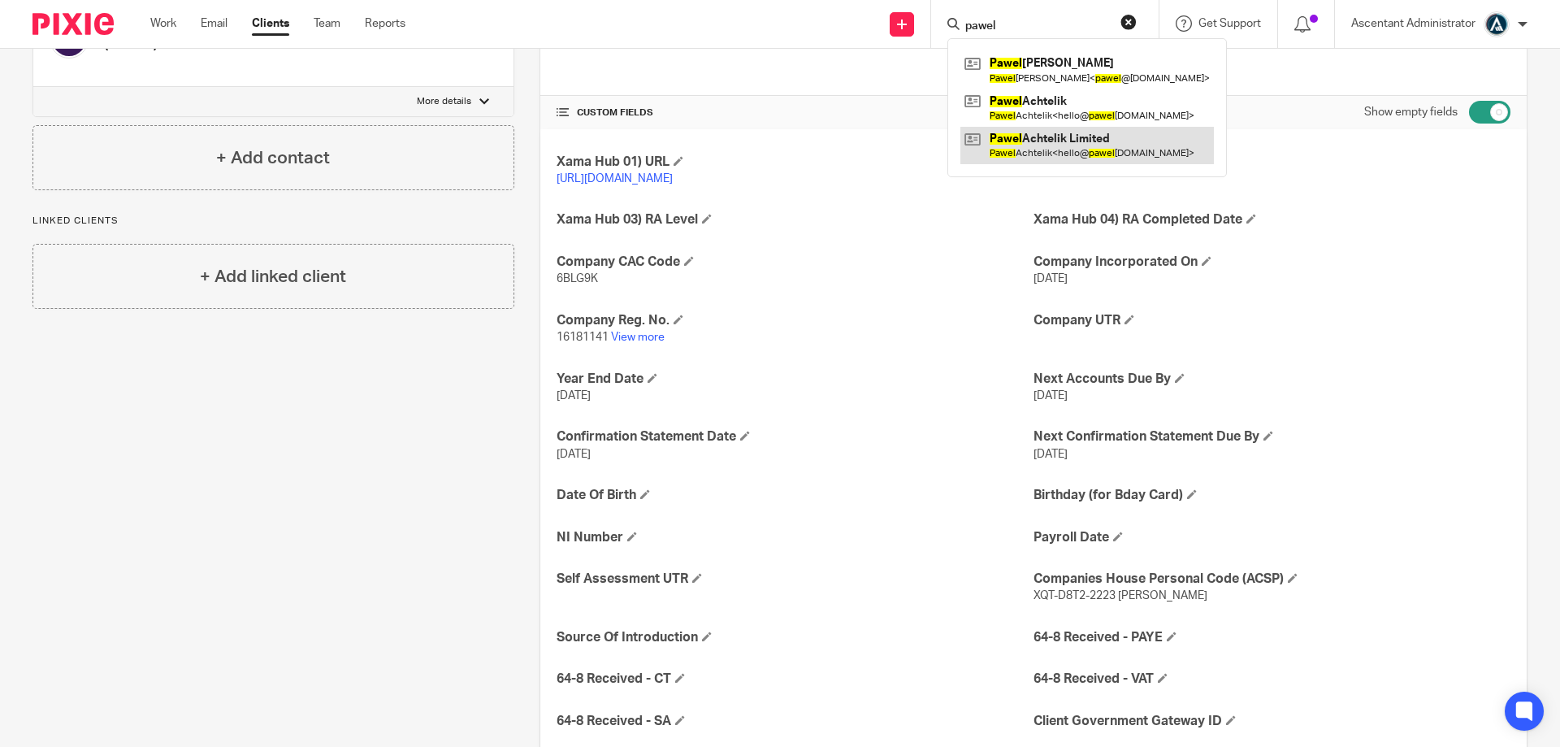
type input "pawel"
click at [1095, 136] on link at bounding box center [1087, 145] width 254 height 37
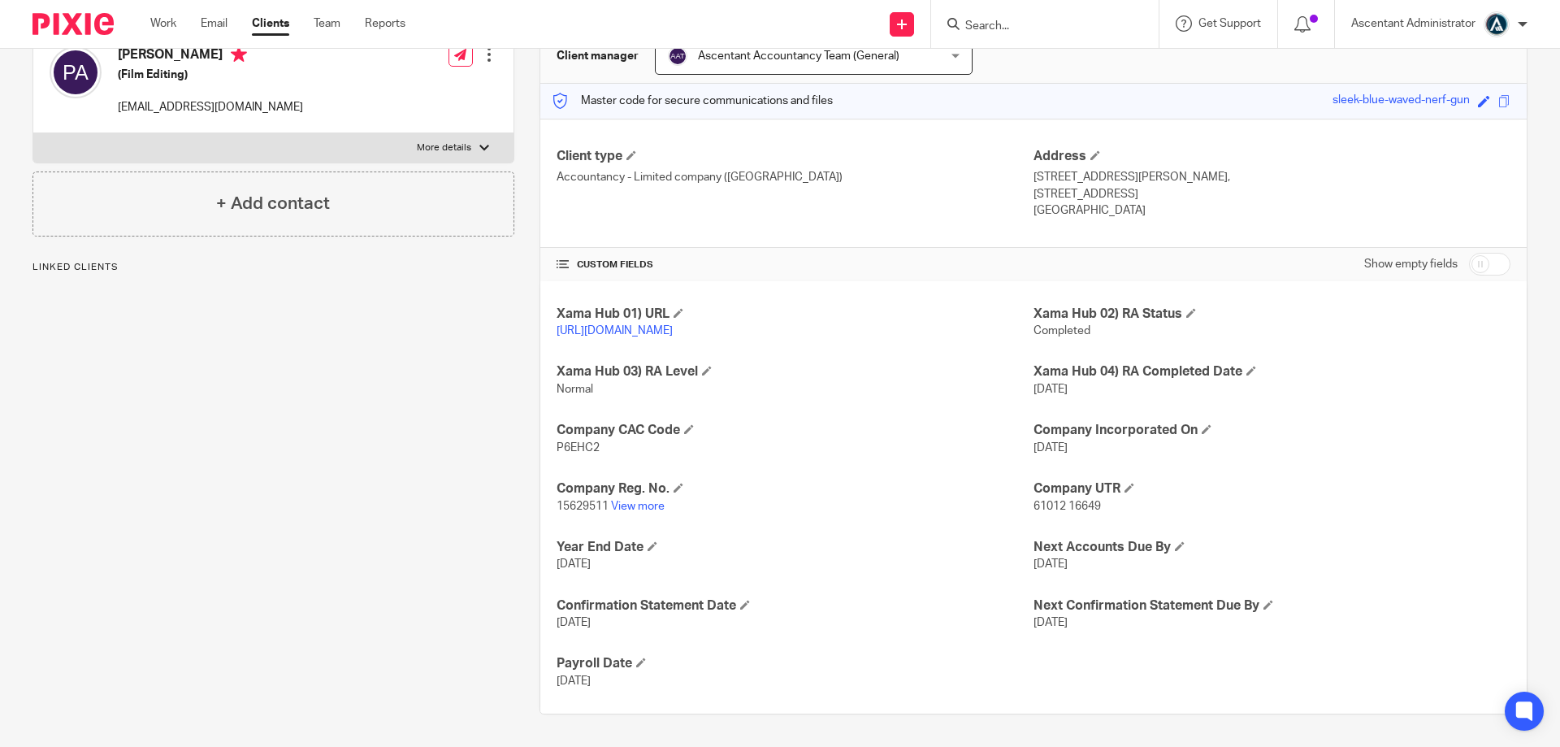
click at [1474, 253] on input "checkbox" at bounding box center [1489, 264] width 41 height 23
checkbox input "true"
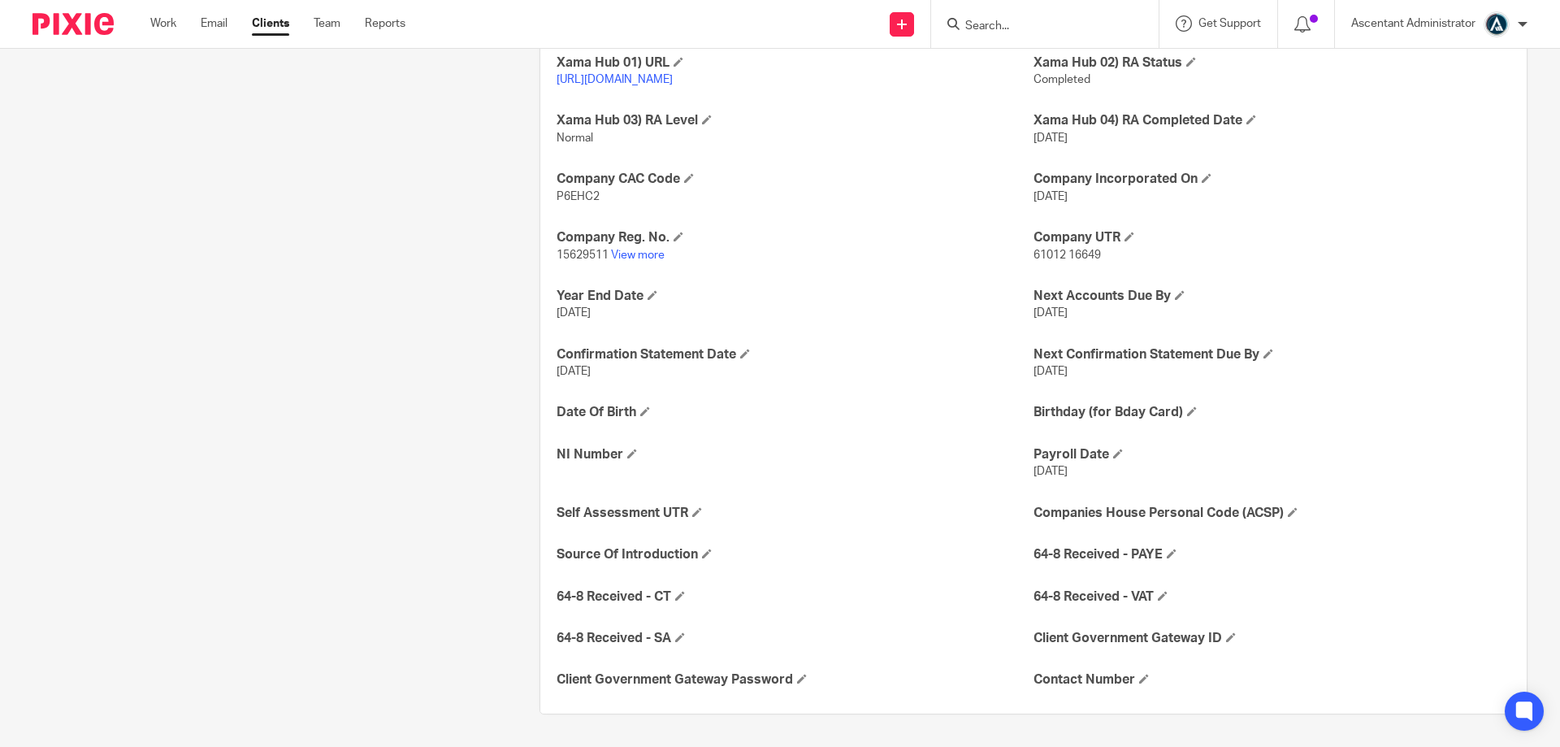
scroll to position [440, 0]
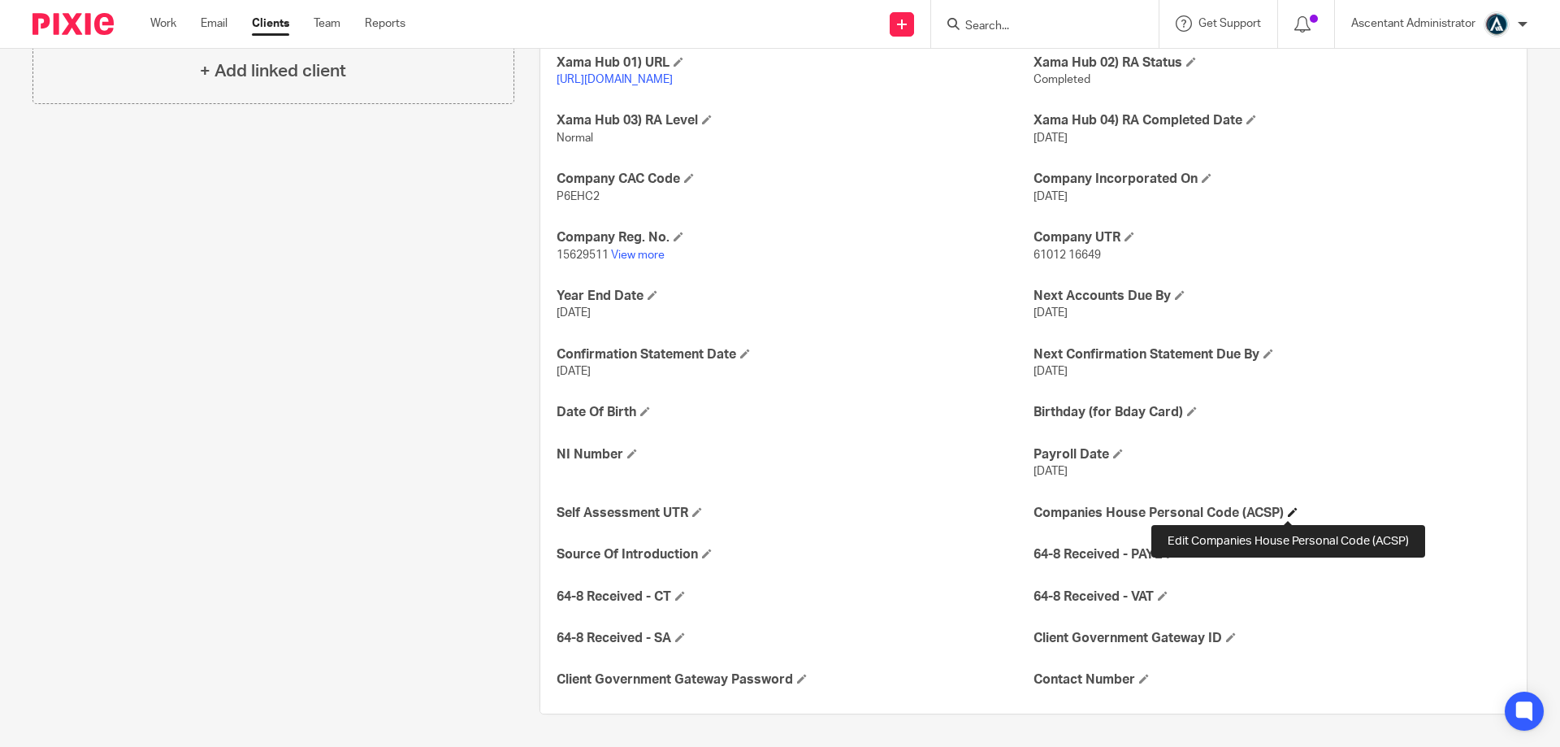
click at [1288, 511] on span at bounding box center [1293, 512] width 10 height 10
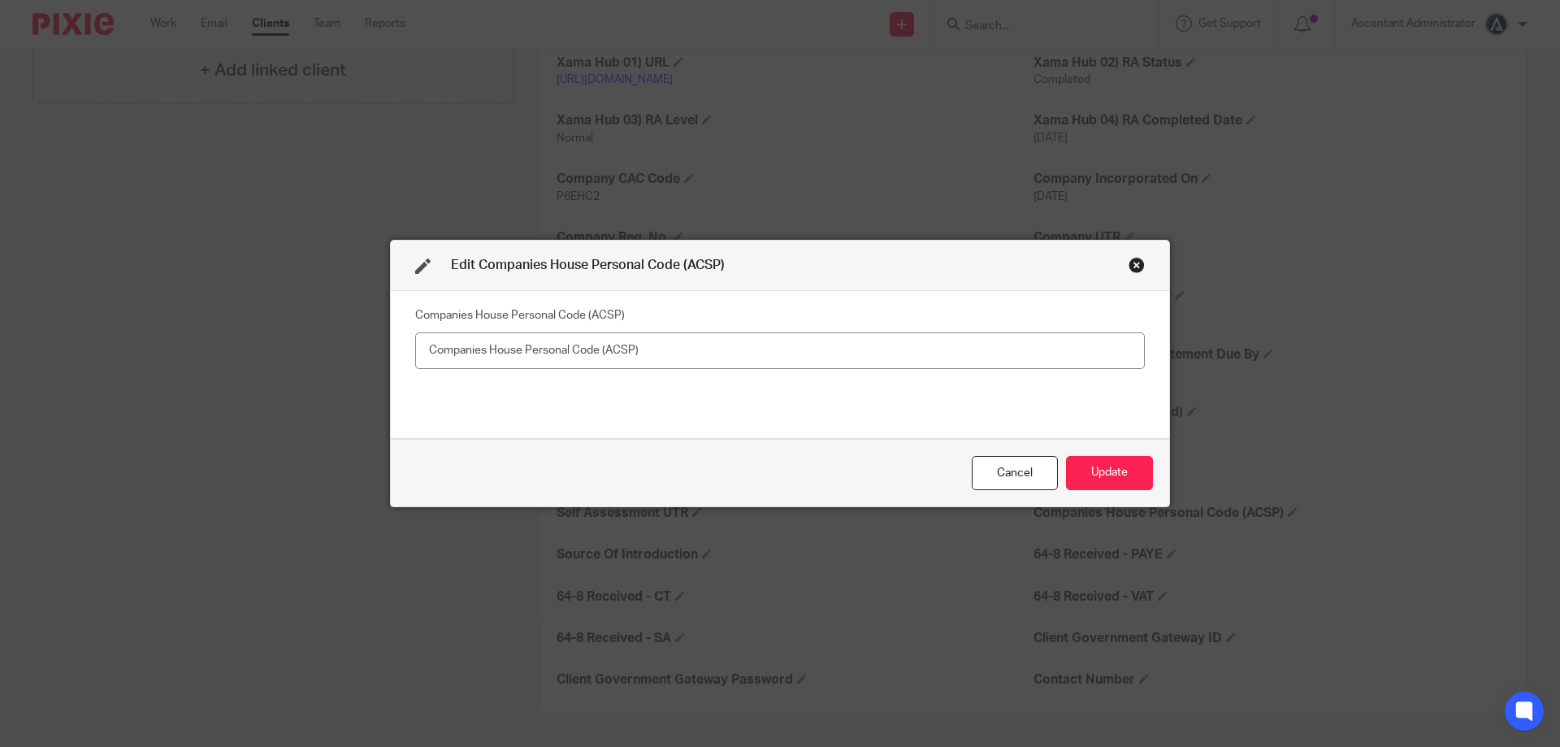
click at [867, 350] on input "text" at bounding box center [780, 350] width 730 height 37
type input "X26-JV33-2223 [PERSON_NAME]"
click at [1139, 468] on button "Update" at bounding box center [1109, 473] width 87 height 35
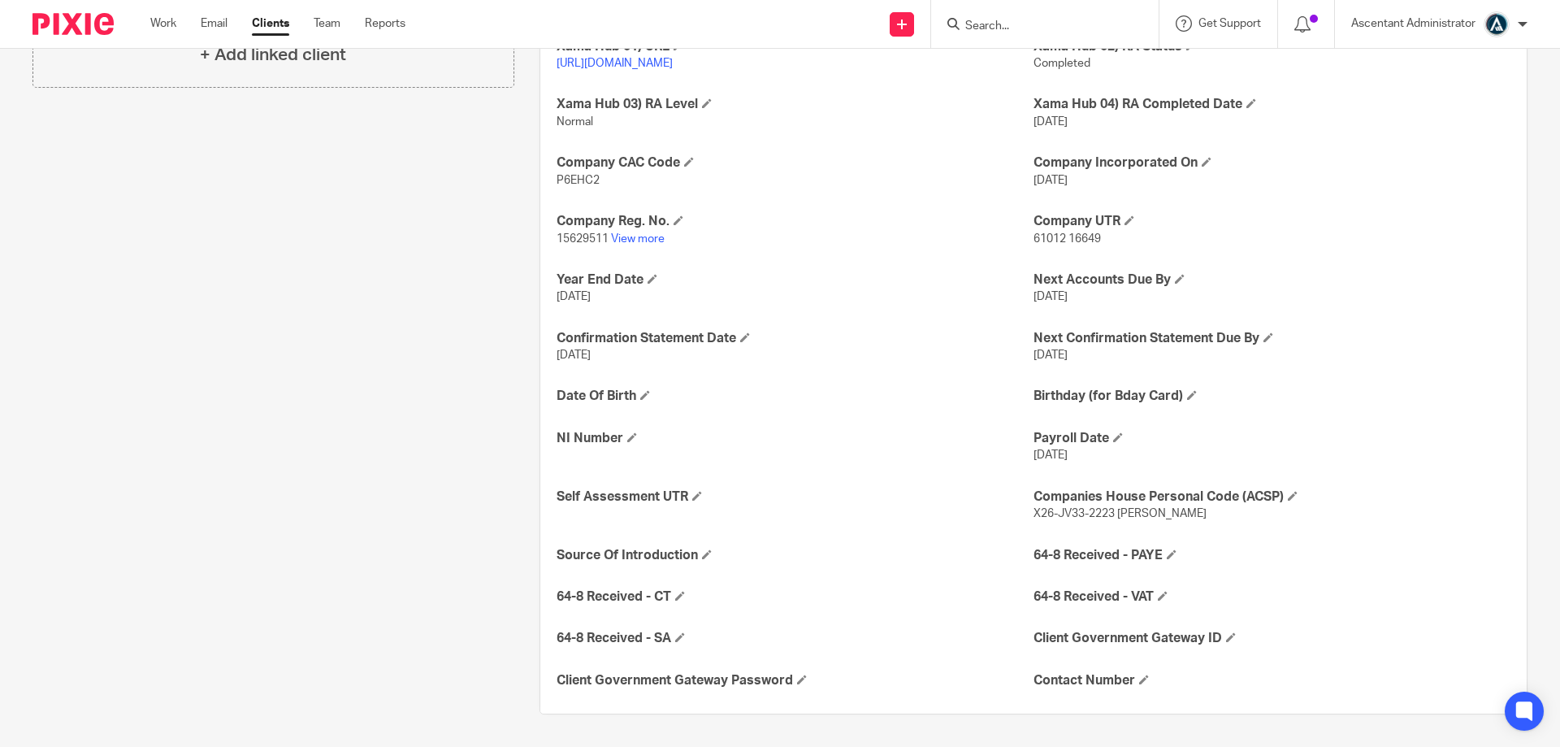
click at [992, 28] on input "Search" at bounding box center [1037, 27] width 146 height 15
type input "pelica"
click at [1056, 65] on link at bounding box center [1110, 69] width 301 height 37
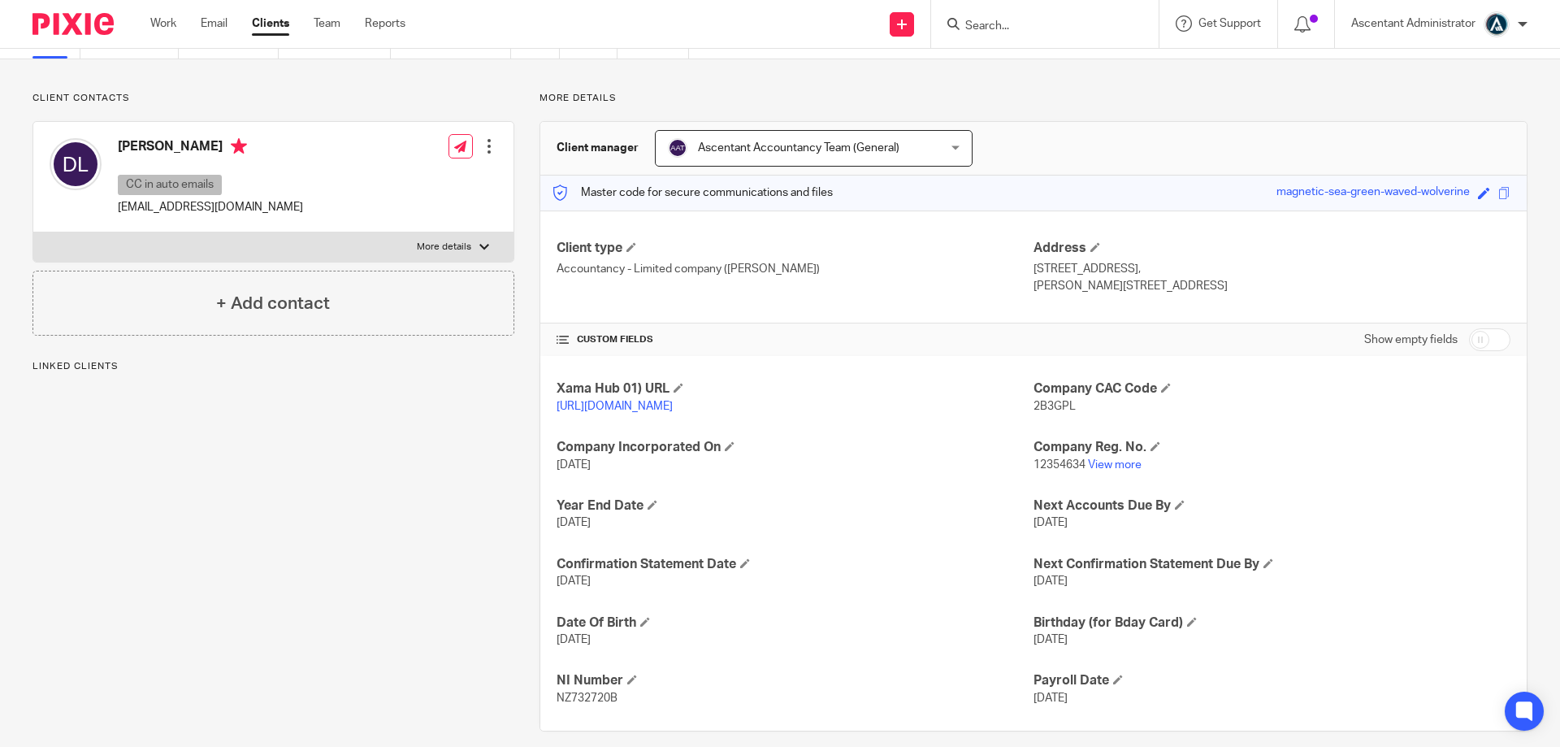
click at [1469, 338] on input "checkbox" at bounding box center [1489, 339] width 41 height 23
checkbox input "true"
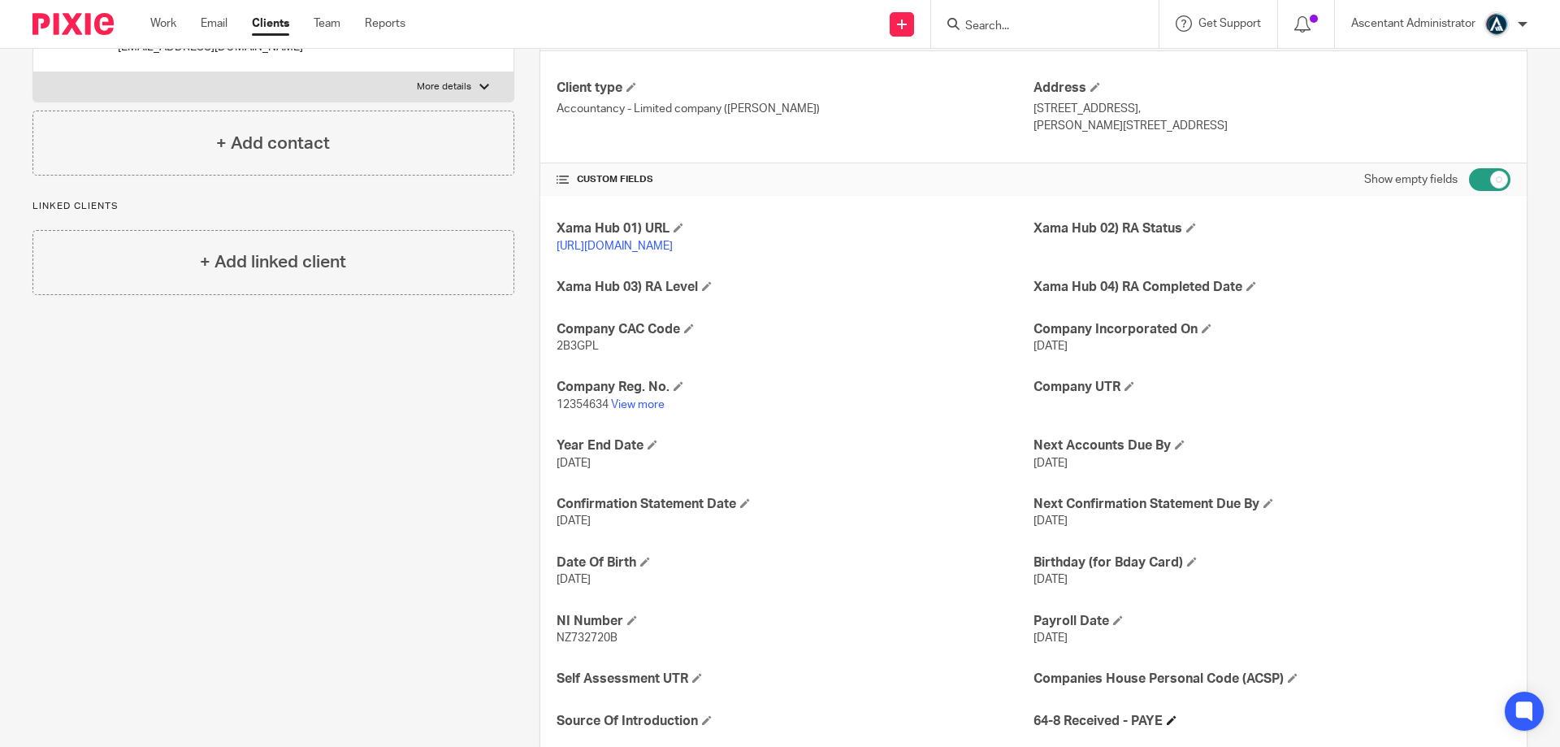
scroll to position [424, 0]
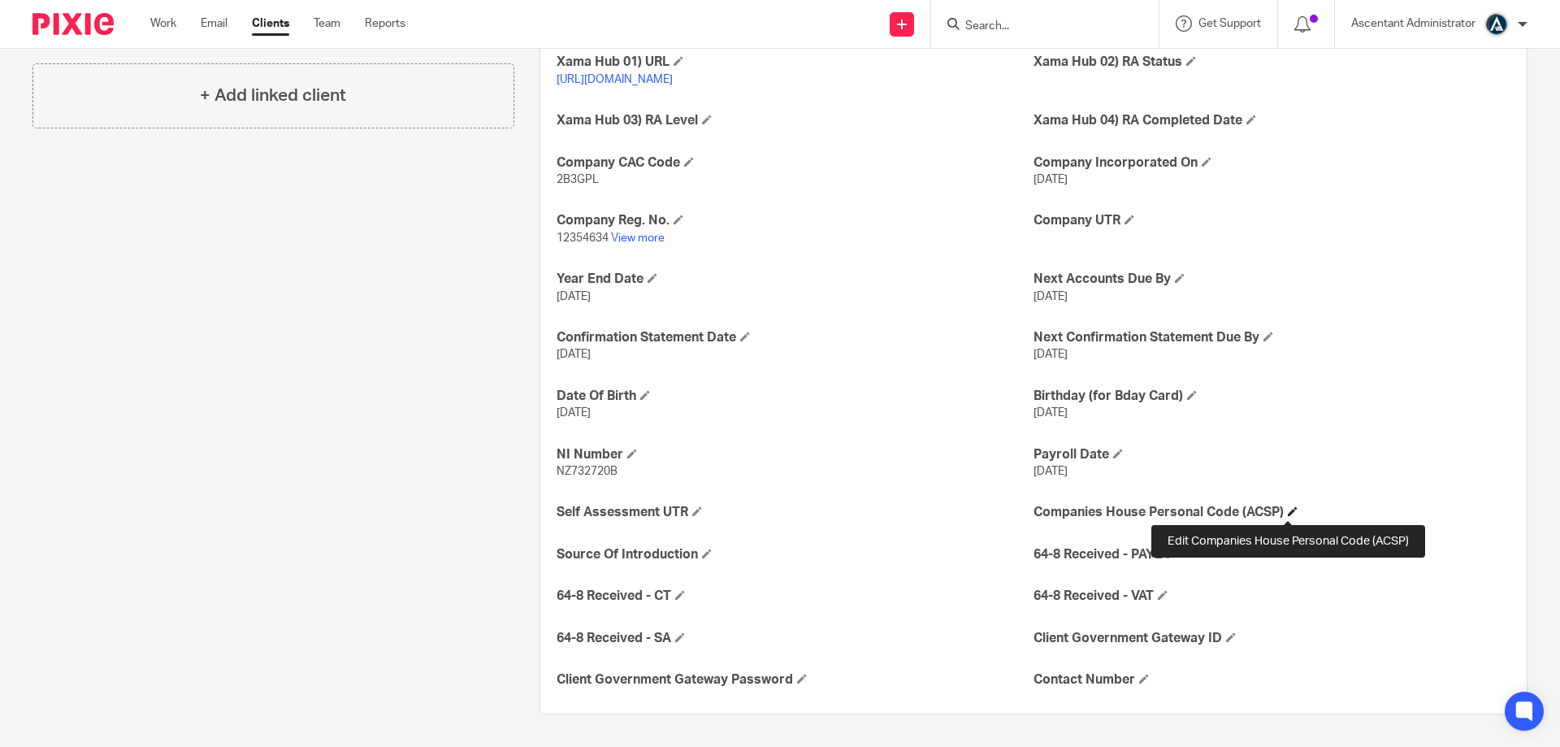
click at [1290, 509] on span at bounding box center [1293, 511] width 10 height 10
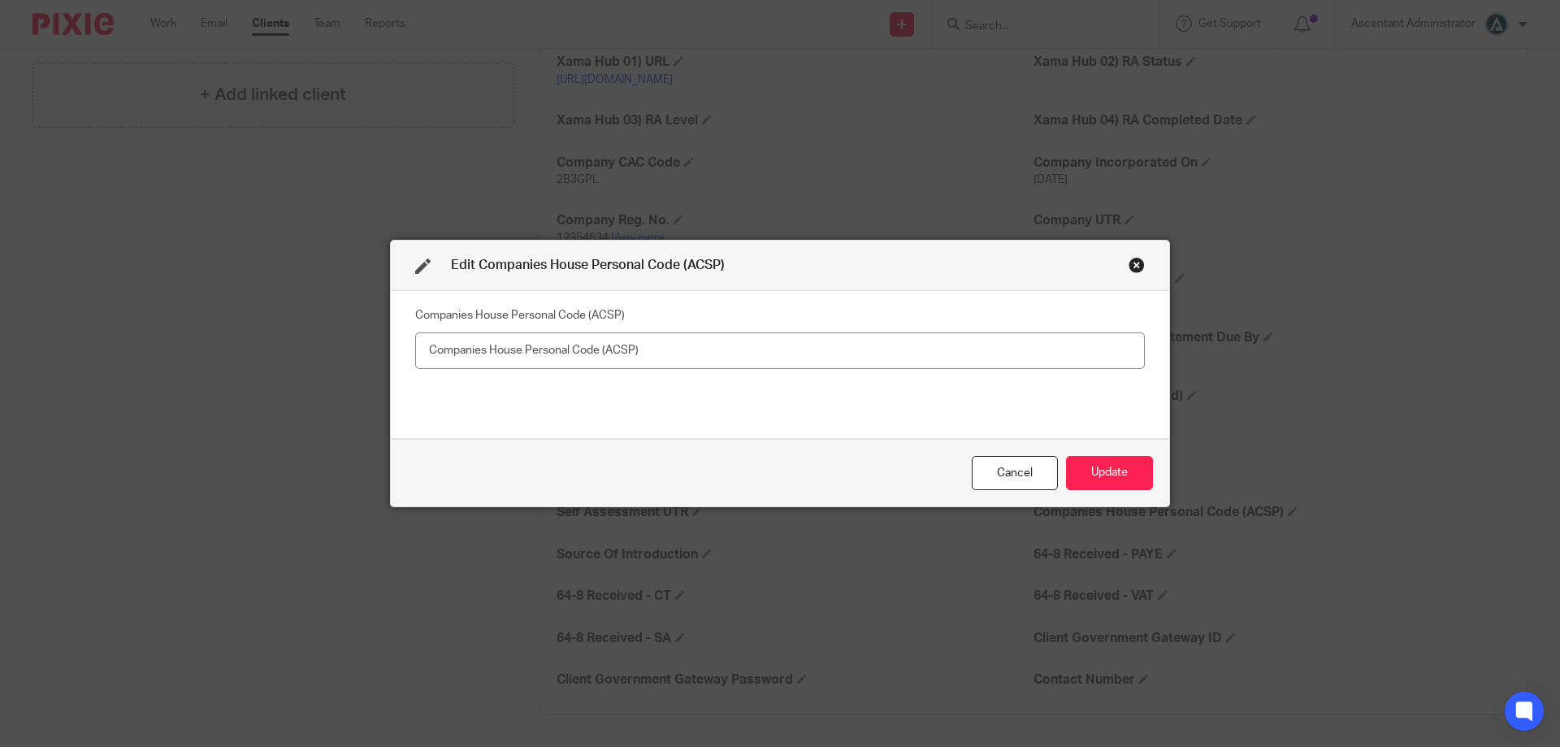
drag, startPoint x: 763, startPoint y: 345, endPoint x: 802, endPoint y: 336, distance: 40.2
click at [765, 345] on input "text" at bounding box center [780, 350] width 730 height 37
type input "Emailed to question why not an ACSP Provider"
click at [1127, 469] on button "Update" at bounding box center [1109, 473] width 87 height 35
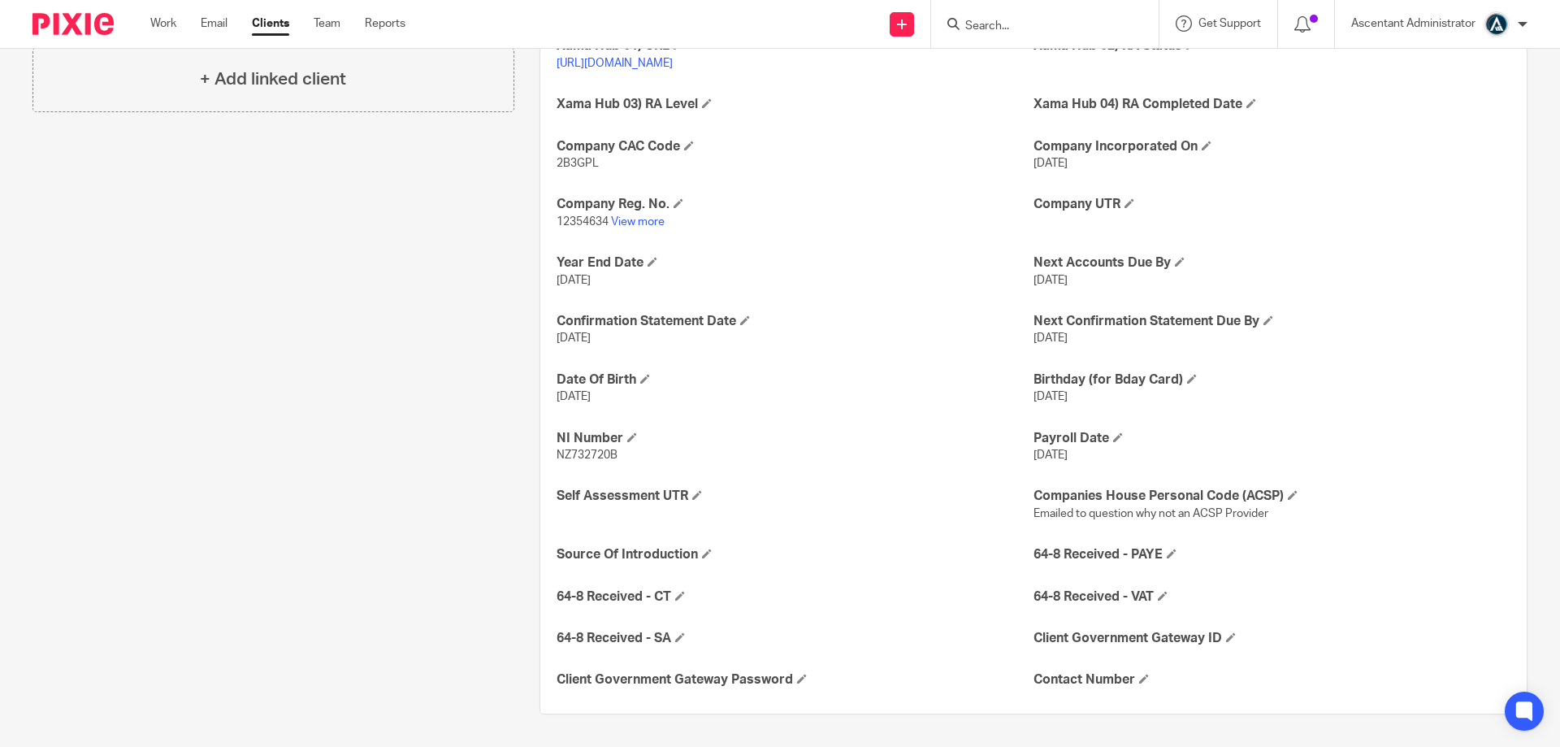
click at [1054, 17] on form at bounding box center [1050, 24] width 173 height 20
click at [1020, 28] on input "Search" at bounding box center [1037, 27] width 146 height 15
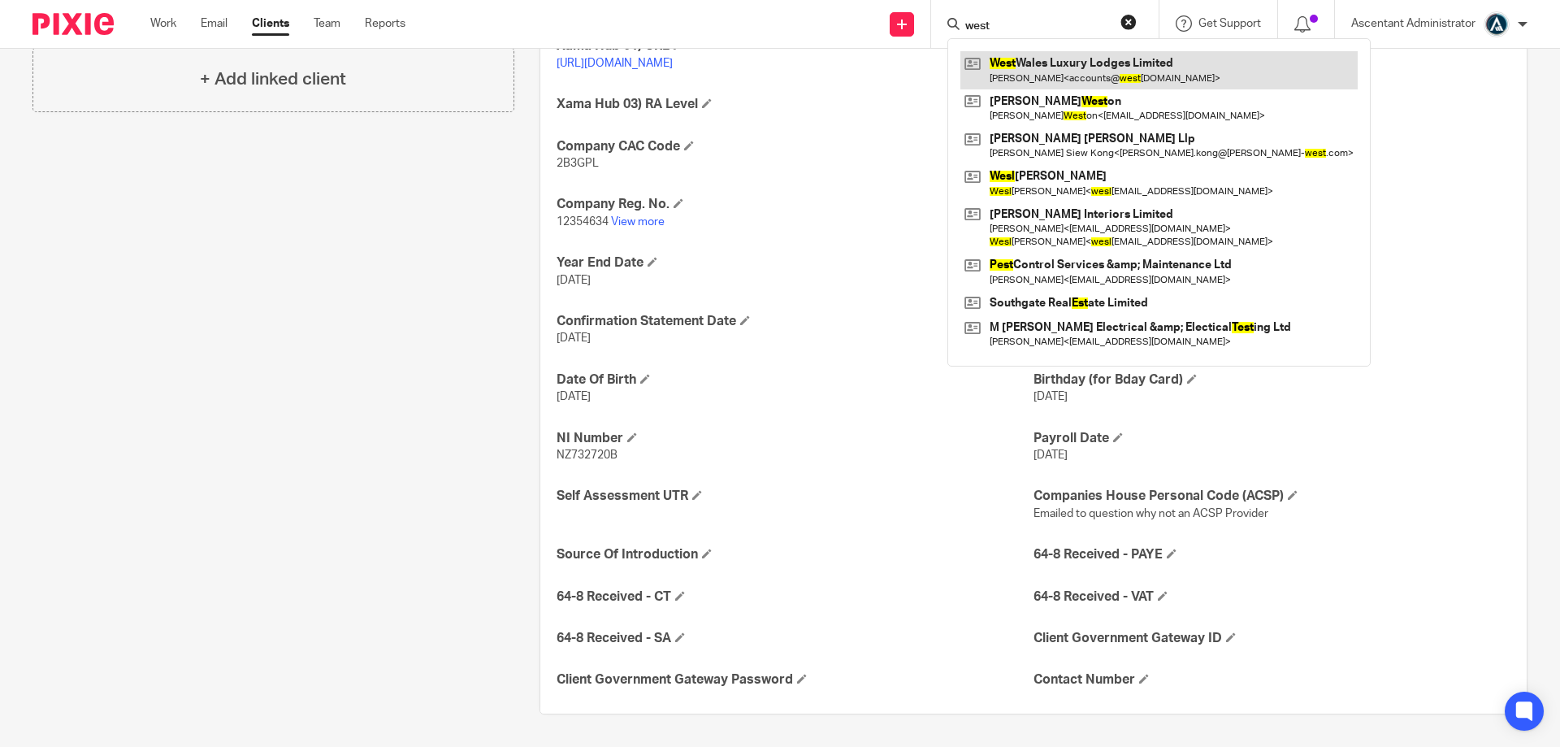
type input "west"
click at [1059, 72] on link at bounding box center [1158, 69] width 397 height 37
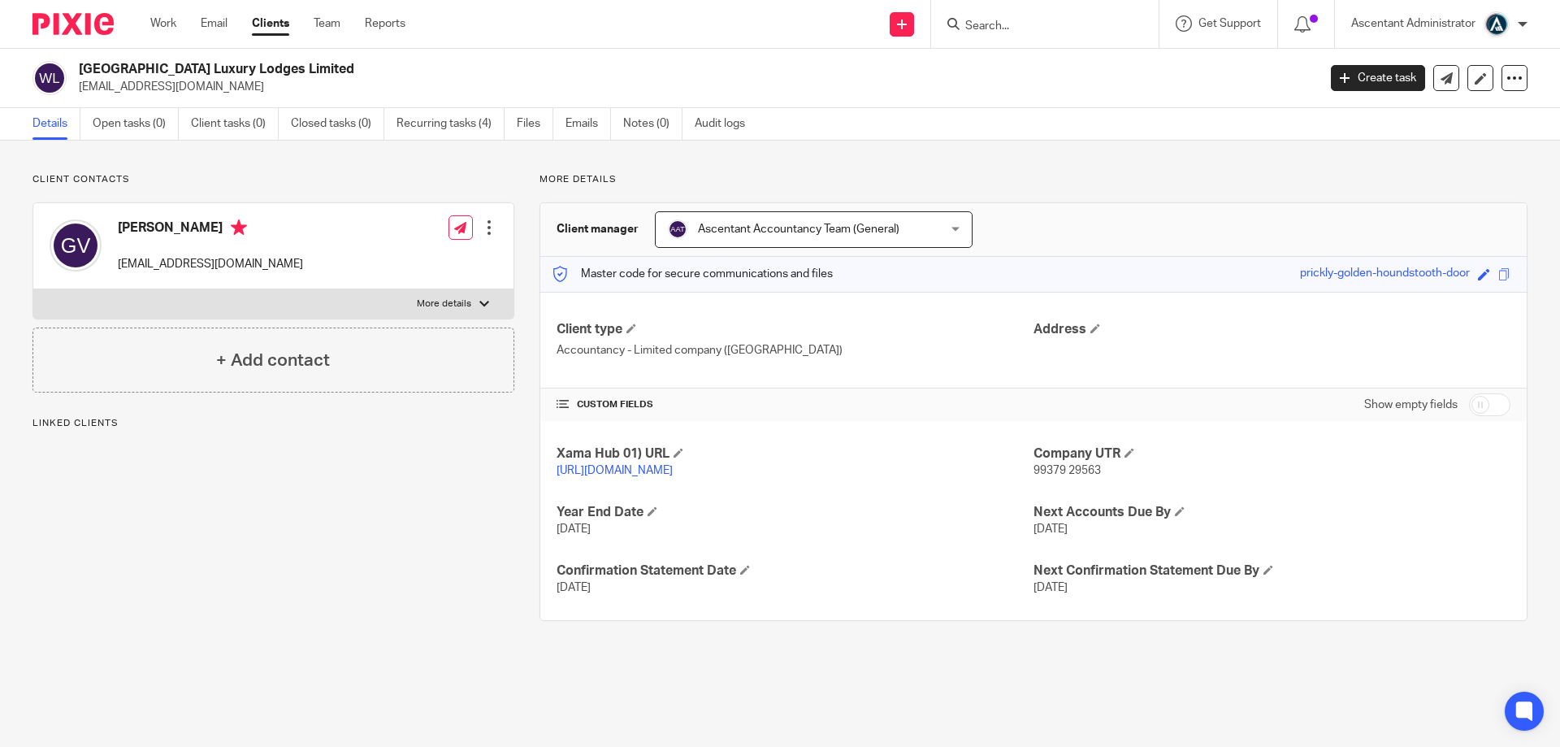
click at [242, 70] on h2 "[GEOGRAPHIC_DATA] Luxury Lodges Limited" at bounding box center [570, 69] width 982 height 17
copy div "[GEOGRAPHIC_DATA] Luxury Lodges Limited"
click at [994, 24] on input "Search" at bounding box center [1037, 27] width 146 height 15
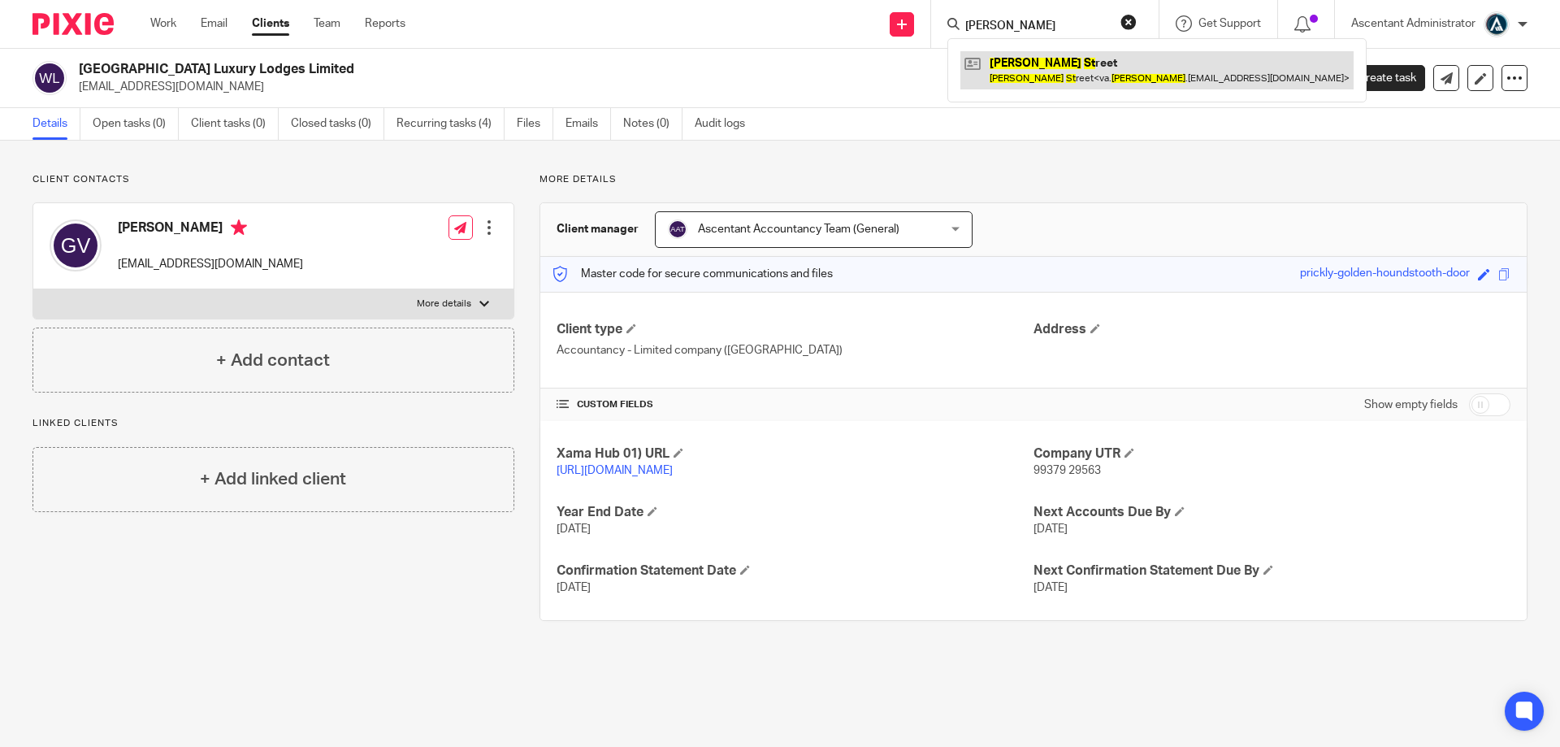
type input "[PERSON_NAME]"
click at [1106, 84] on link at bounding box center [1156, 69] width 393 height 37
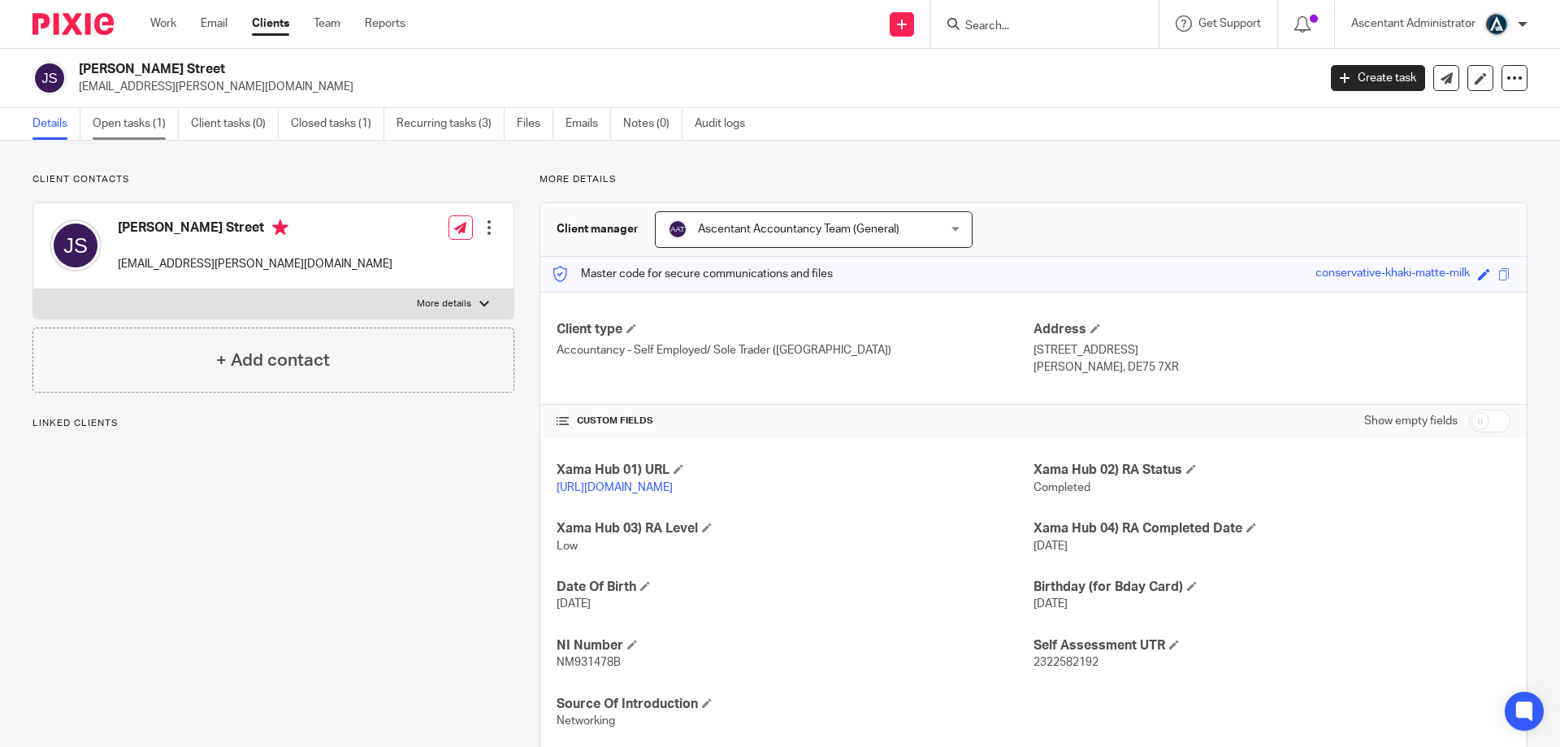
click at [158, 123] on link "Open tasks (1)" at bounding box center [136, 124] width 86 height 32
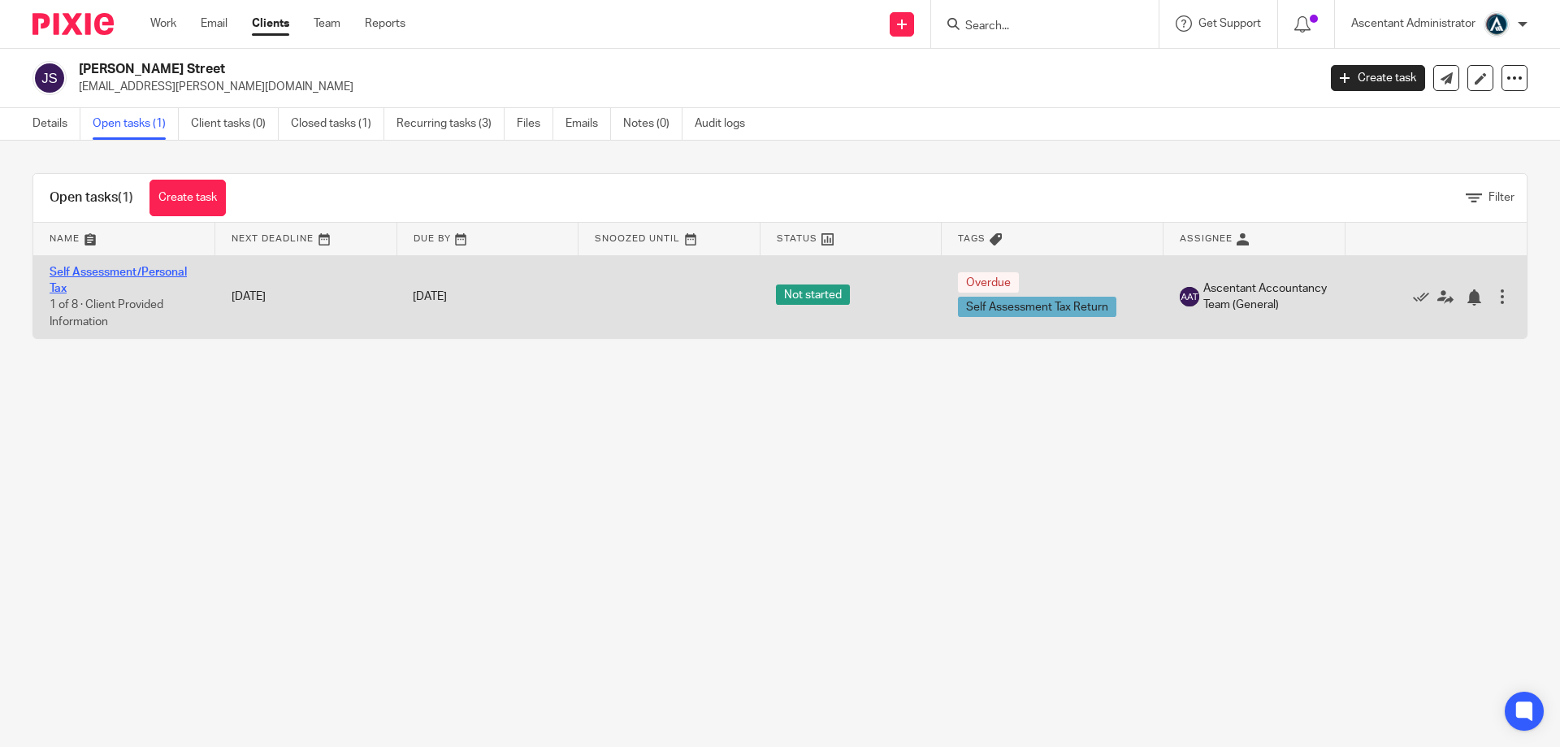
click at [154, 273] on link "Self Assessment/Personal Tax" at bounding box center [118, 281] width 137 height 28
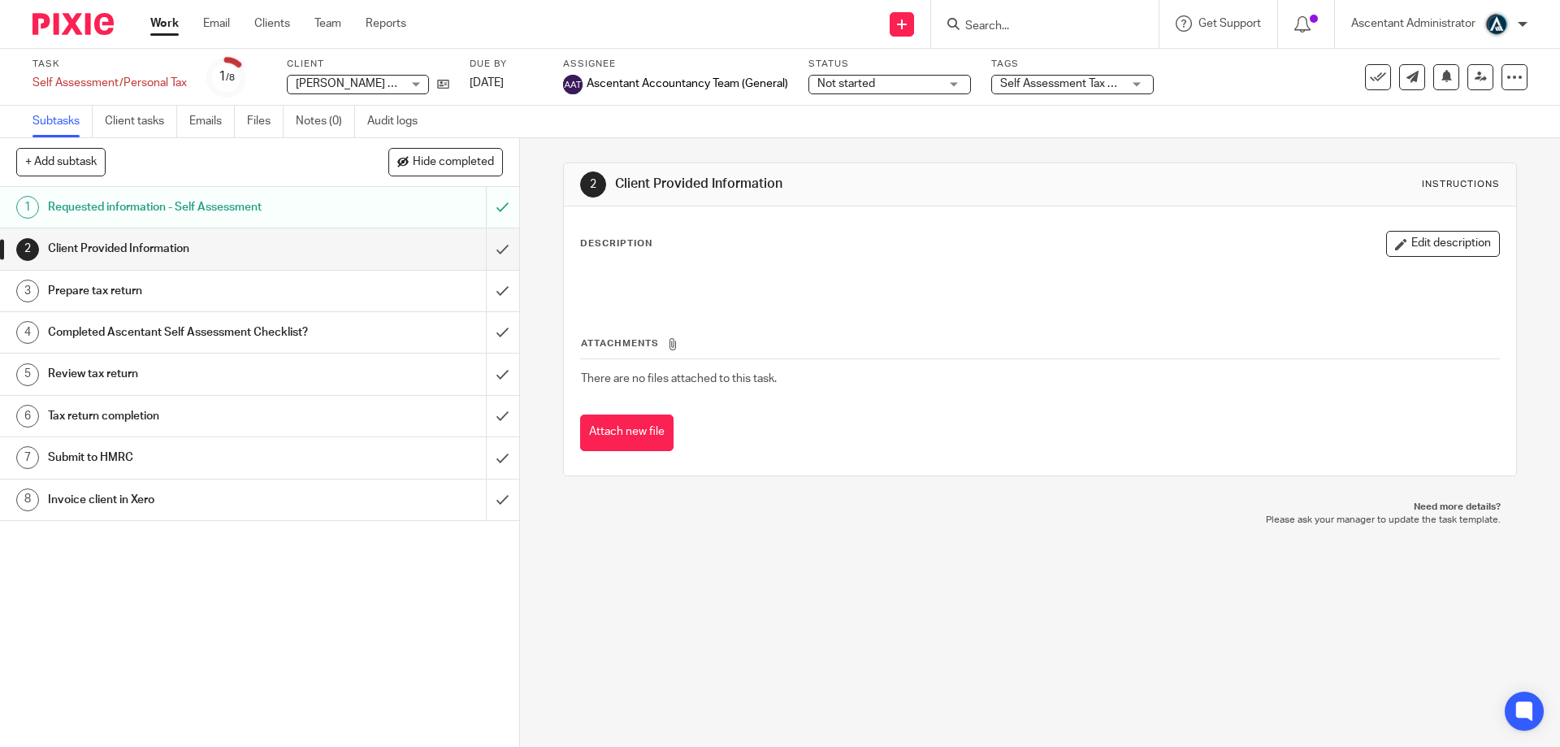
click at [275, 121] on link "Files" at bounding box center [265, 122] width 37 height 32
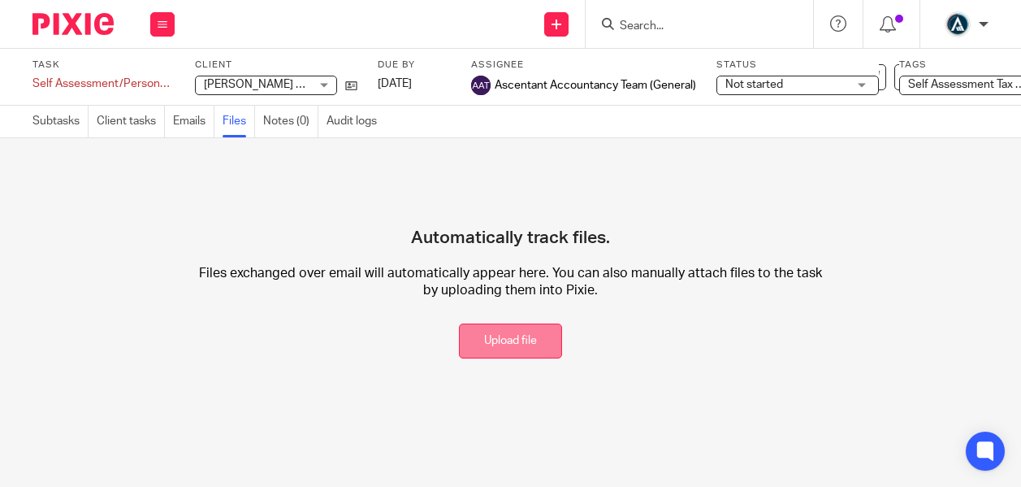
click at [512, 348] on button "Upload file" at bounding box center [510, 340] width 103 height 35
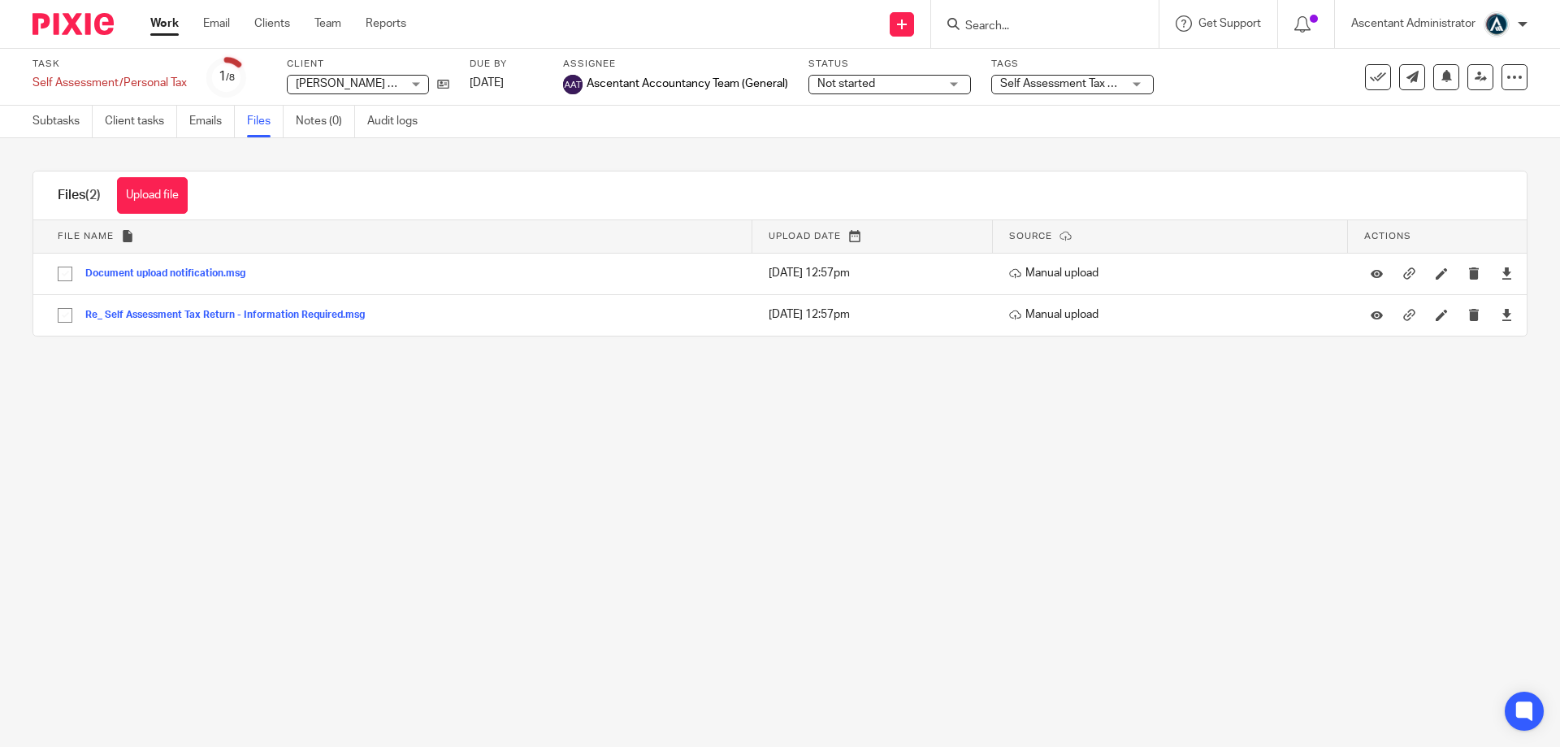
click at [878, 83] on span "Not started" at bounding box center [878, 84] width 122 height 17
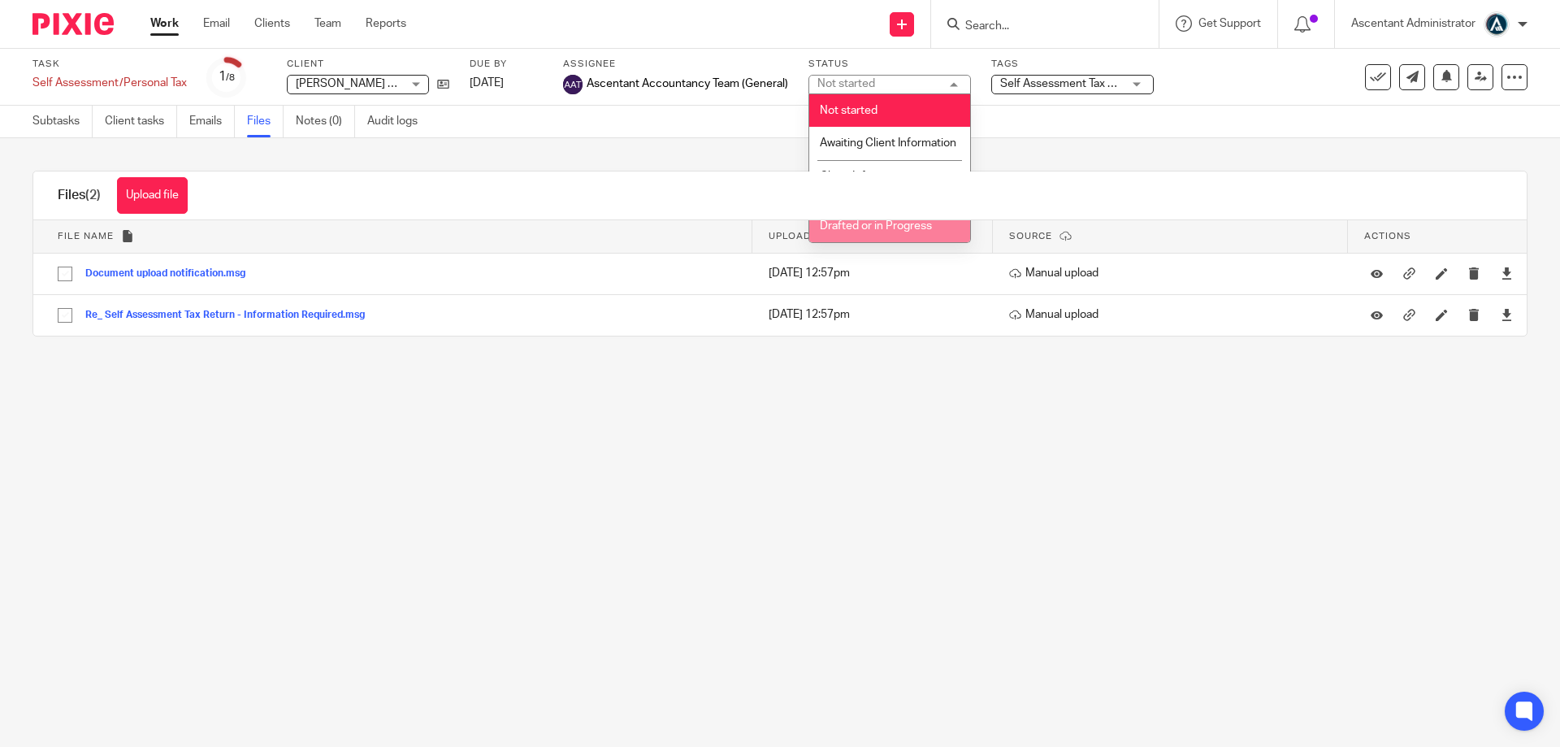
click at [893, 236] on li "Drafted or in Progress" at bounding box center [889, 226] width 161 height 33
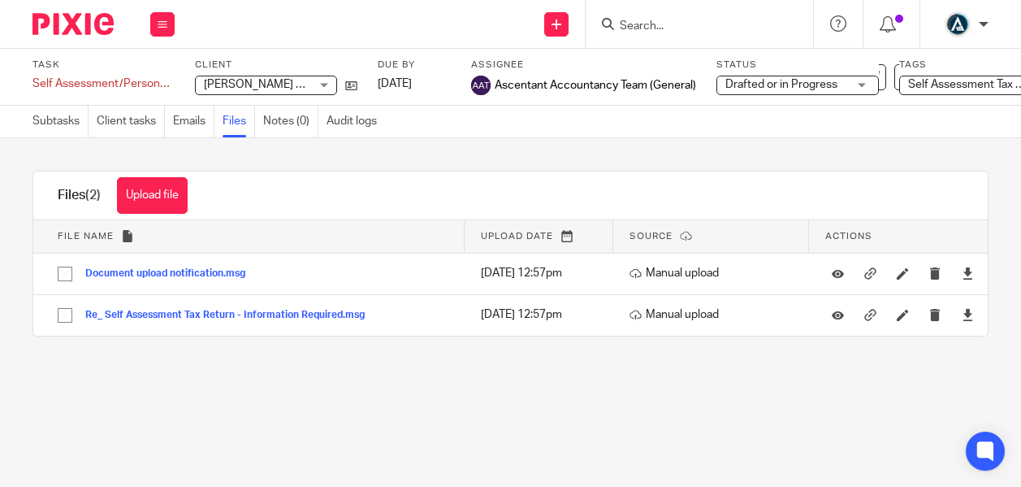
click at [782, 88] on span "Drafted or in Progress" at bounding box center [782, 84] width 112 height 11
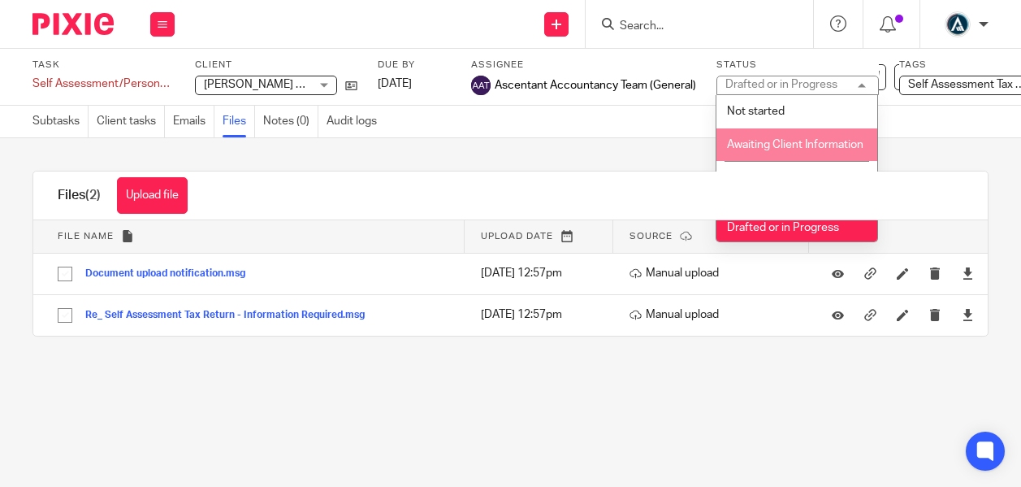
click at [788, 190] on div "Files (2) Upload file Download selected Delete selected" at bounding box center [510, 195] width 955 height 49
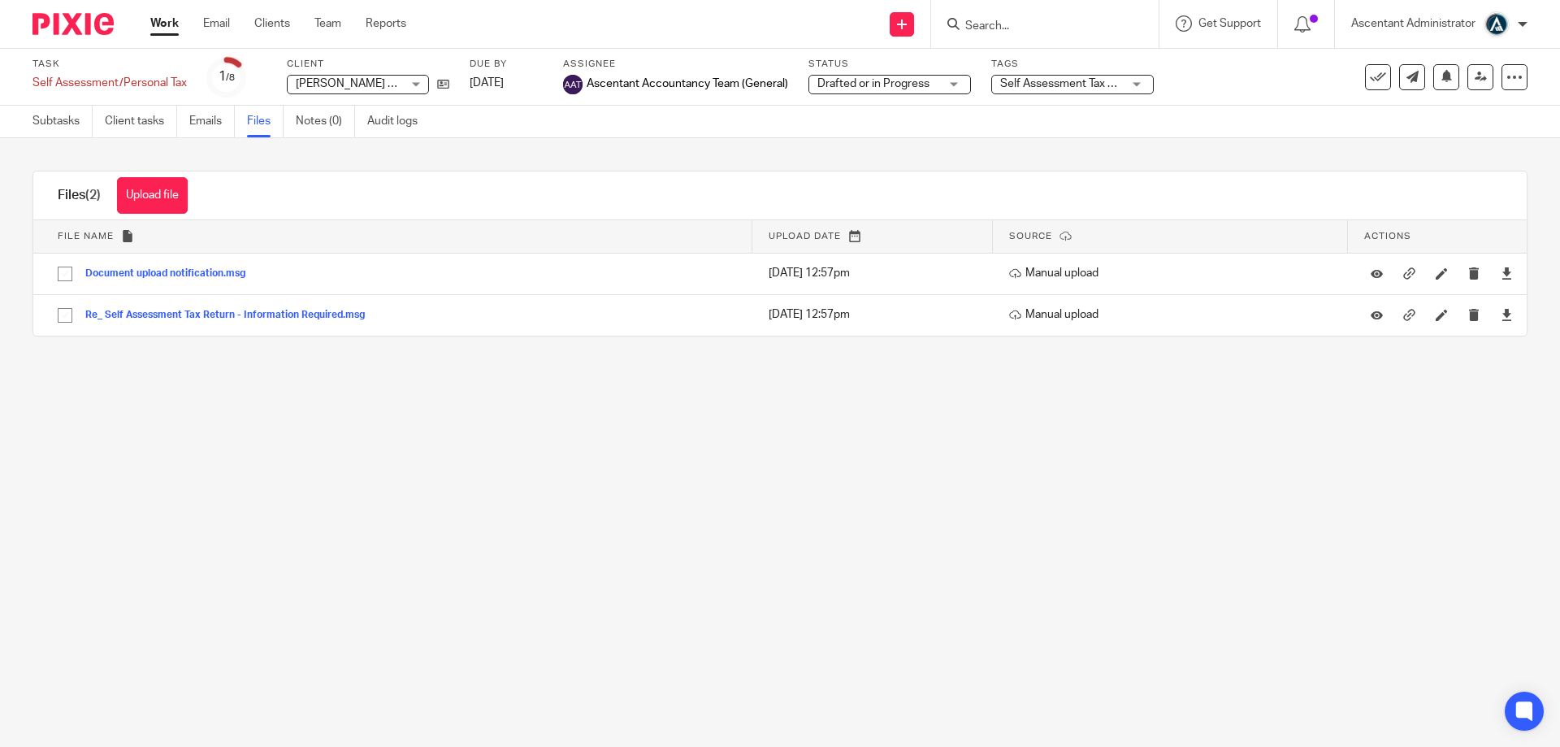
click at [868, 86] on span "Drafted or in Progress" at bounding box center [873, 83] width 112 height 11
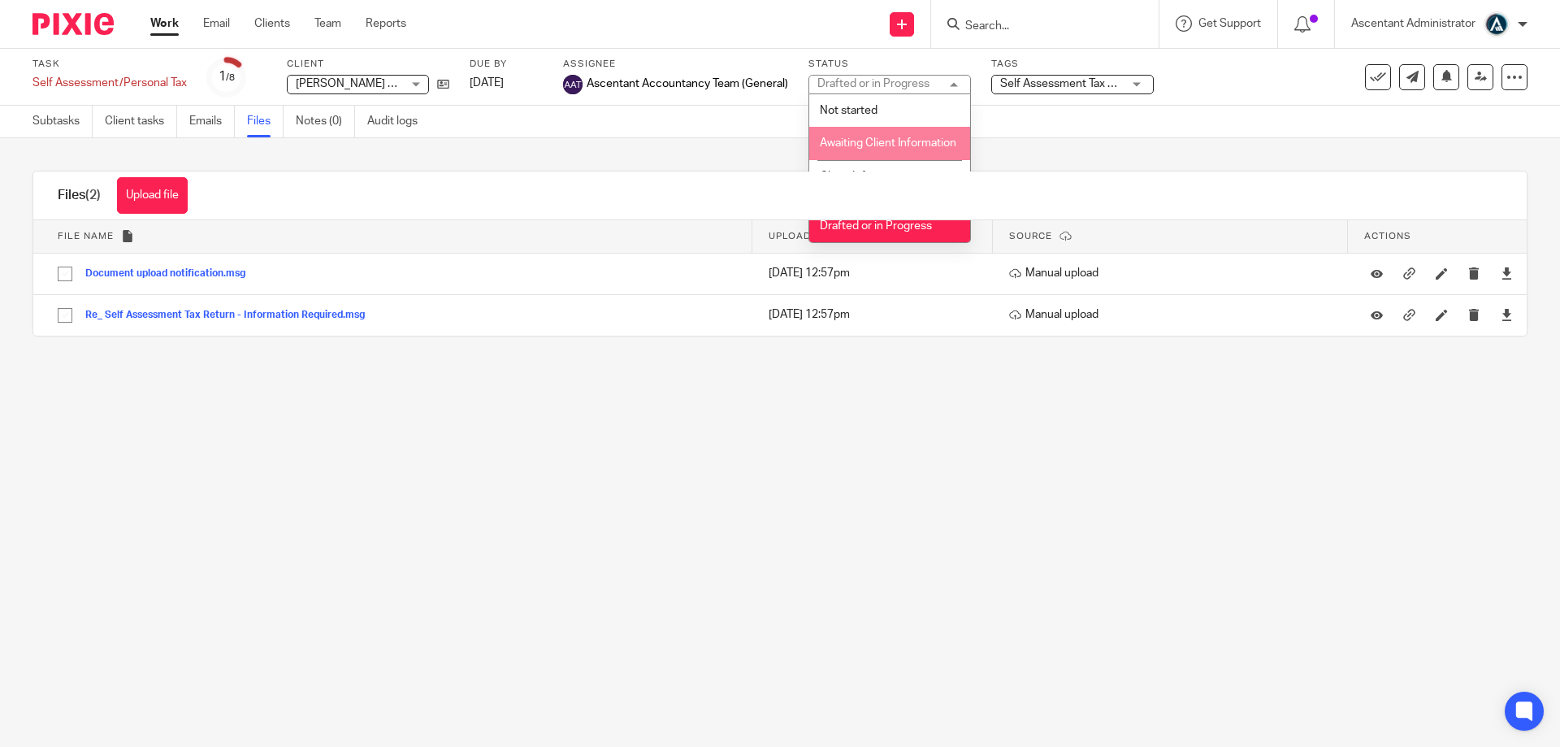
click at [869, 140] on span "Awaiting Client Information" at bounding box center [888, 142] width 137 height 11
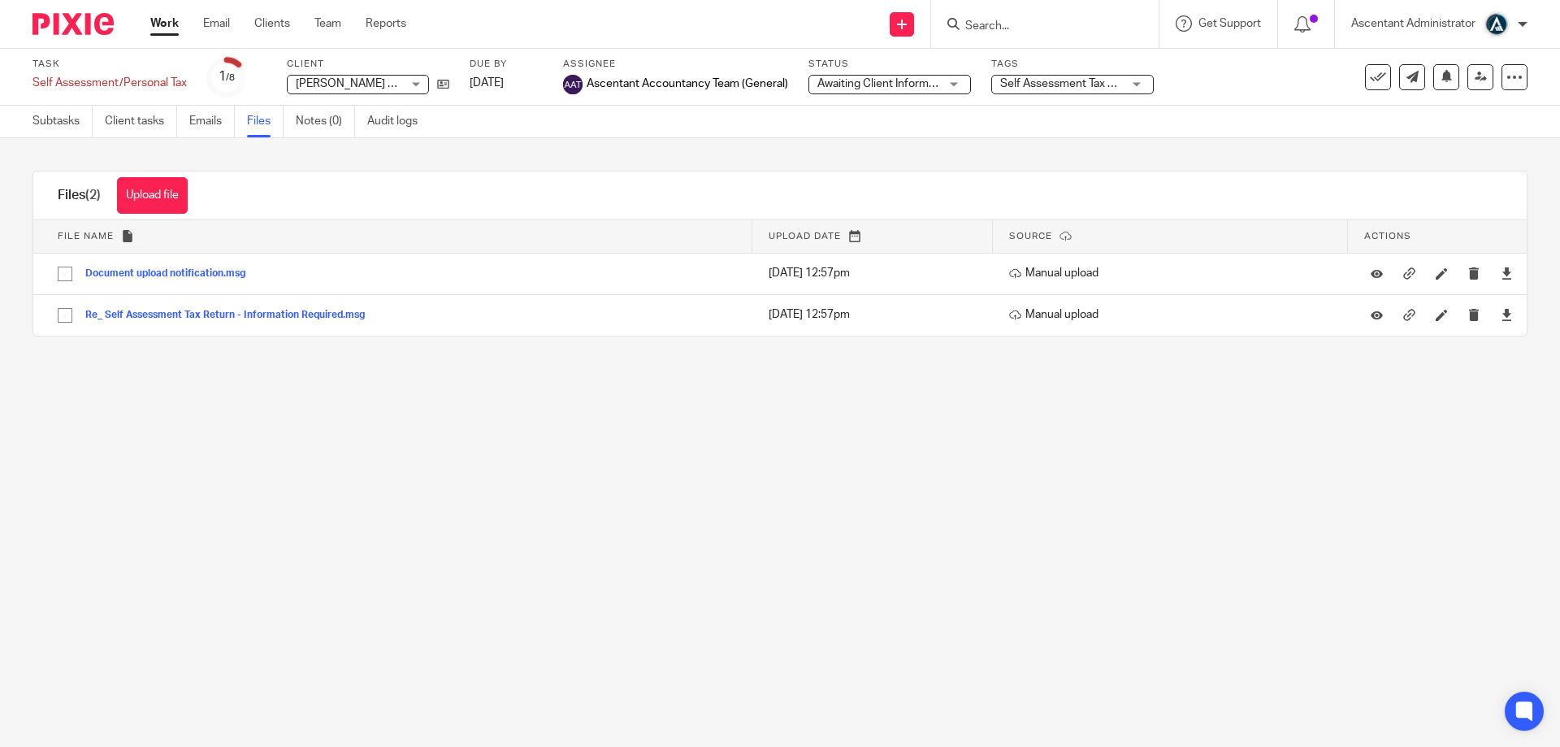
click at [1016, 20] on input "Search" at bounding box center [1037, 27] width 146 height 15
type input "lember"
click at [1021, 69] on link at bounding box center [1097, 69] width 275 height 37
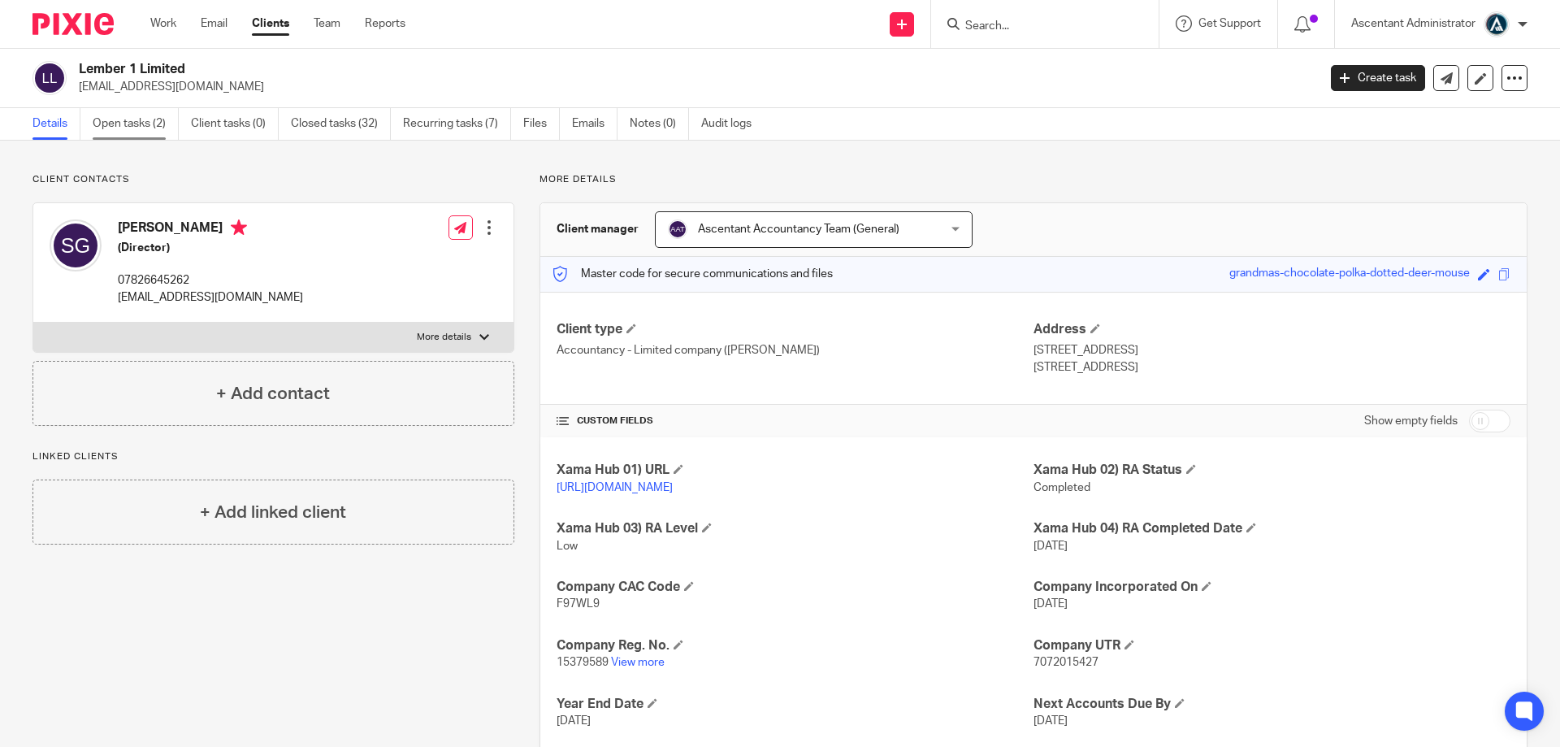
click at [161, 123] on link "Open tasks (2)" at bounding box center [136, 124] width 86 height 32
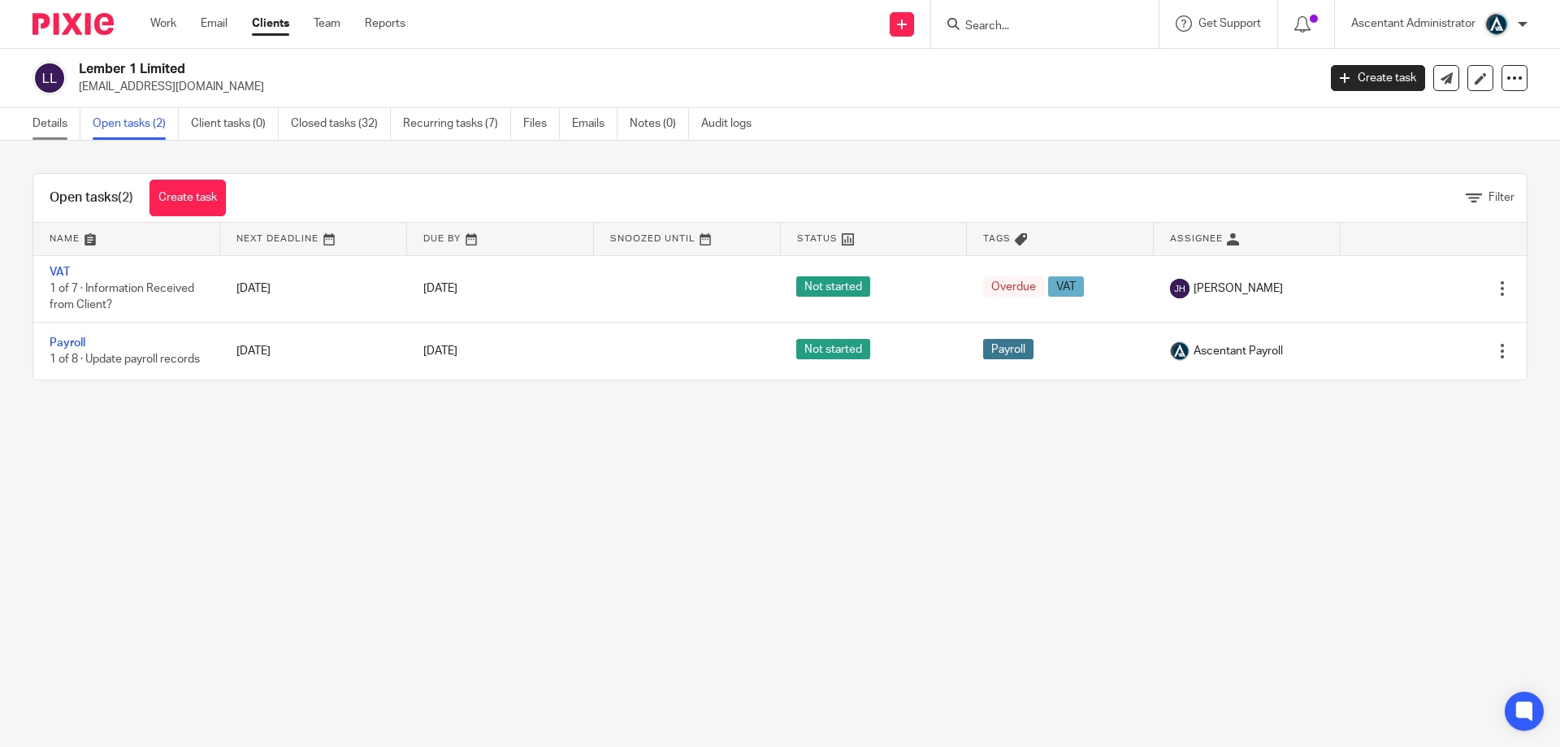
click at [58, 122] on link "Details" at bounding box center [57, 124] width 48 height 32
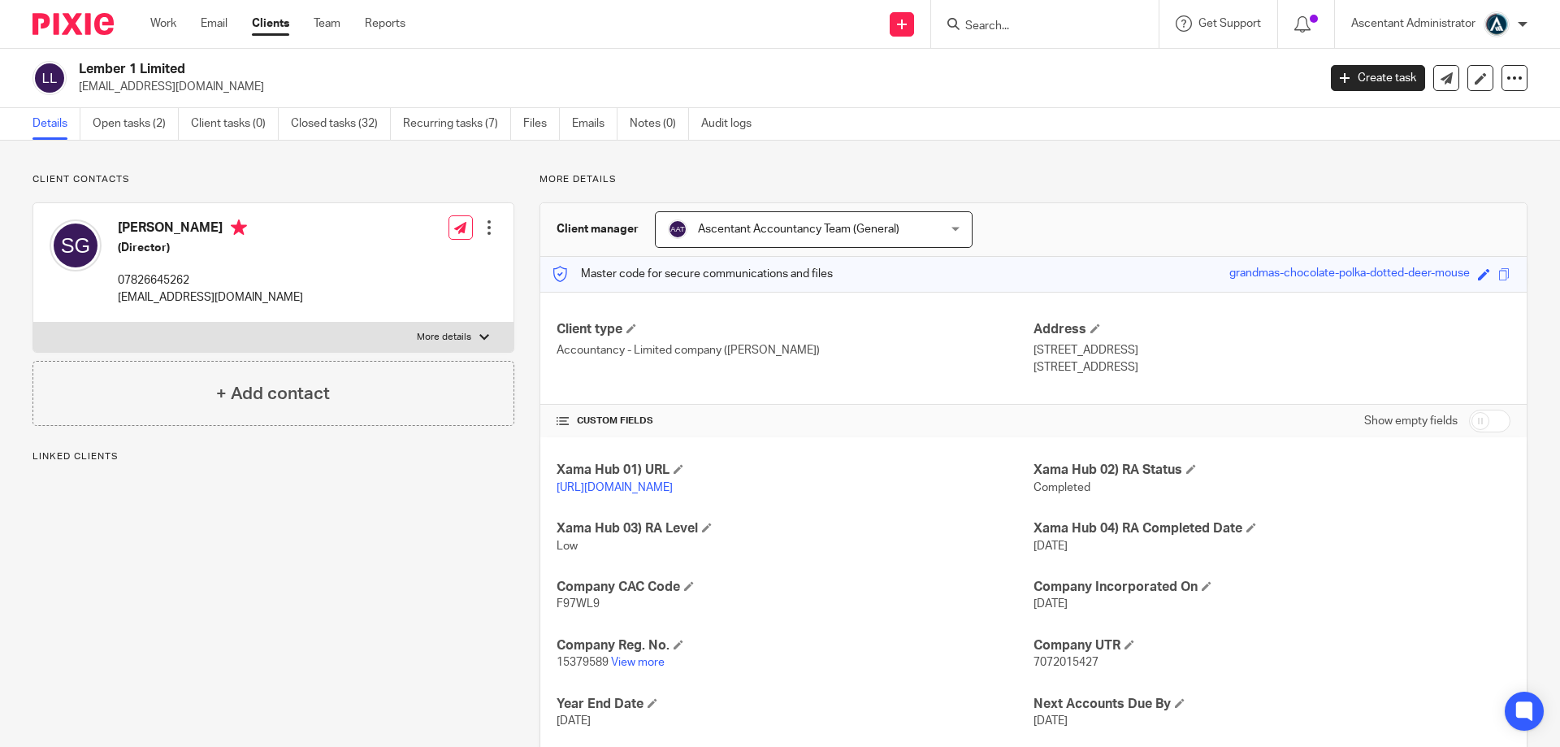
scroll to position [157, 0]
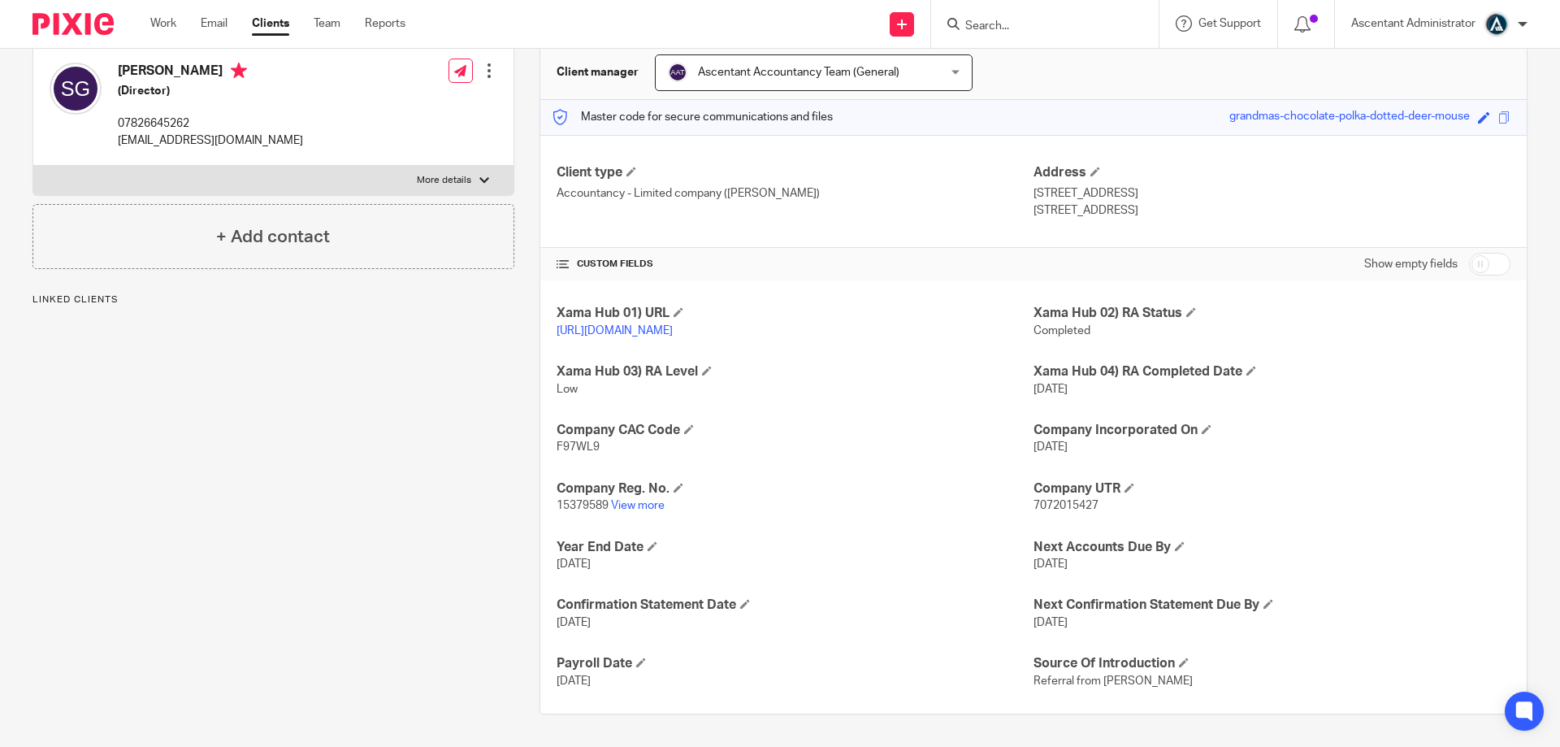
click at [1469, 269] on input "checkbox" at bounding box center [1489, 264] width 41 height 23
checkbox input "true"
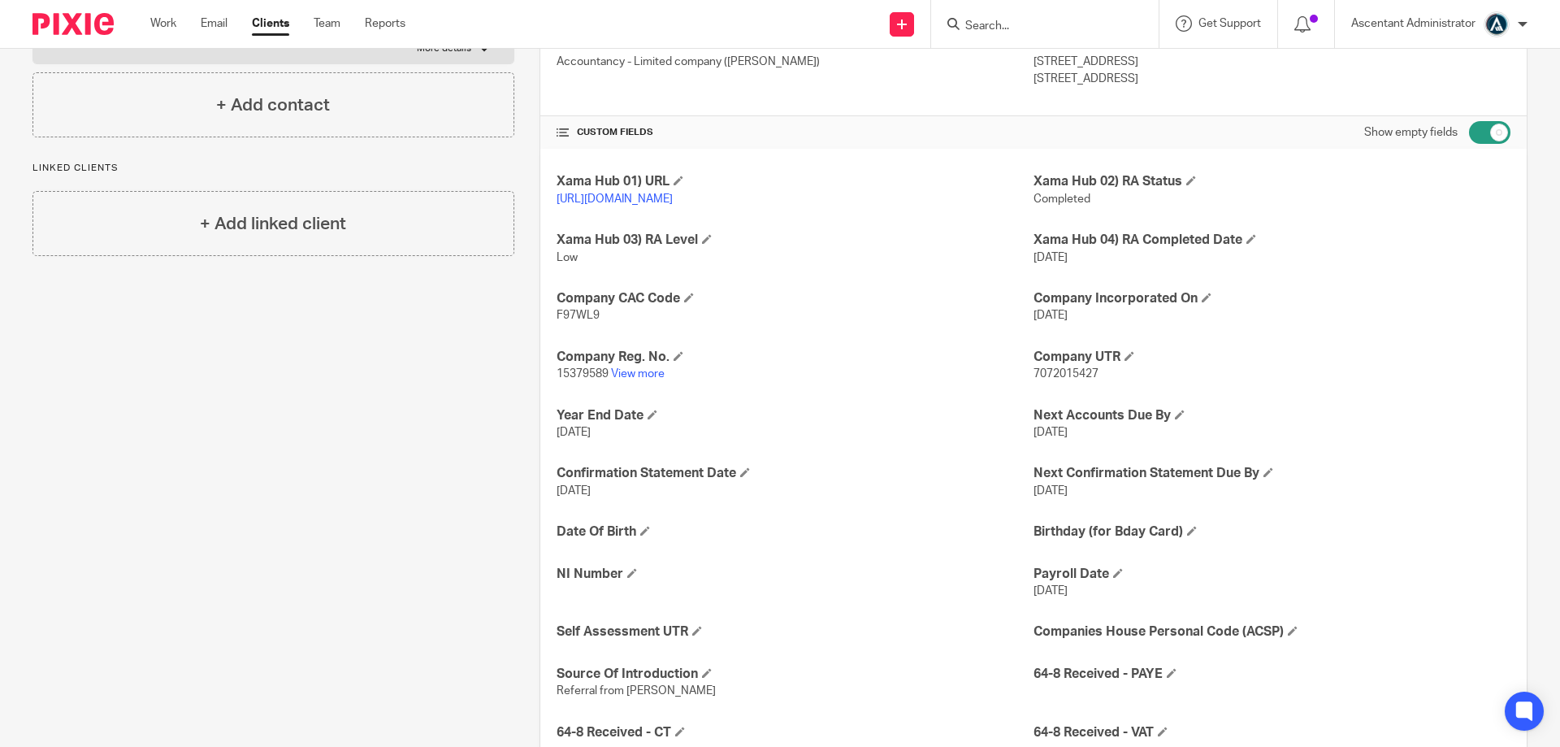
scroll to position [424, 0]
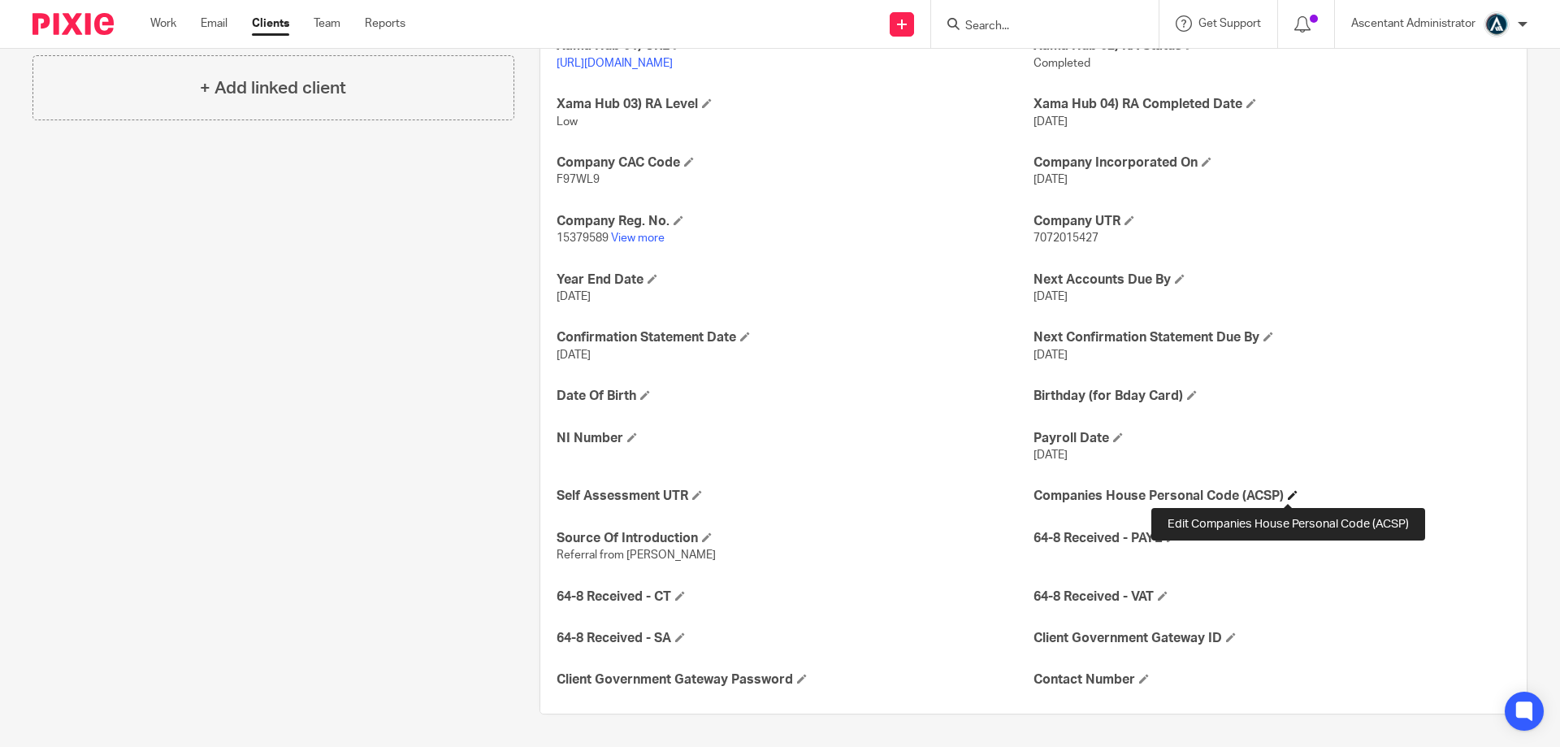
click at [1288, 492] on span at bounding box center [1293, 495] width 10 height 10
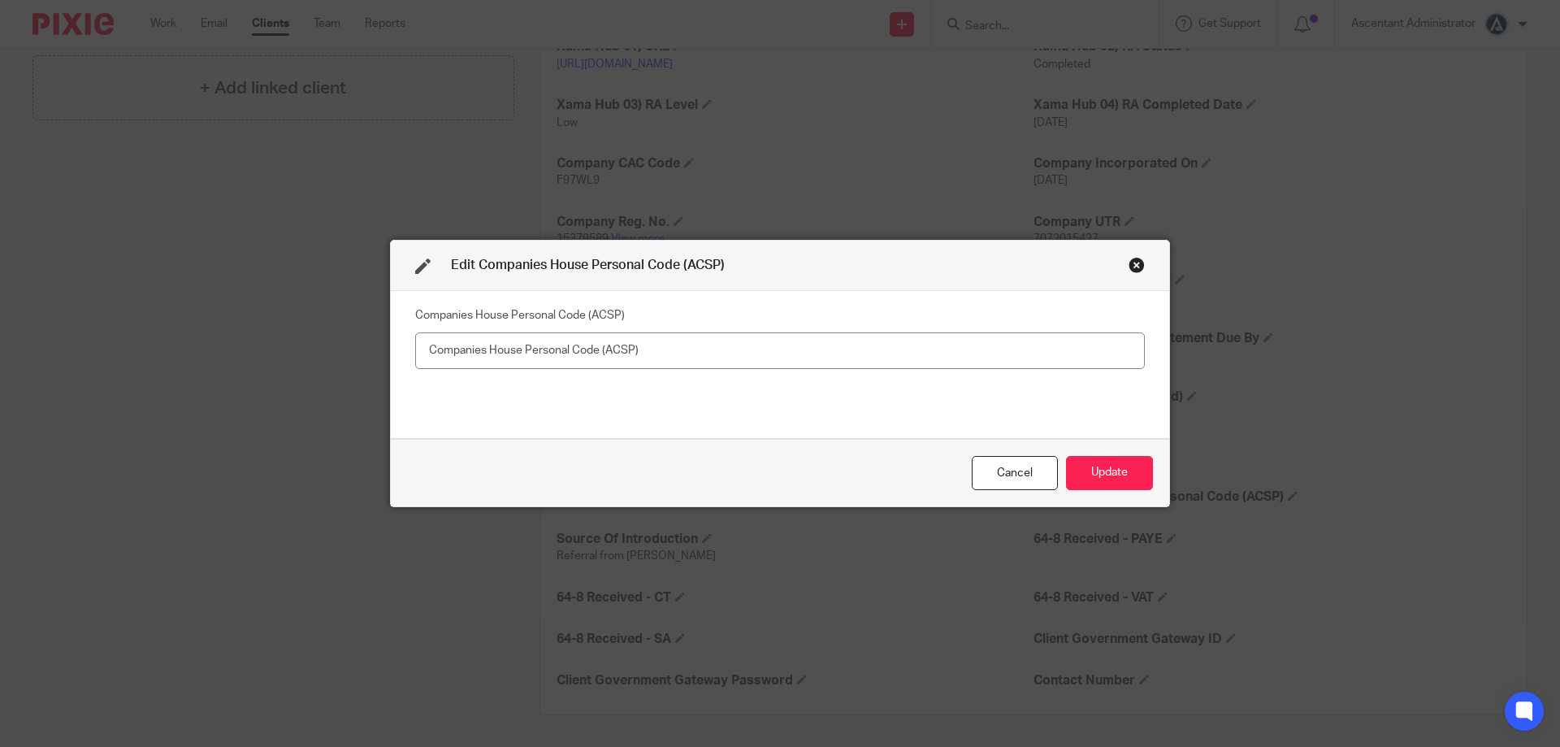
click at [754, 350] on input "text" at bounding box center [780, 350] width 730 height 37
type input "XYJ-CW33-2223 Samina Gordon"
click at [1111, 465] on button "Update" at bounding box center [1109, 473] width 87 height 35
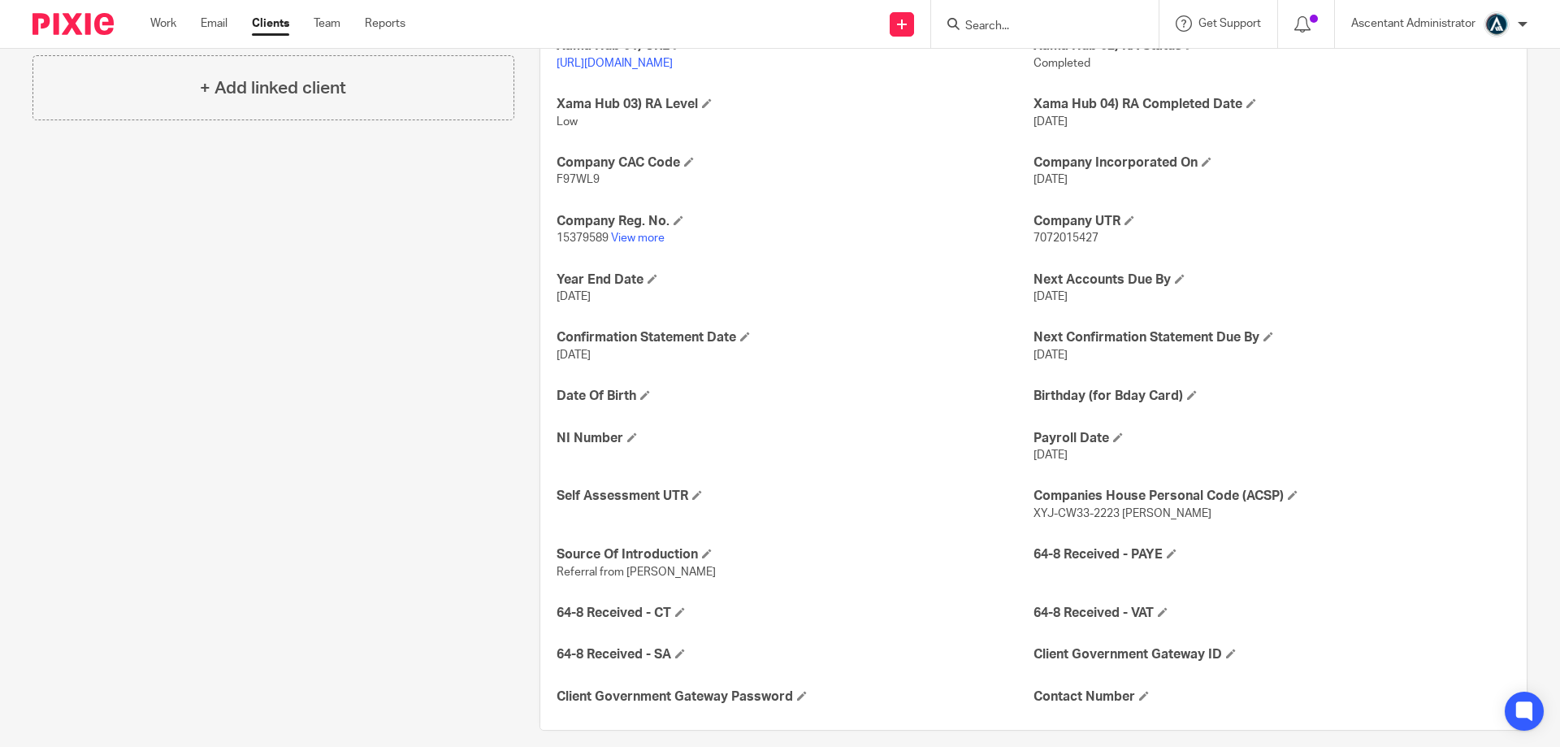
click at [1001, 32] on input "Search" at bounding box center [1037, 27] width 146 height 15
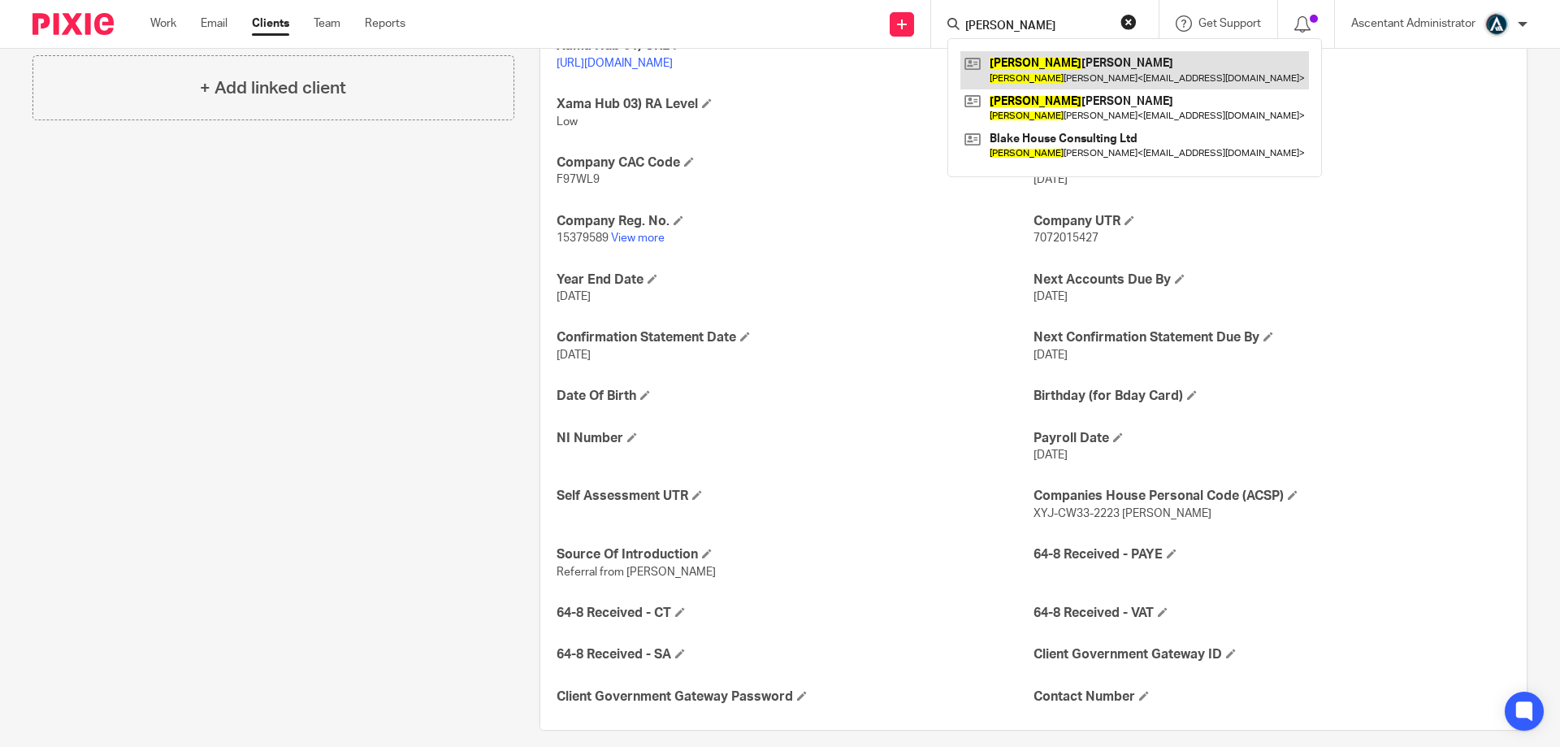
type input "rachel"
click at [1064, 63] on link at bounding box center [1134, 69] width 349 height 37
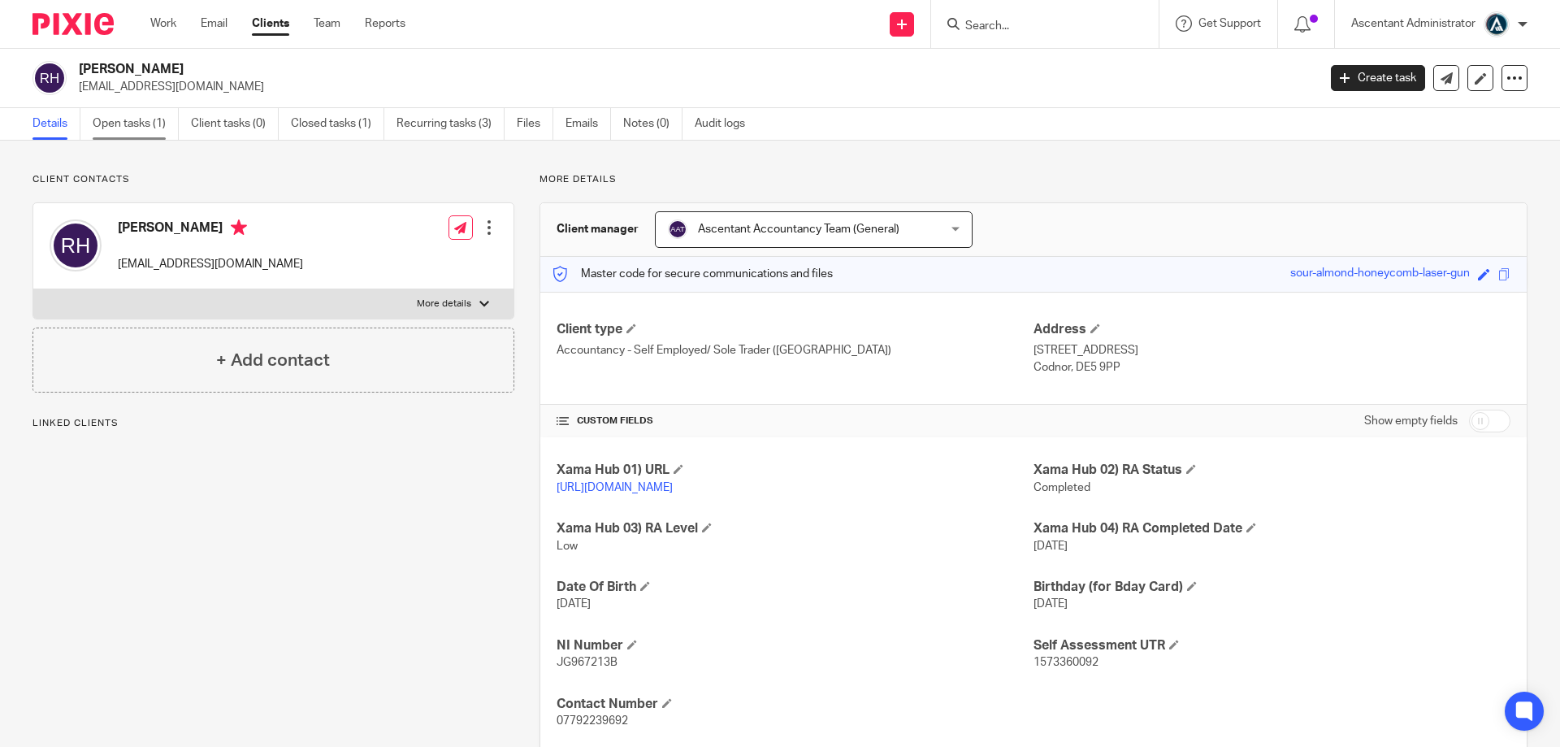
click at [161, 126] on link "Open tasks (1)" at bounding box center [136, 124] width 86 height 32
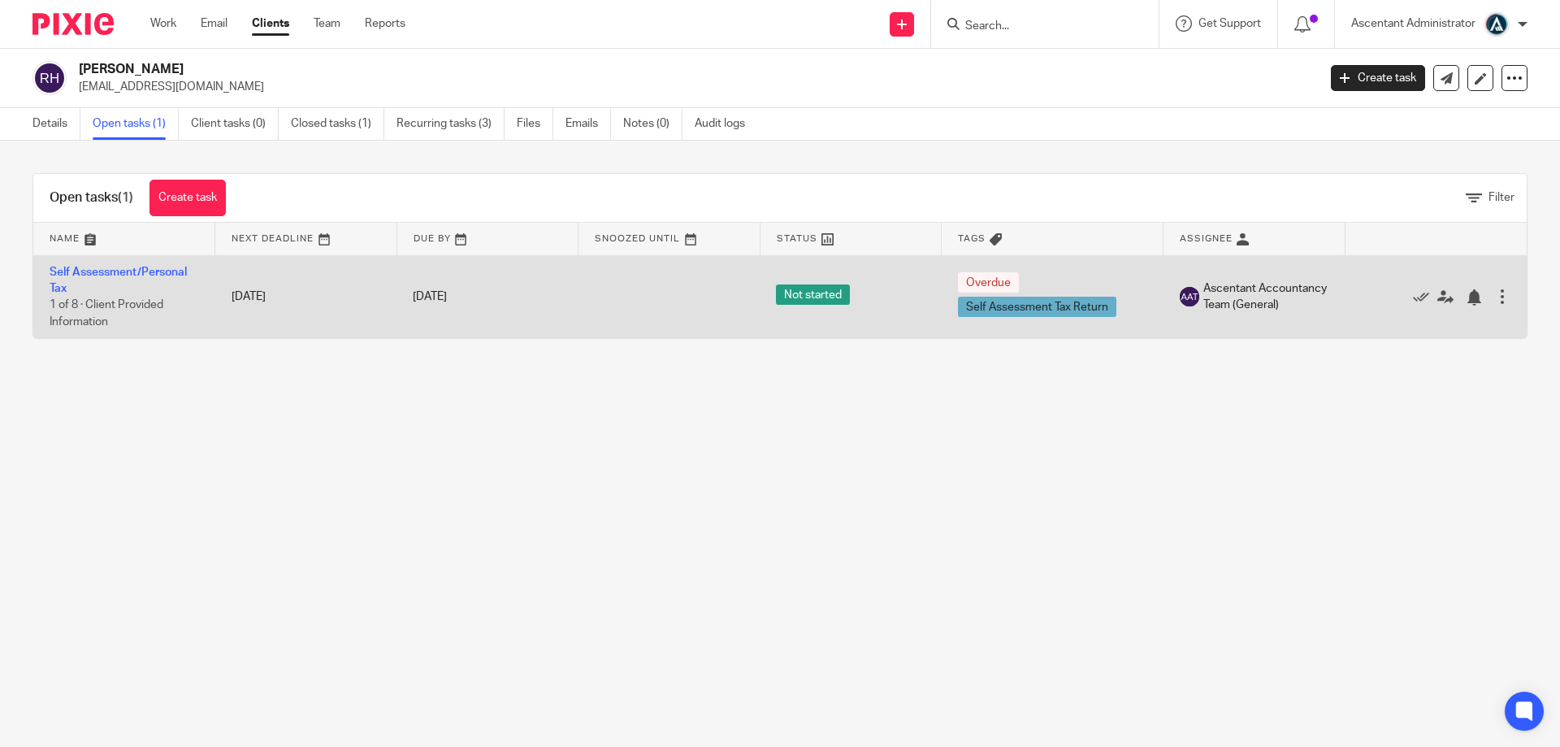
click at [149, 265] on td "Self Assessment/Personal Tax 1 of 8 · Client Provided Information" at bounding box center [124, 296] width 182 height 83
click at [151, 270] on link "Self Assessment/Personal Tax" at bounding box center [118, 281] width 137 height 28
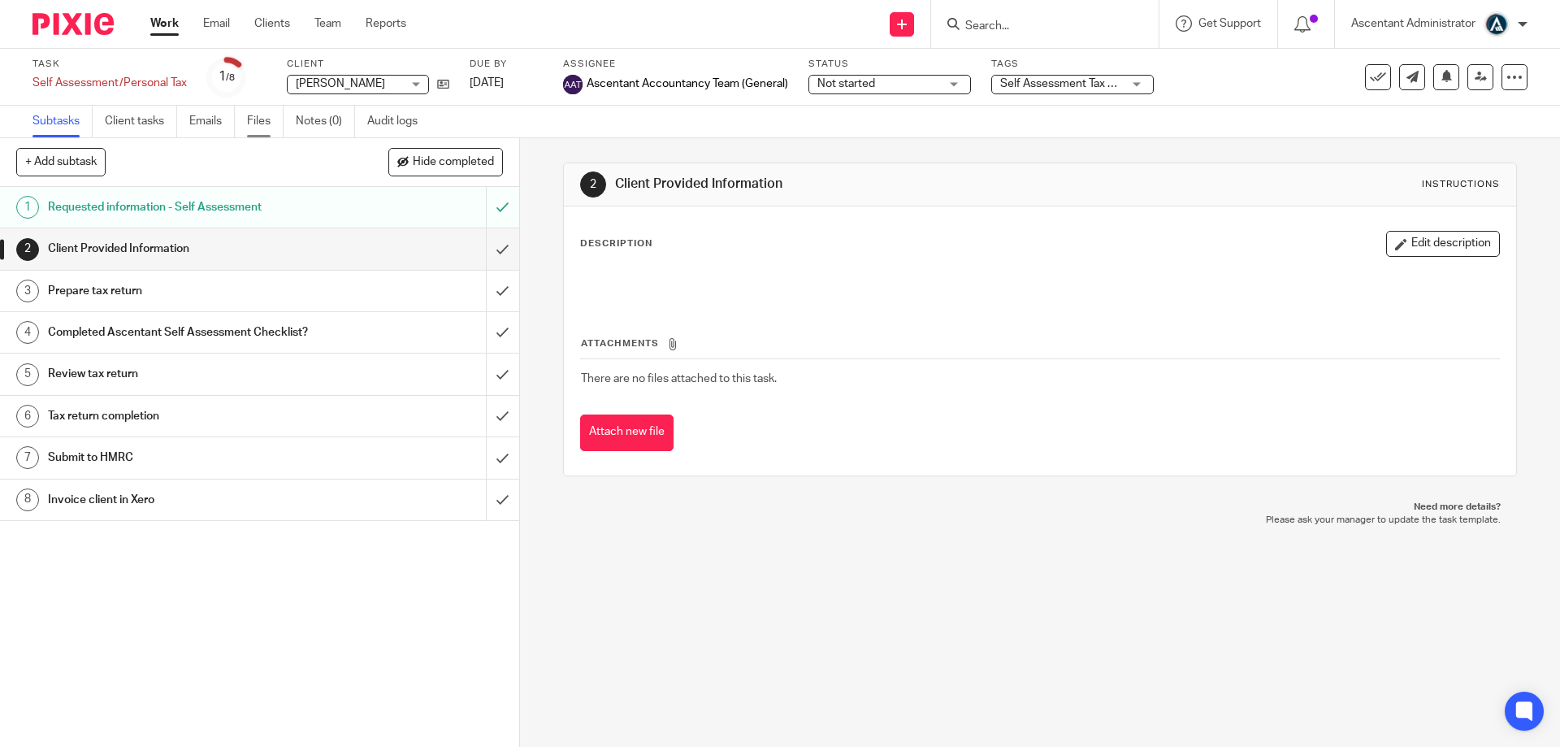
click at [266, 122] on link "Files" at bounding box center [265, 122] width 37 height 32
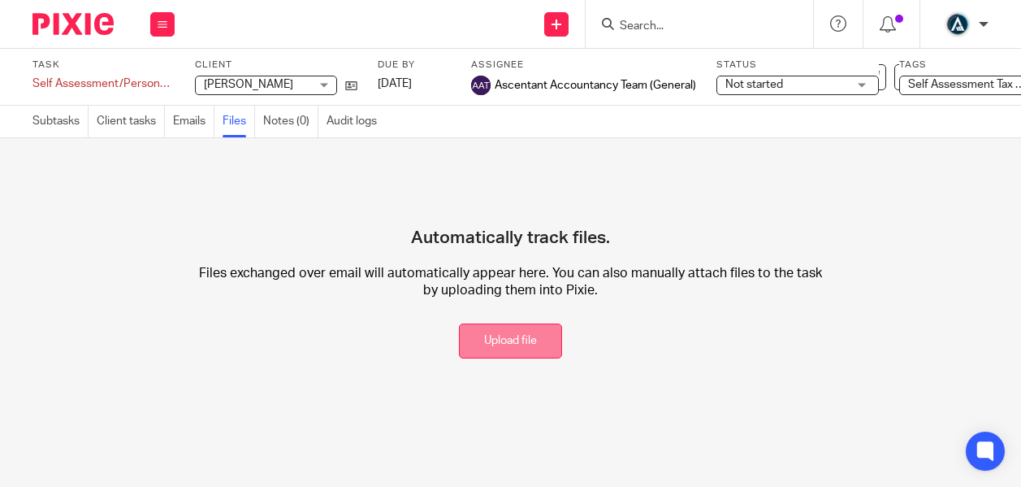
click at [529, 338] on button "Upload file" at bounding box center [510, 340] width 103 height 35
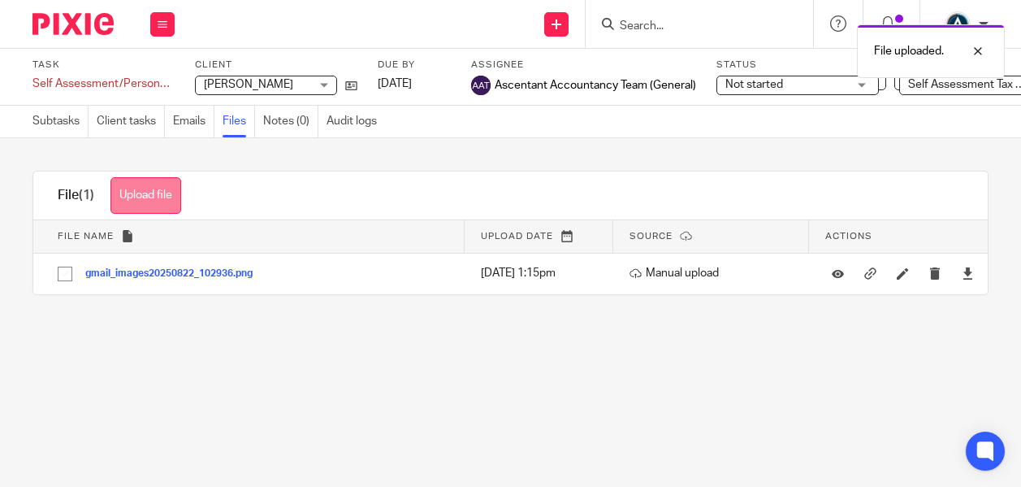
click at [165, 196] on button "Upload file" at bounding box center [146, 195] width 71 height 37
